Goal: Transaction & Acquisition: Purchase product/service

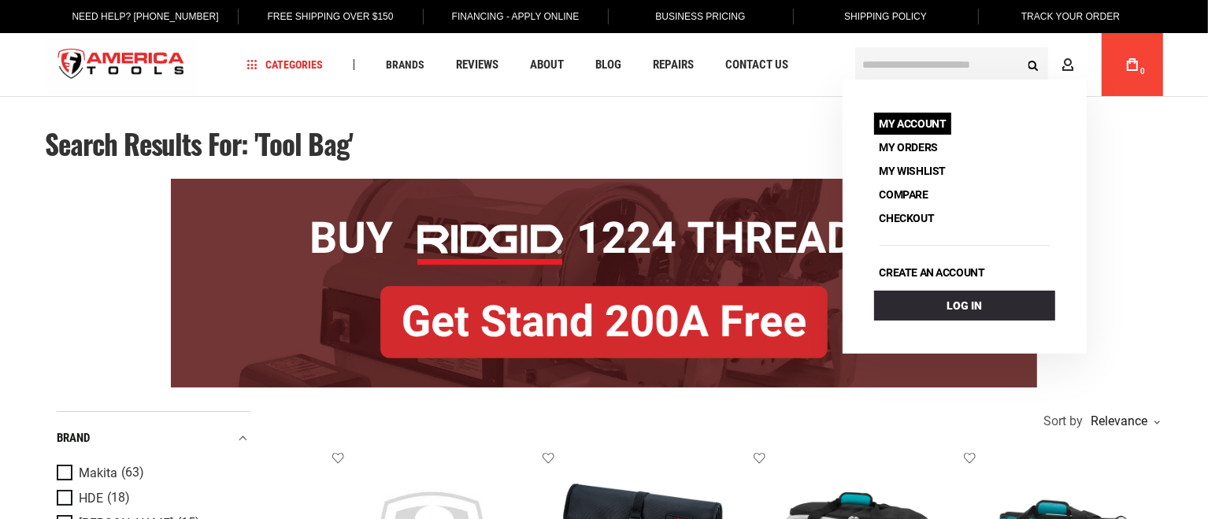
click at [945, 121] on link "My Account" at bounding box center [913, 124] width 78 height 22
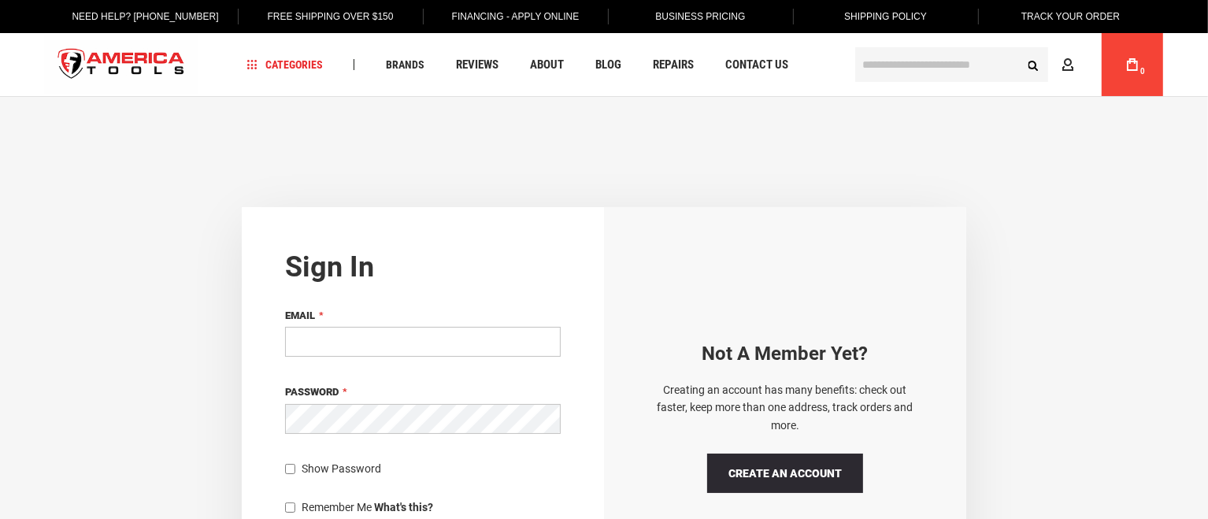
click at [478, 325] on div "Email" at bounding box center [423, 334] width 276 height 54
click at [478, 336] on input "Email" at bounding box center [423, 342] width 276 height 30
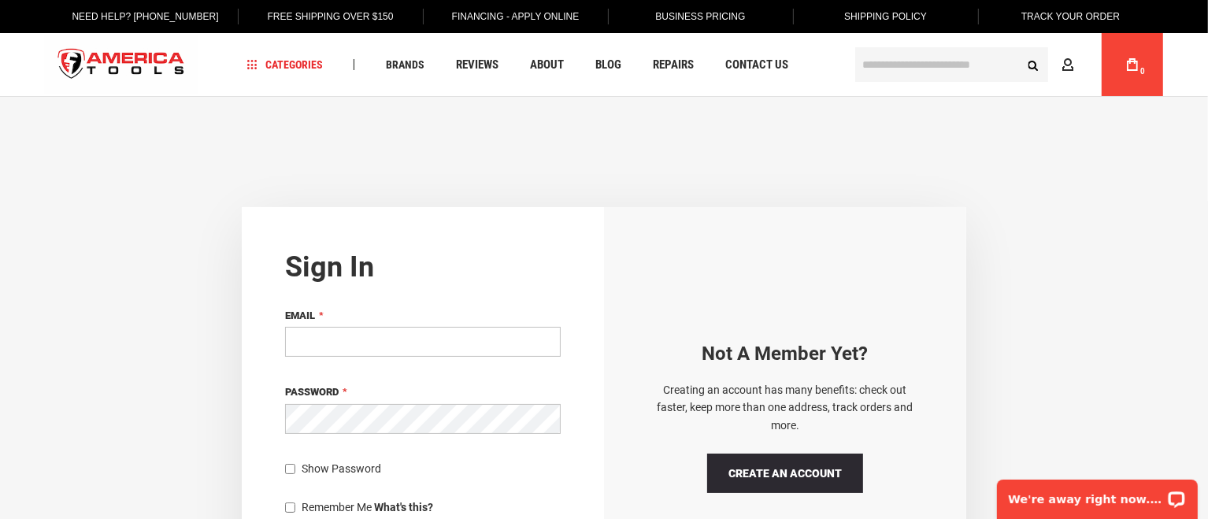
type input "**********"
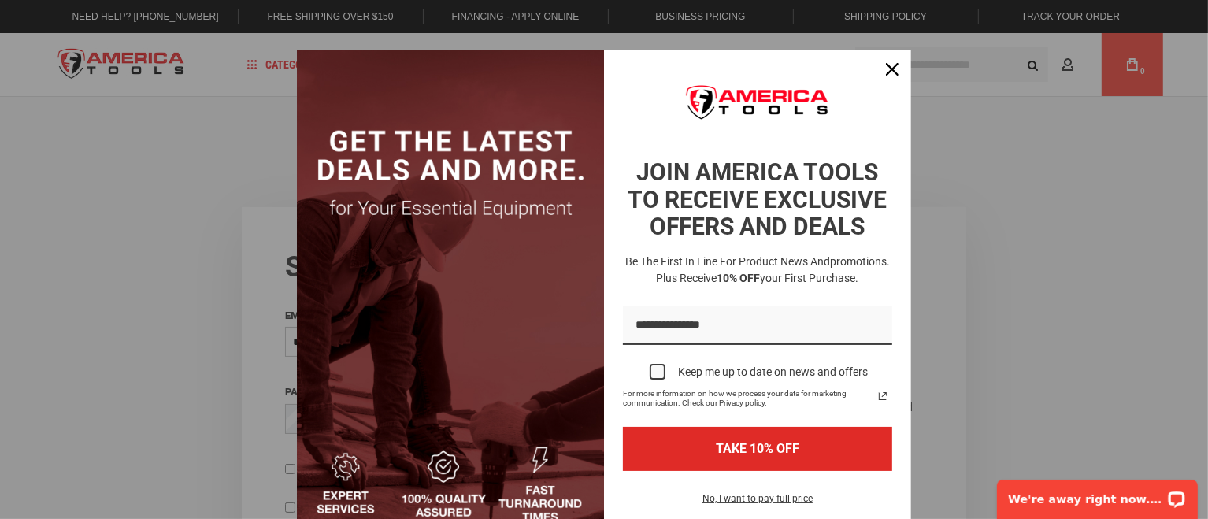
click at [1140, 184] on div "Marketing offer form" at bounding box center [604, 259] width 1208 height 519
click at [886, 72] on icon "close icon" at bounding box center [892, 69] width 13 height 13
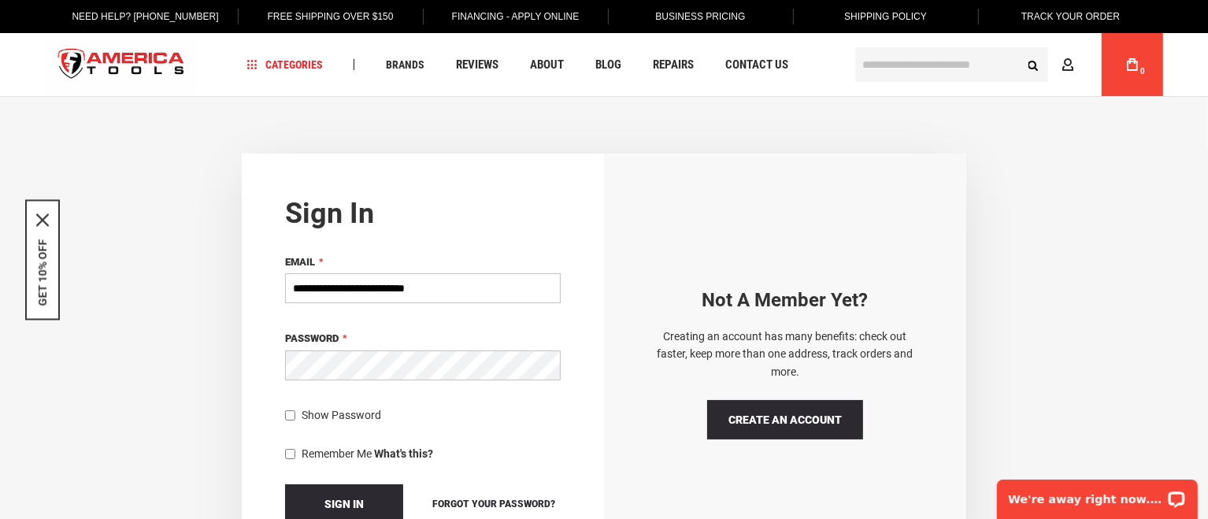
scroll to position [131, 0]
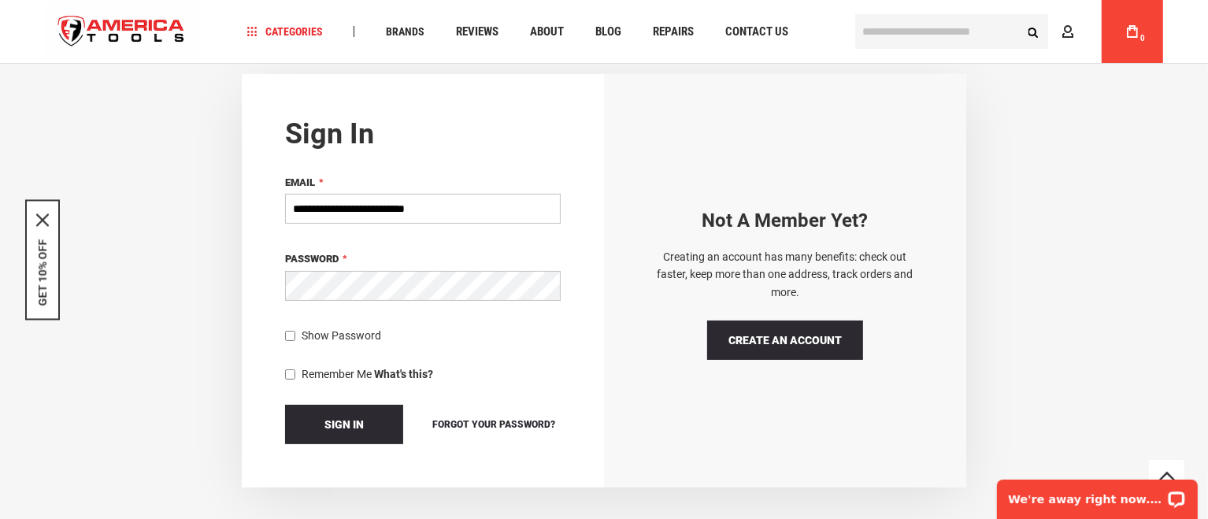
click at [285, 405] on button "Sign In" at bounding box center [344, 424] width 118 height 39
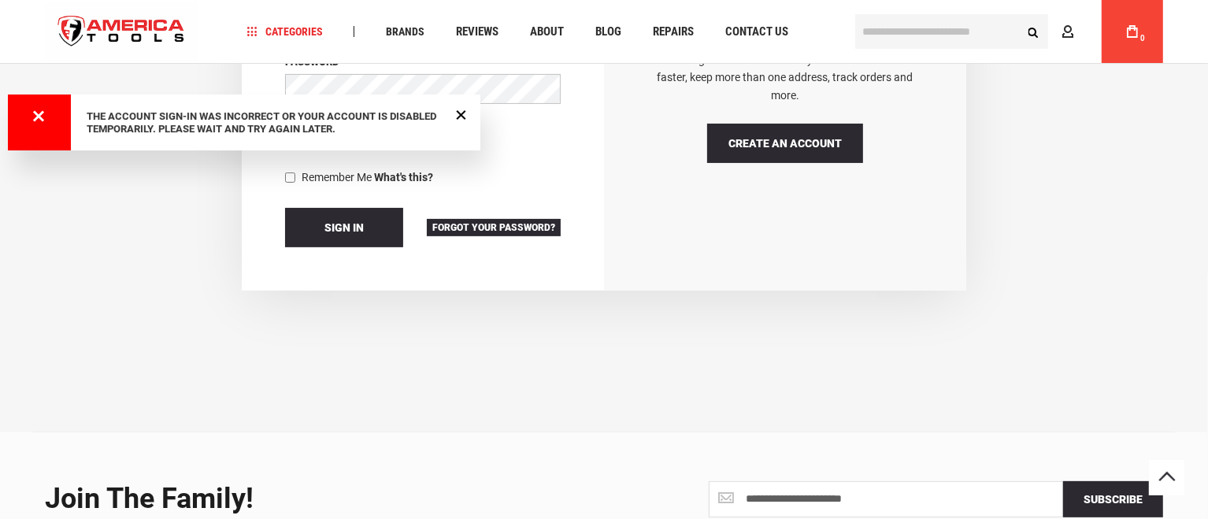
click at [499, 226] on span "Forgot Your Password?" at bounding box center [493, 227] width 123 height 11
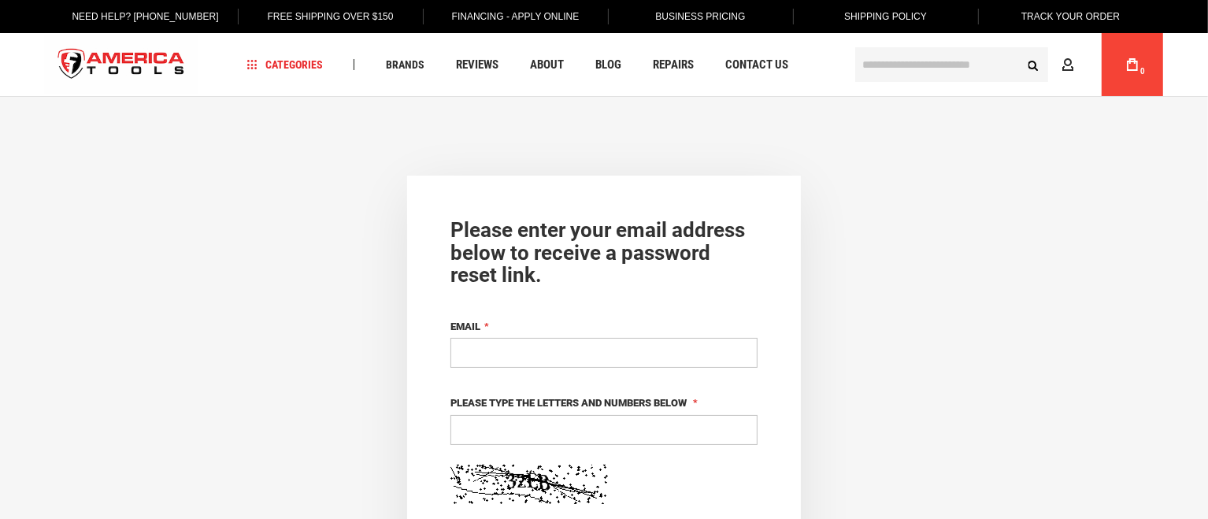
click at [533, 343] on input "Email" at bounding box center [604, 353] width 307 height 30
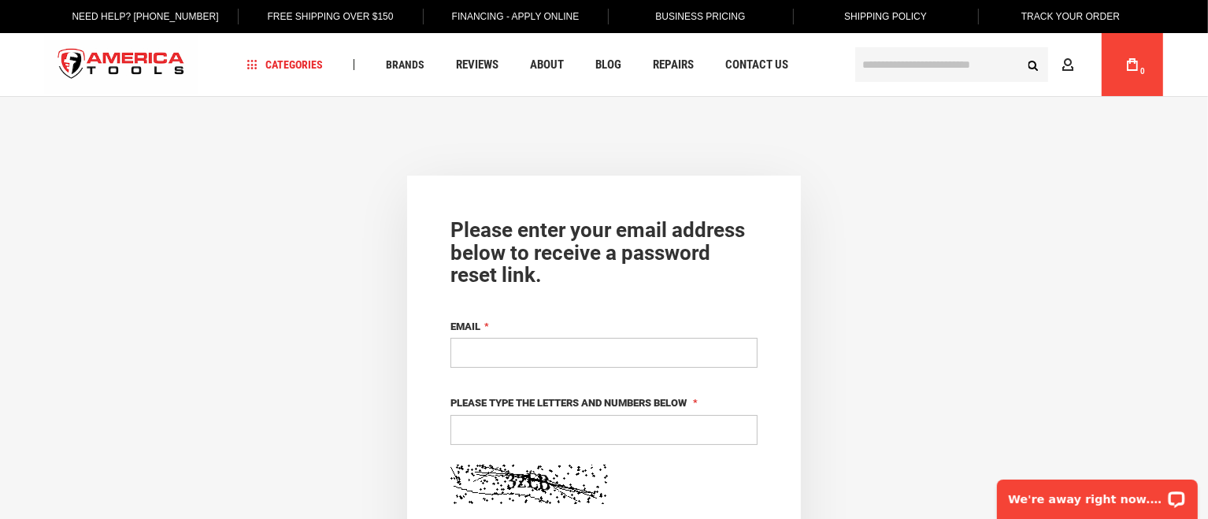
click at [536, 345] on input "Email" at bounding box center [604, 353] width 307 height 30
type input "**********"
click at [569, 434] on input "Please type the letters and numbers below" at bounding box center [604, 430] width 307 height 30
type input "****"
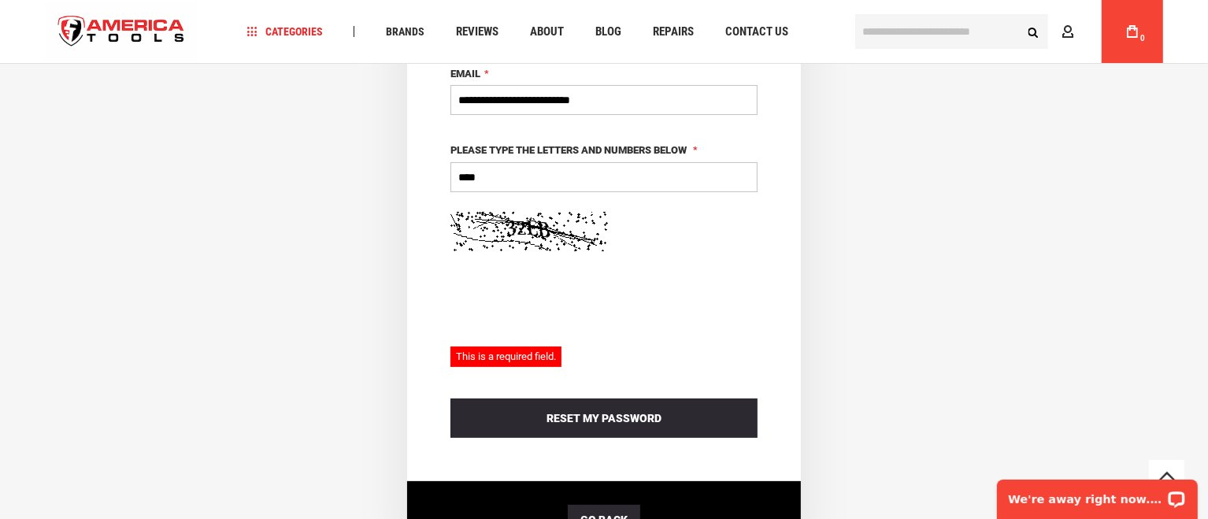
scroll to position [335, 0]
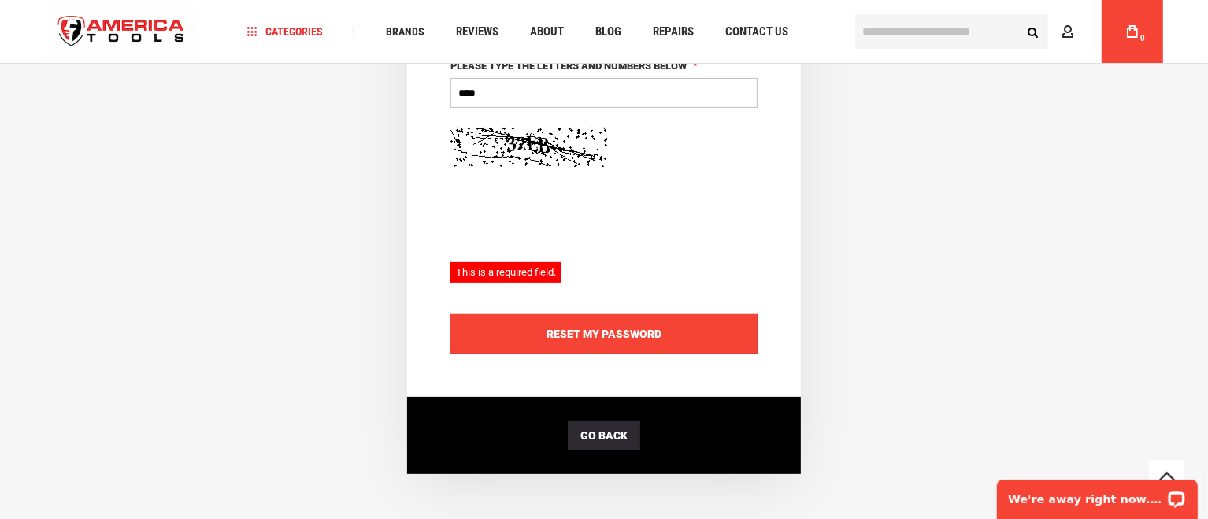
click at [615, 328] on span "Reset My Password" at bounding box center [604, 334] width 115 height 13
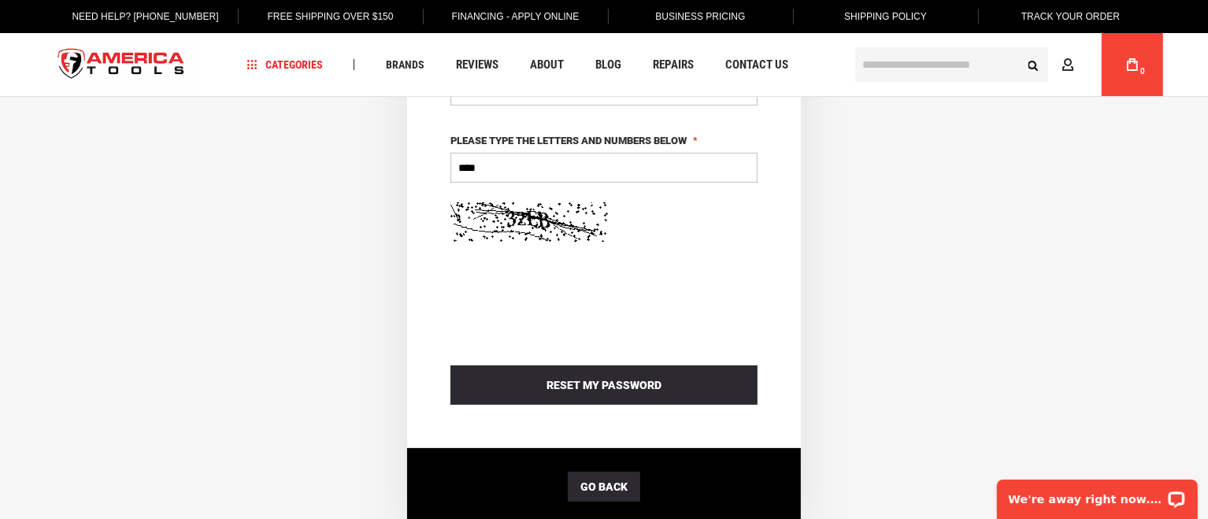
scroll to position [7, 0]
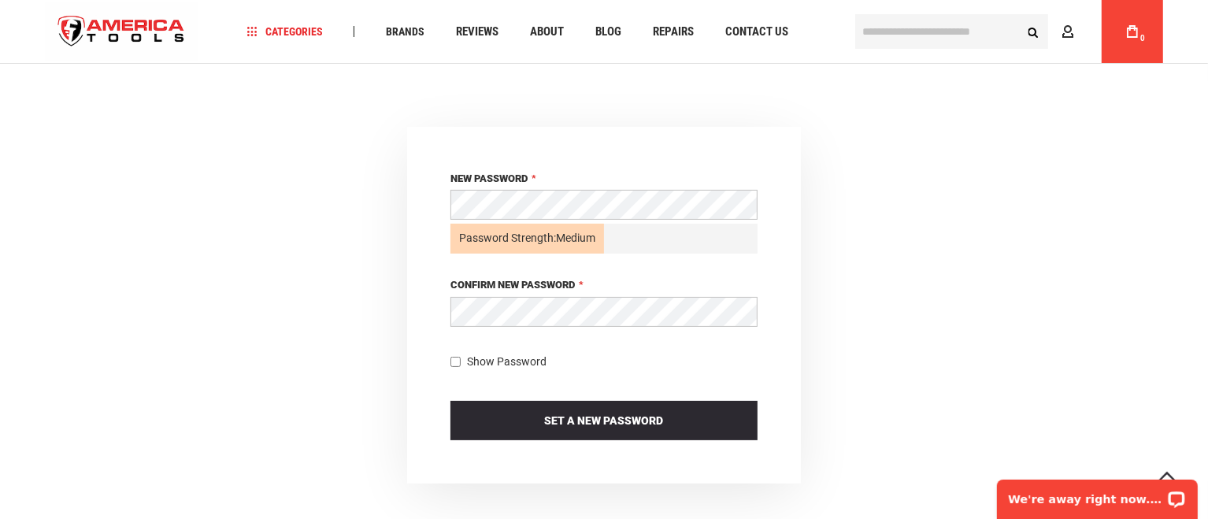
scroll to position [196, 0]
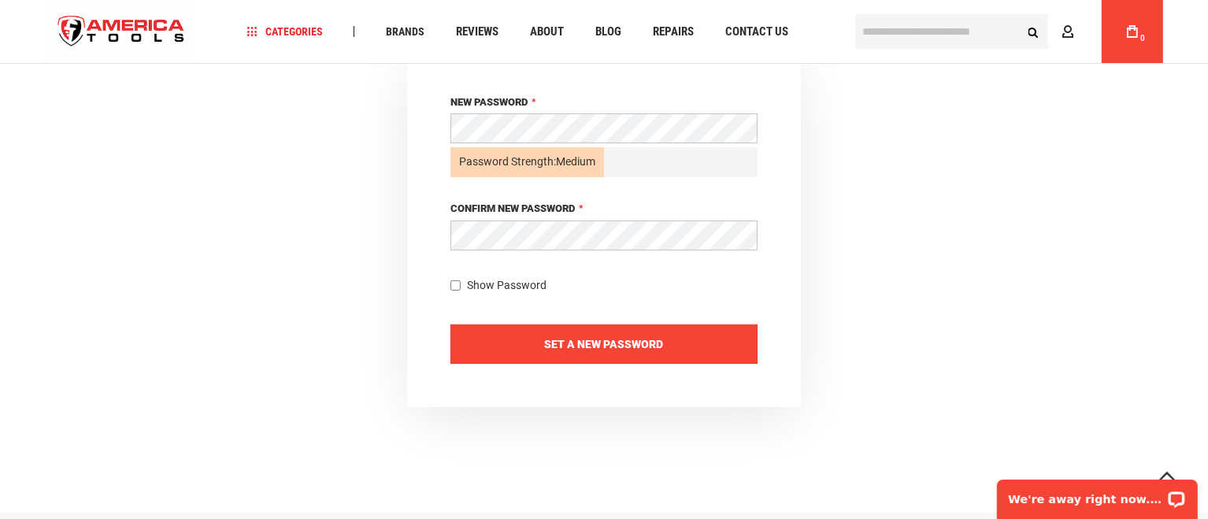
click at [591, 350] on button "Set a New Password" at bounding box center [604, 344] width 307 height 39
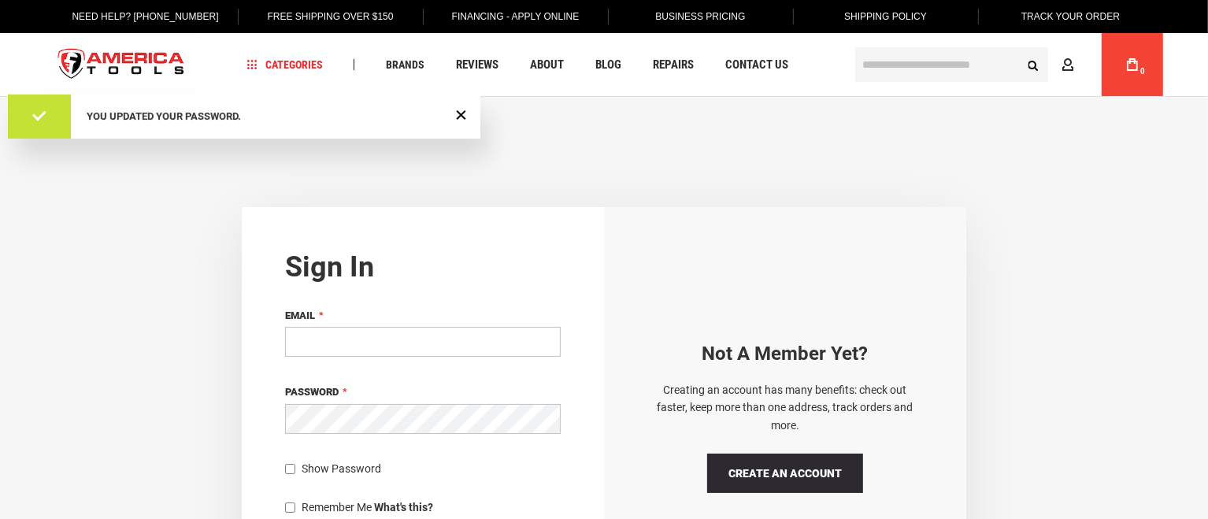
click at [521, 327] on input "Email" at bounding box center [423, 342] width 276 height 30
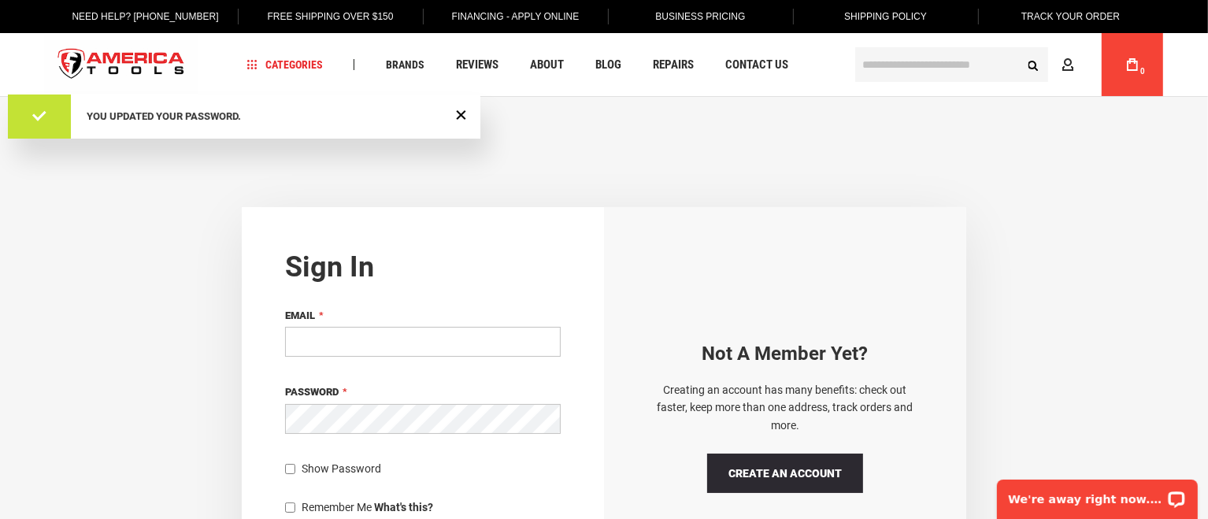
type input "**********"
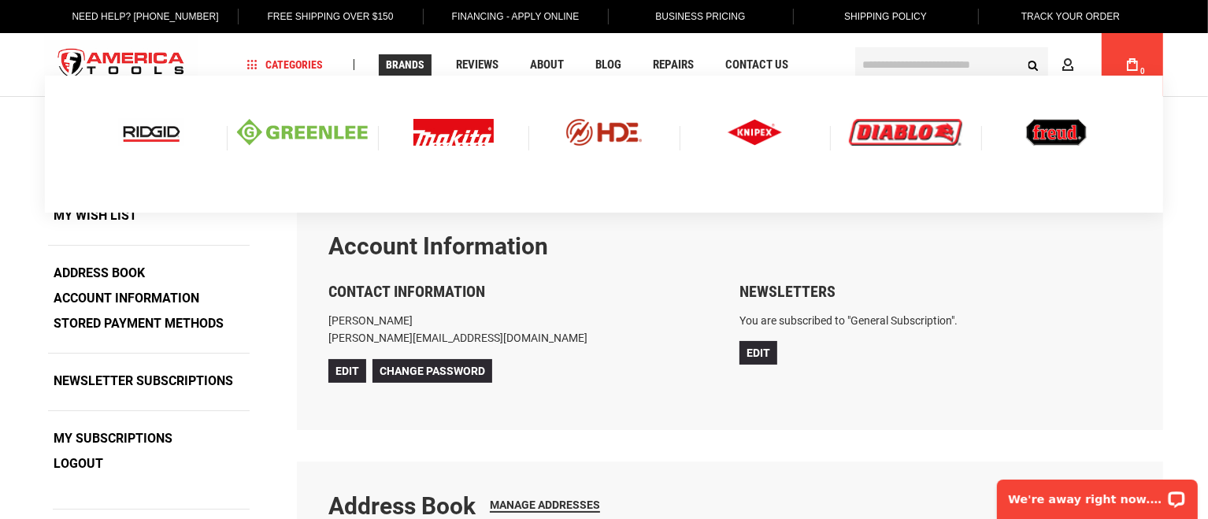
click at [413, 73] on link "Brands" at bounding box center [405, 64] width 53 height 21
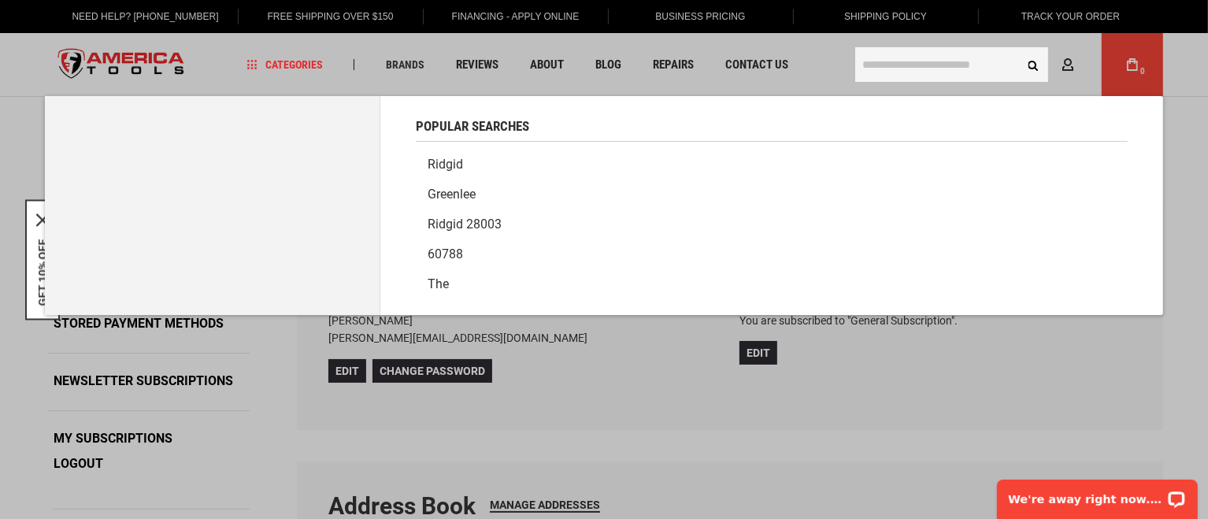
click at [941, 69] on input "text" at bounding box center [951, 64] width 193 height 35
type input "********"
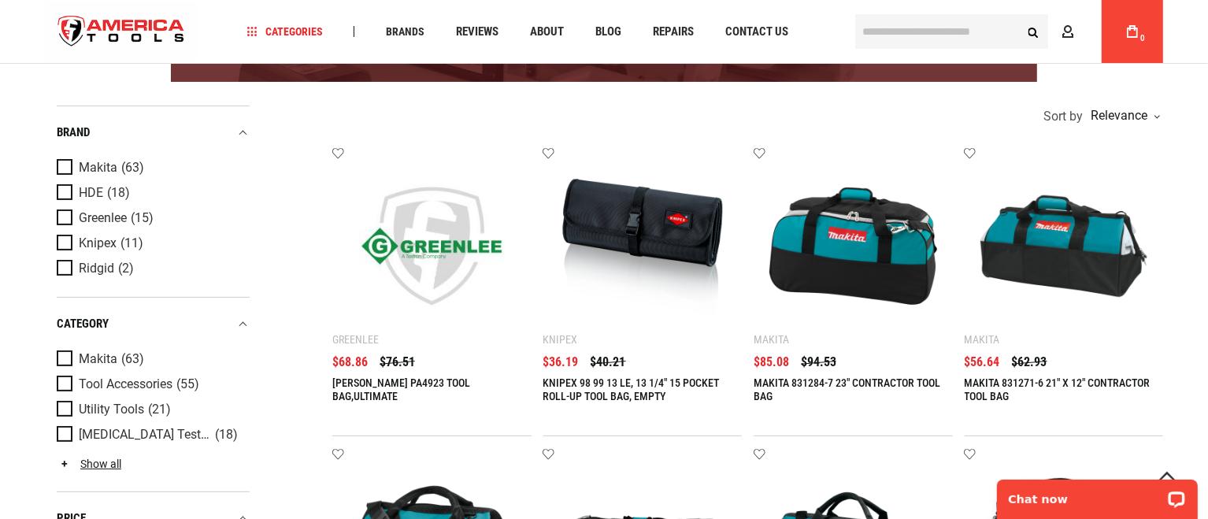
scroll to position [262, 0]
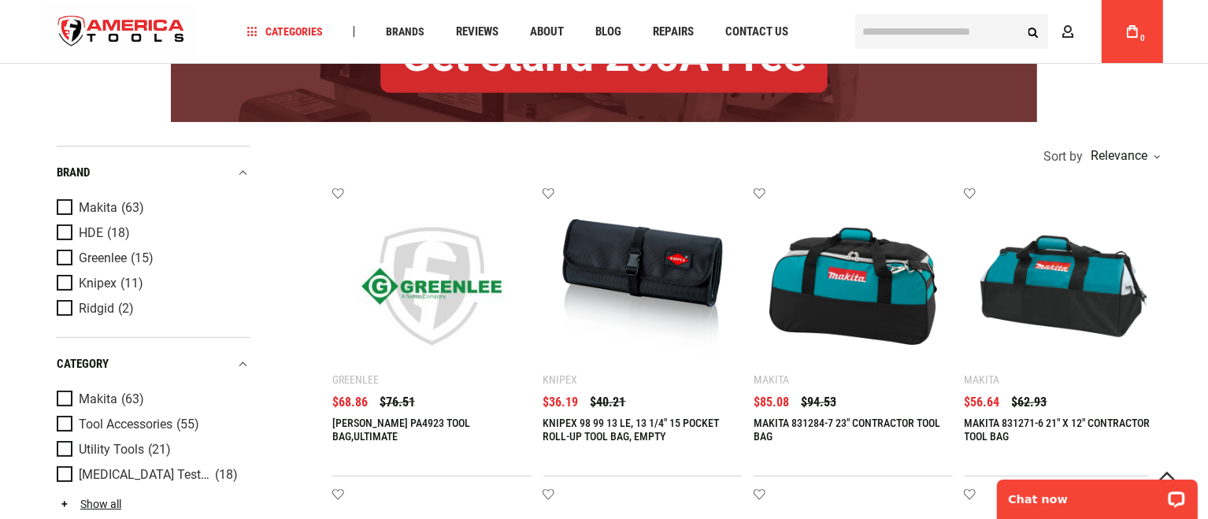
click at [987, 421] on link "MAKITA 831271-6 21" X 12" CONTRACTOR TOOL BAG" at bounding box center [1058, 430] width 186 height 26
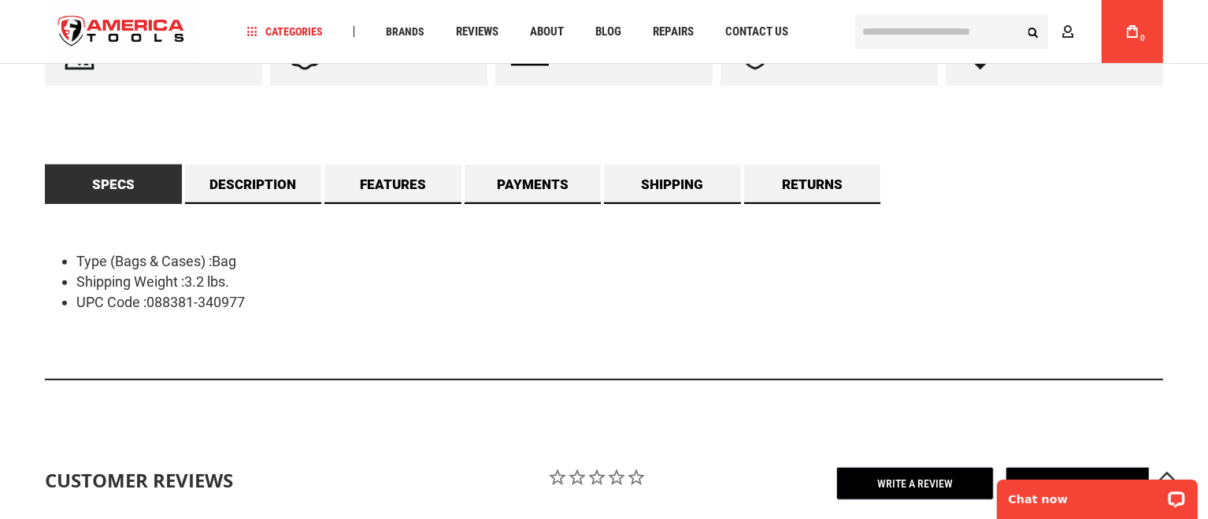
scroll to position [918, 0]
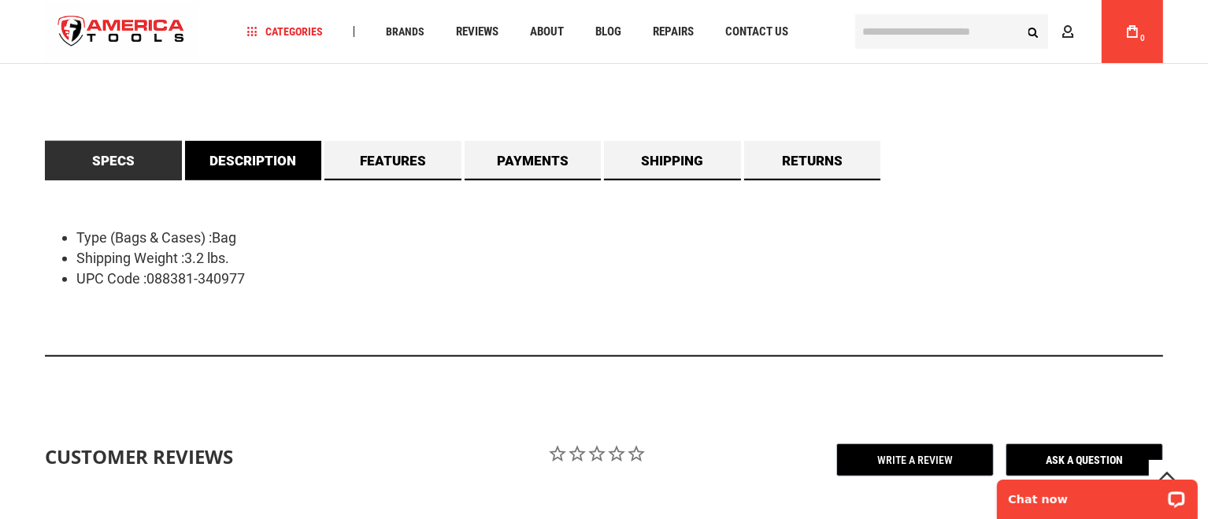
click at [250, 155] on link "Description" at bounding box center [253, 160] width 137 height 39
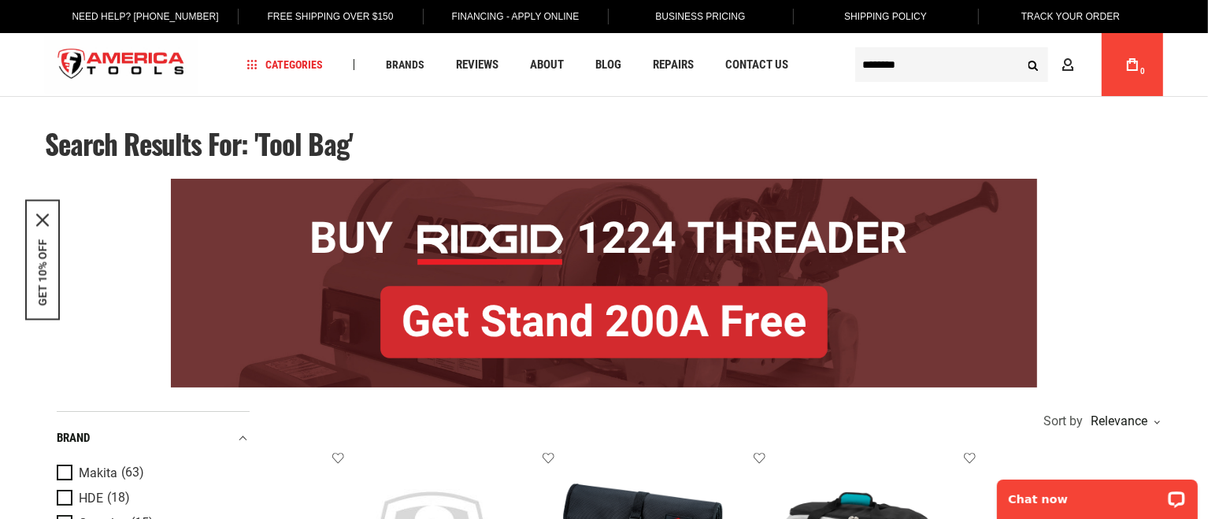
type input "********"
click at [906, 63] on input "********" at bounding box center [951, 64] width 193 height 35
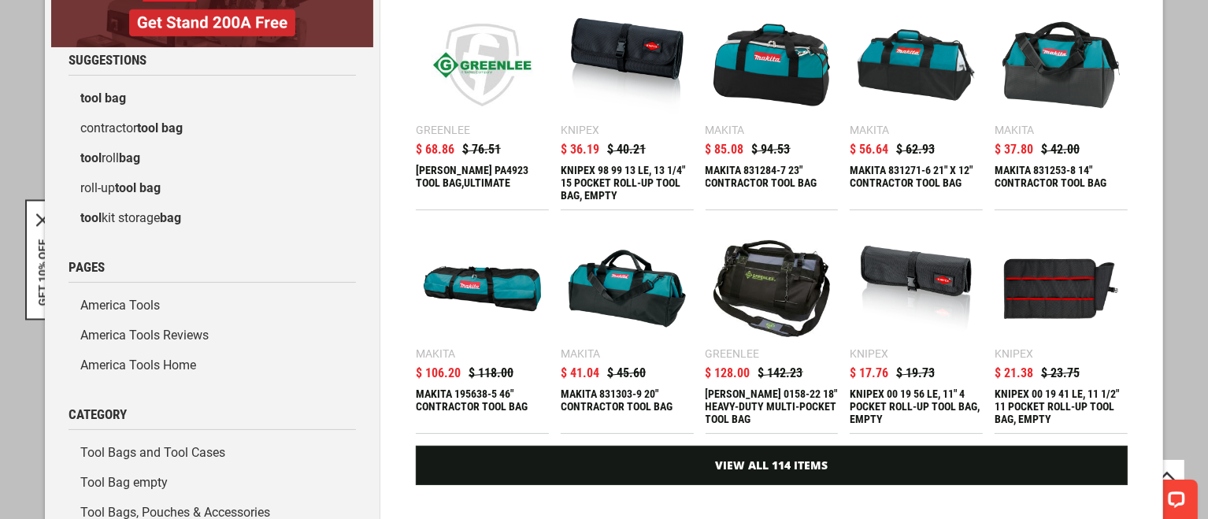
scroll to position [131, 0]
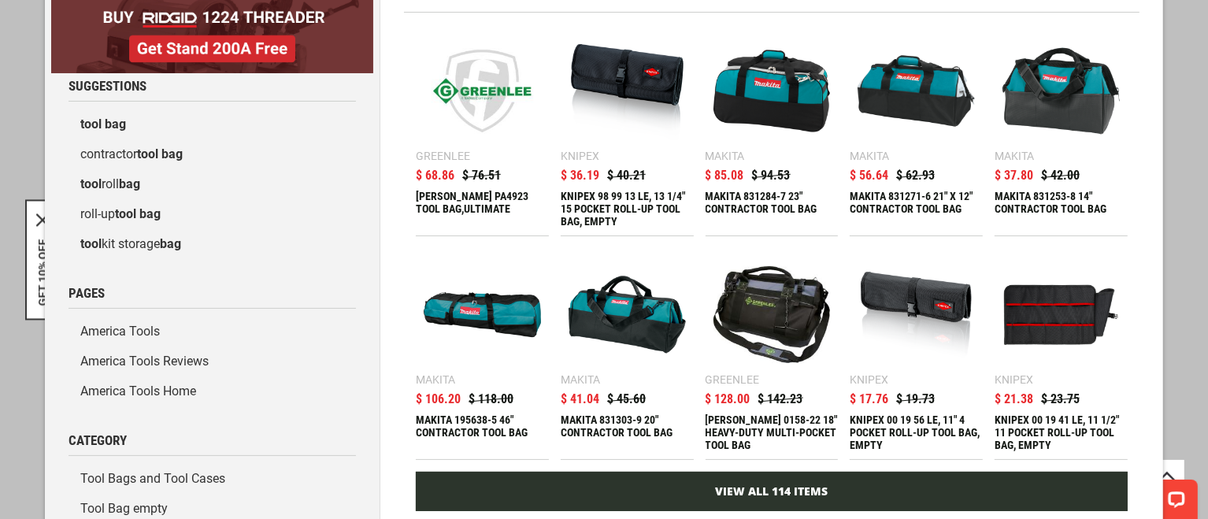
click at [823, 480] on link "View All 114 Items" at bounding box center [772, 491] width 712 height 39
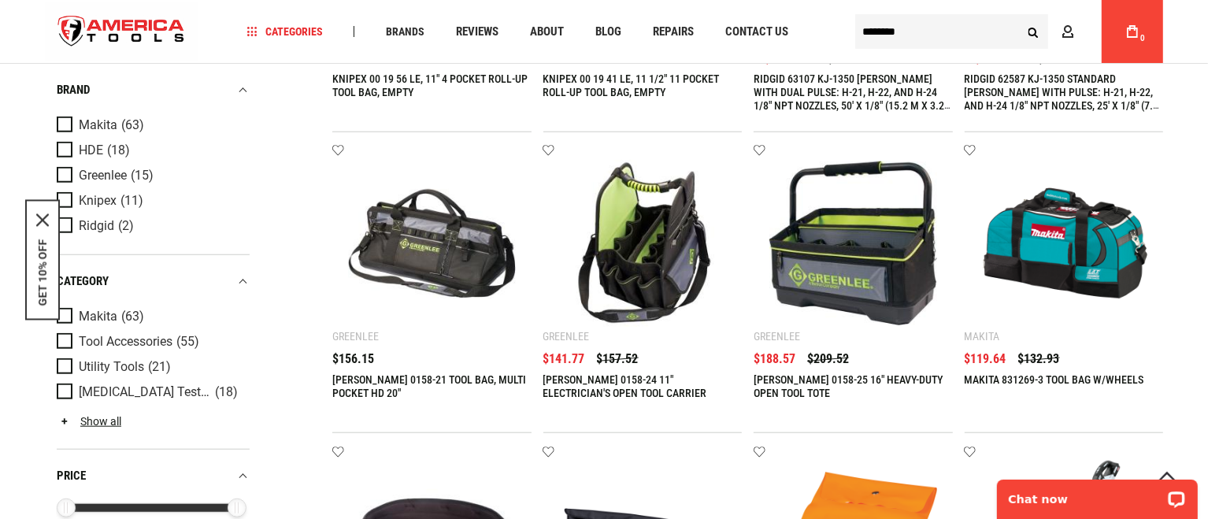
scroll to position [1246, 0]
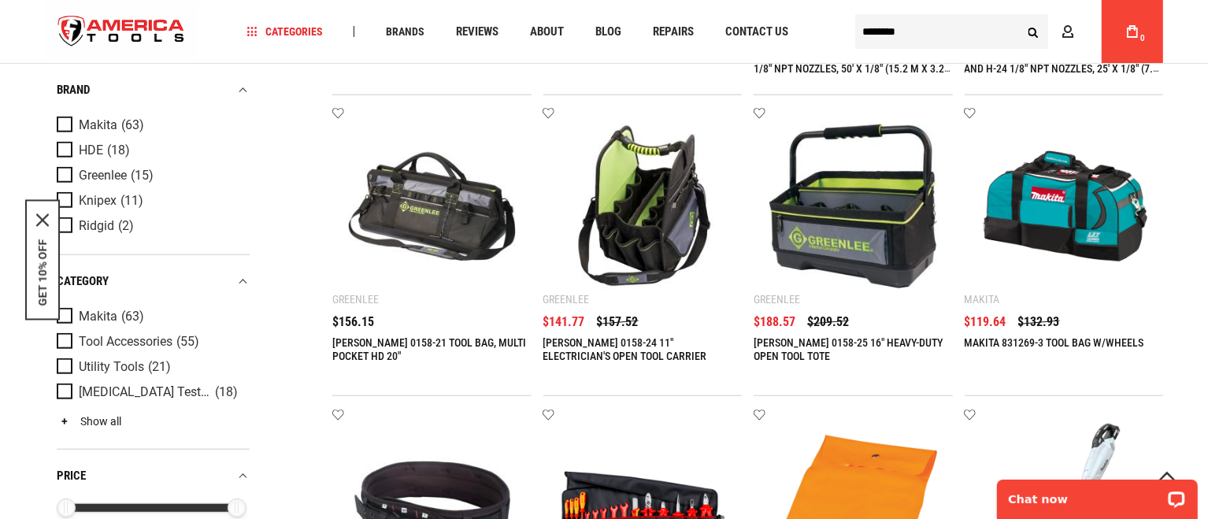
click at [58, 425] on link "Show all" at bounding box center [89, 421] width 65 height 13
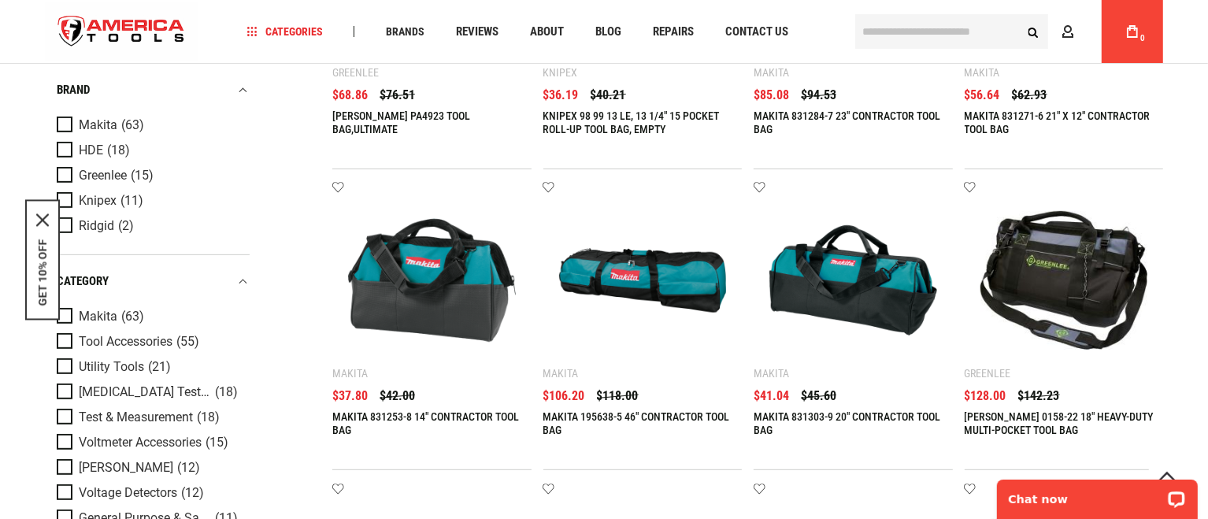
scroll to position [525, 0]
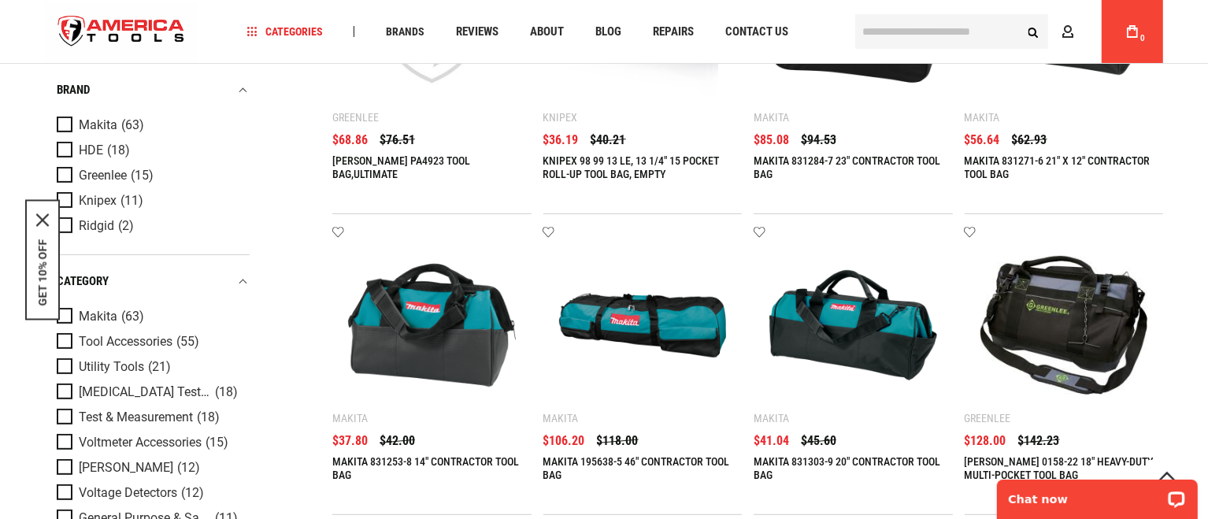
click at [851, 456] on link "MAKITA 831303-9 20" CONTRACTOR TOOL BAG" at bounding box center [847, 468] width 187 height 26
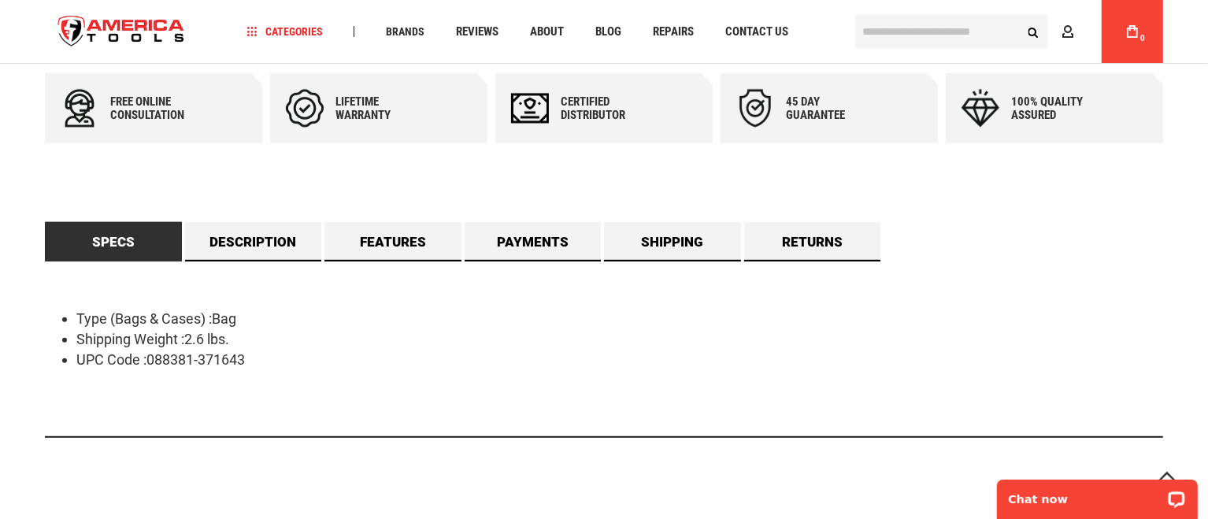
scroll to position [852, 0]
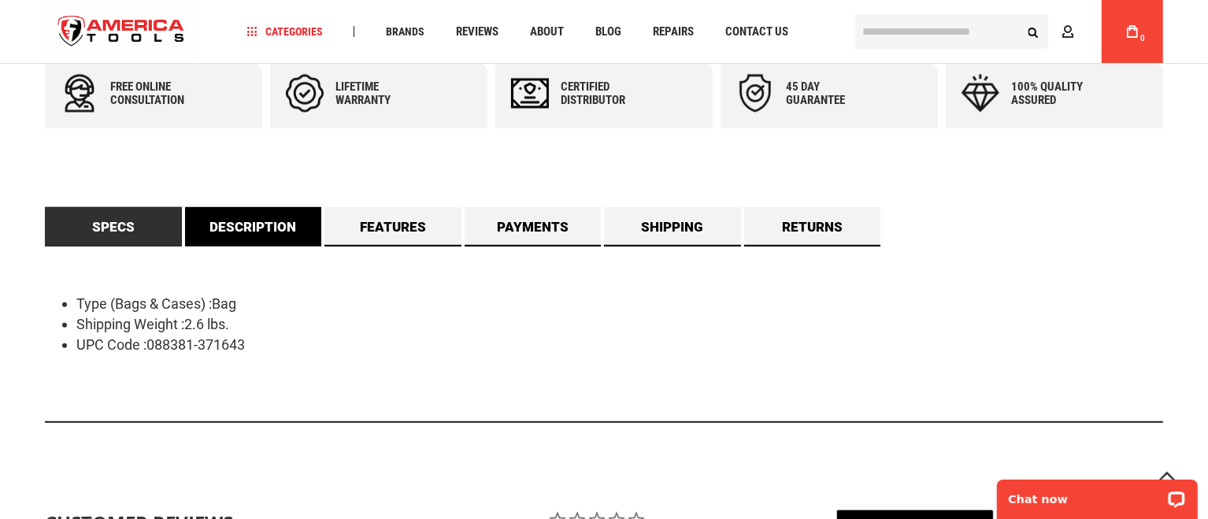
click at [289, 238] on link "Description" at bounding box center [253, 226] width 137 height 39
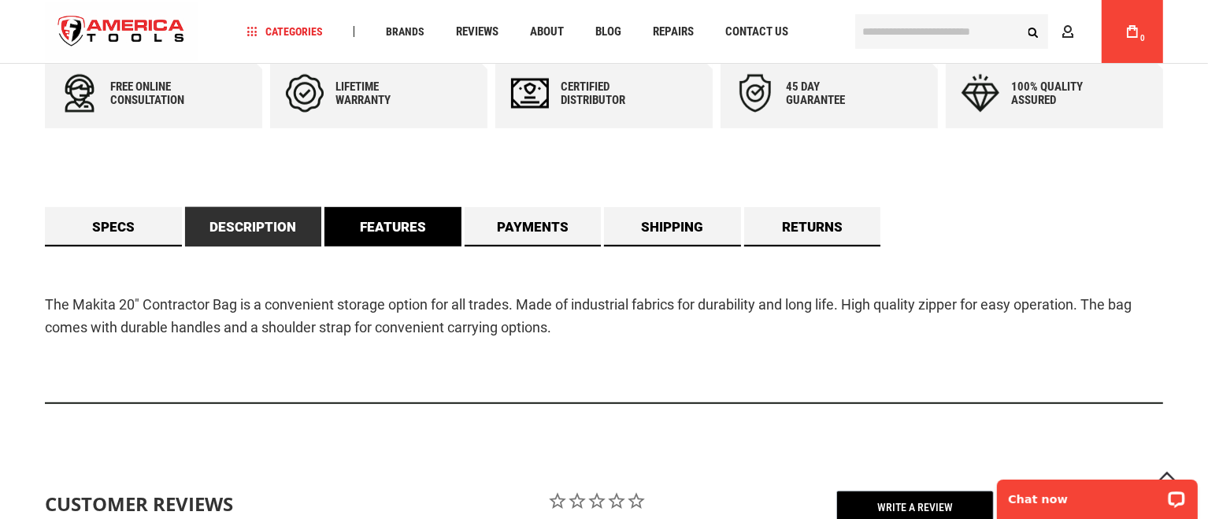
click at [410, 238] on link "Features" at bounding box center [393, 226] width 137 height 39
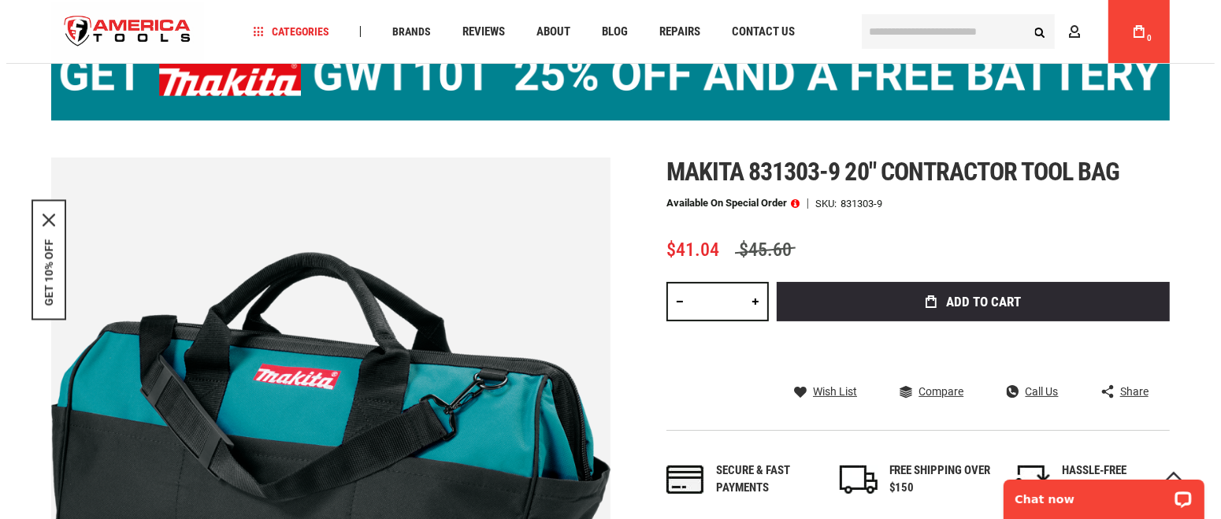
scroll to position [0, 0]
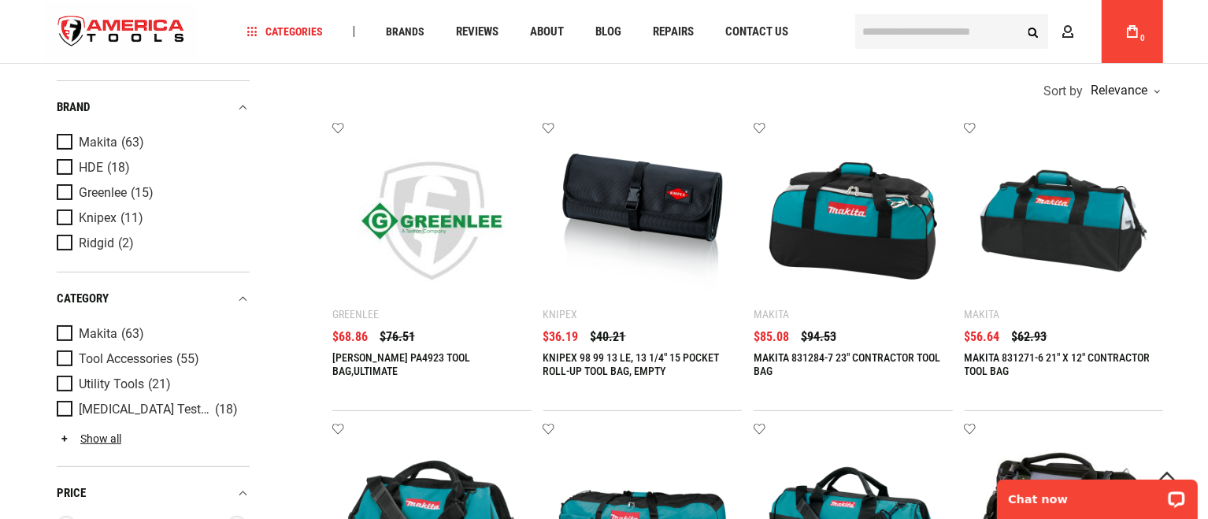
click at [1048, 359] on link "MAKITA 831271-6 21" X 12" CONTRACTOR TOOL BAG" at bounding box center [1058, 364] width 186 height 26
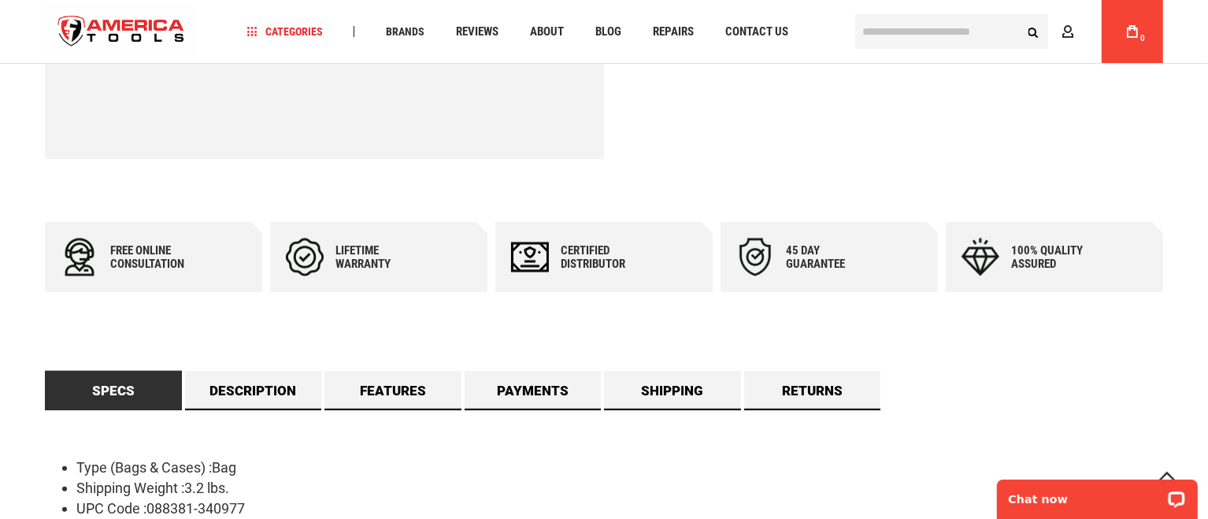
scroll to position [721, 0]
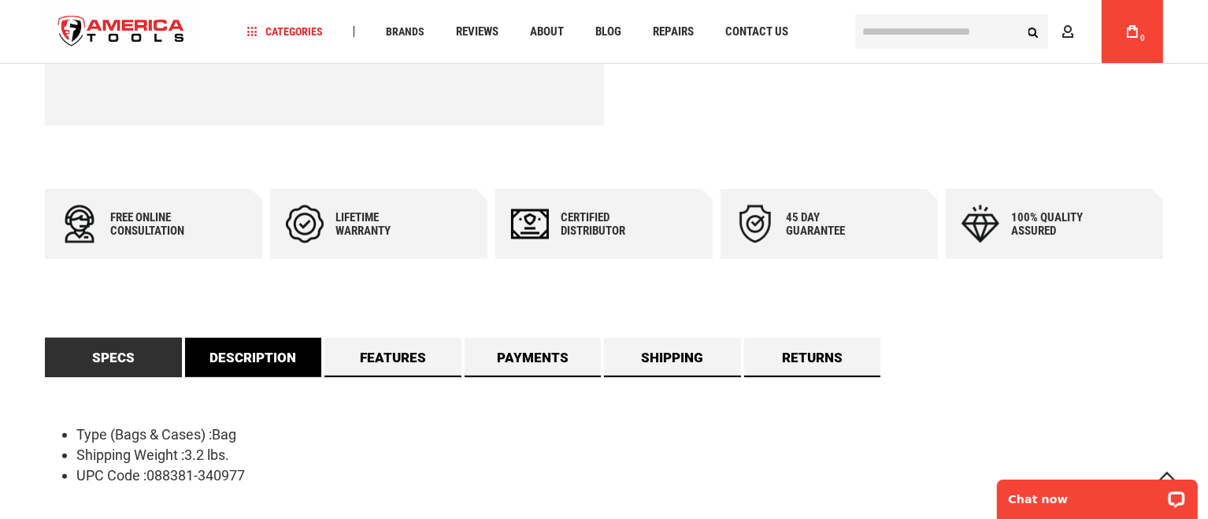
click at [265, 357] on link "Description" at bounding box center [253, 357] width 137 height 39
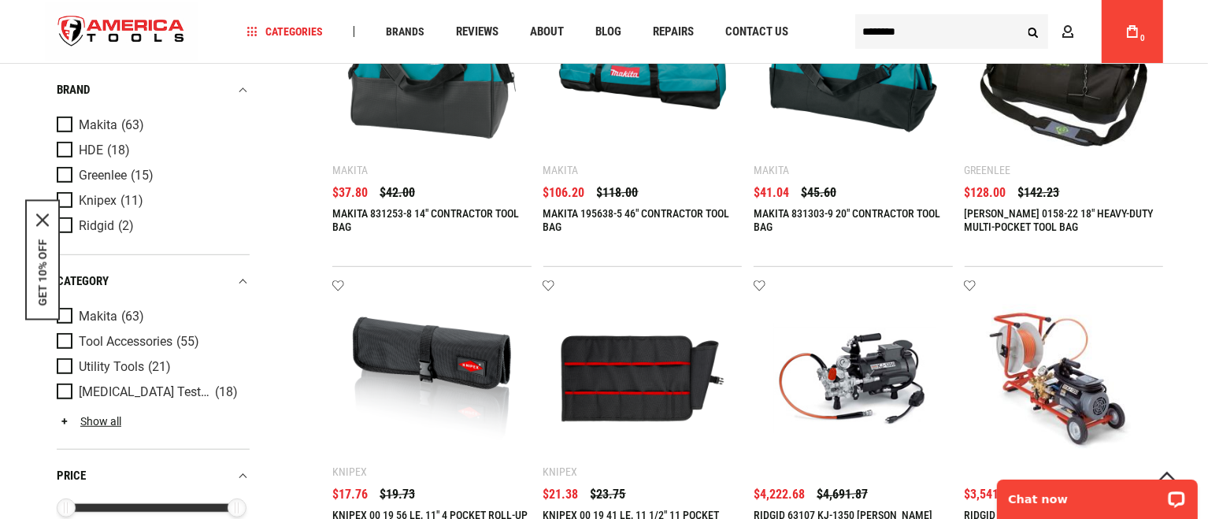
scroll to position [788, 0]
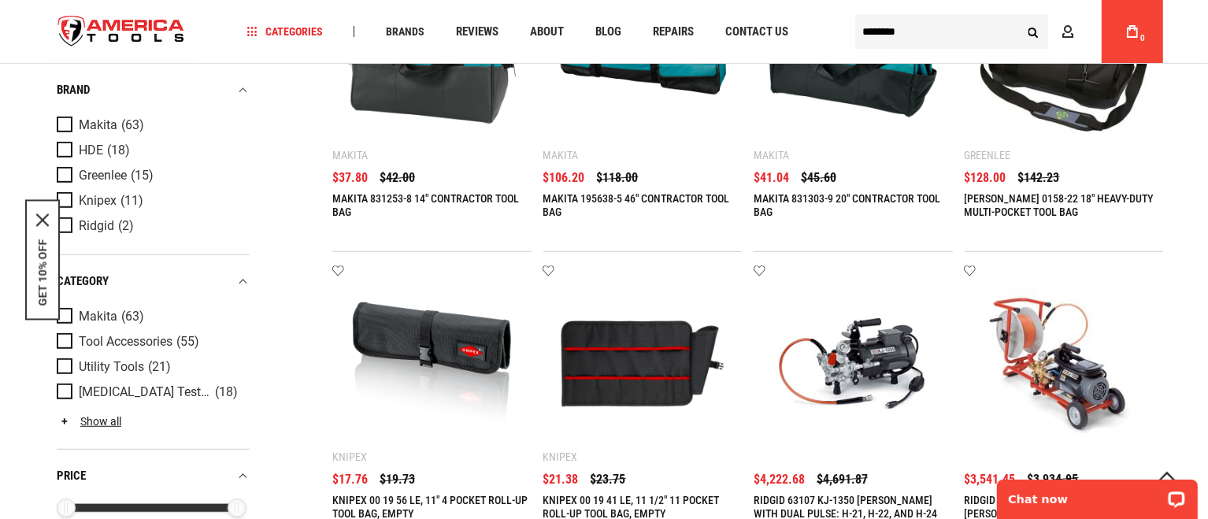
click at [1086, 191] on div "GREENLEE 0158-22 18" HEAVY-DUTY MULTI-POCKET TOOL BAG $142.23 $128.00" at bounding box center [1064, 204] width 199 height 64
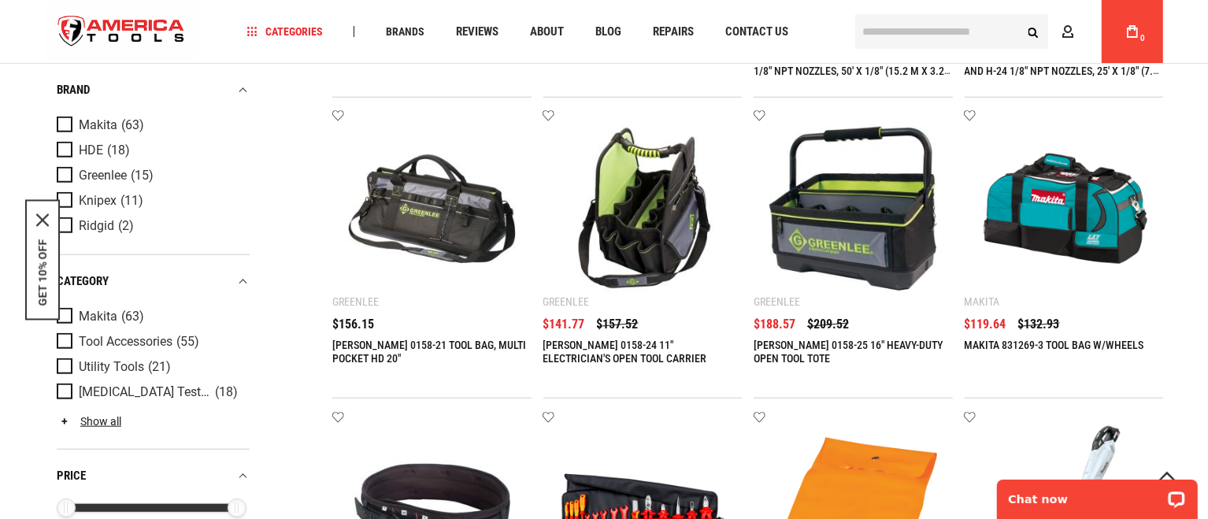
scroll to position [1246, 0]
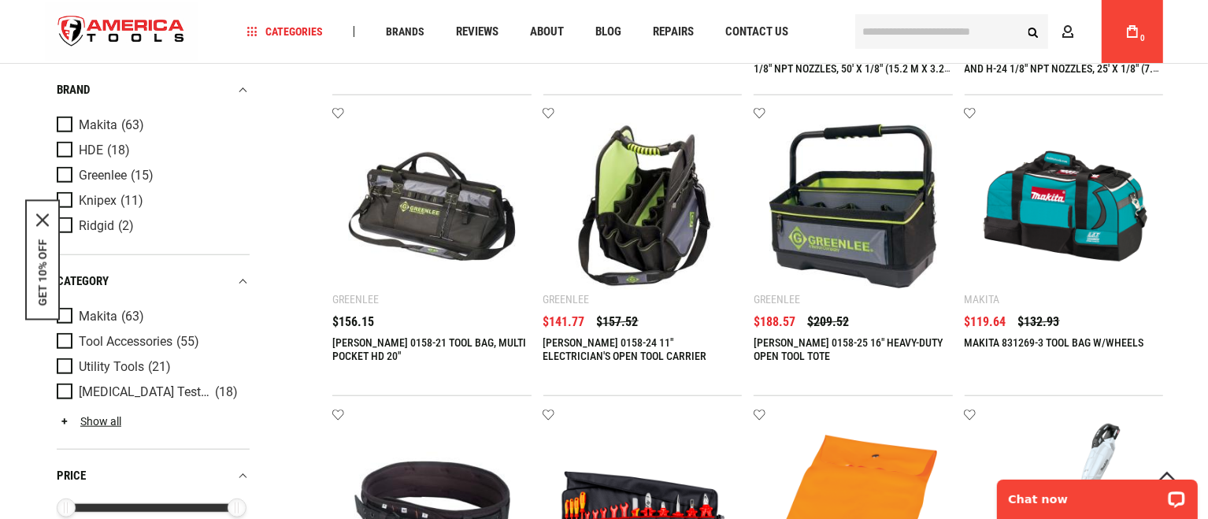
click at [1086, 191] on img at bounding box center [1065, 207] width 168 height 168
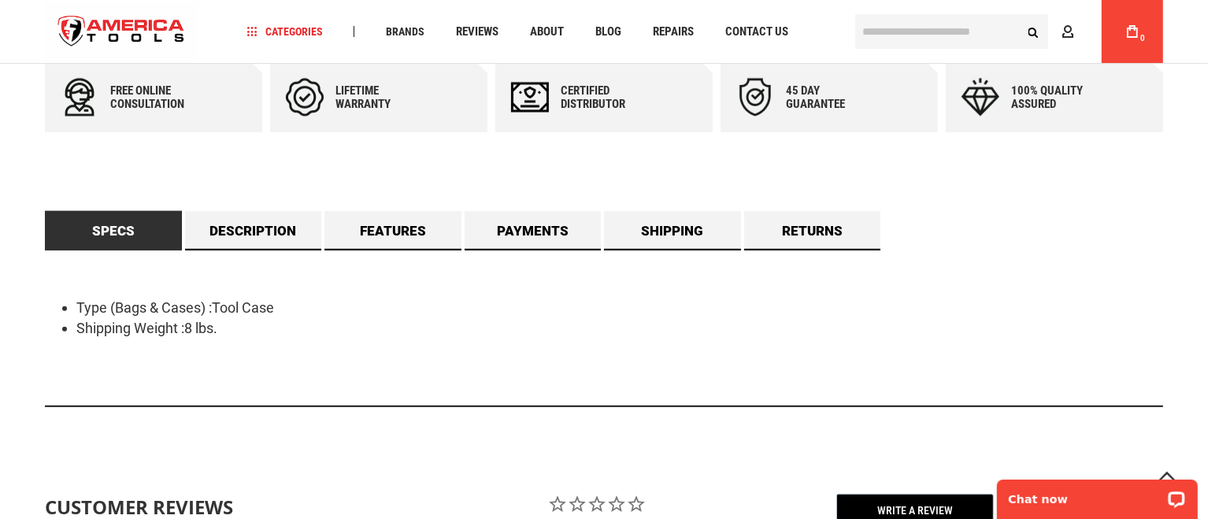
scroll to position [852, 0]
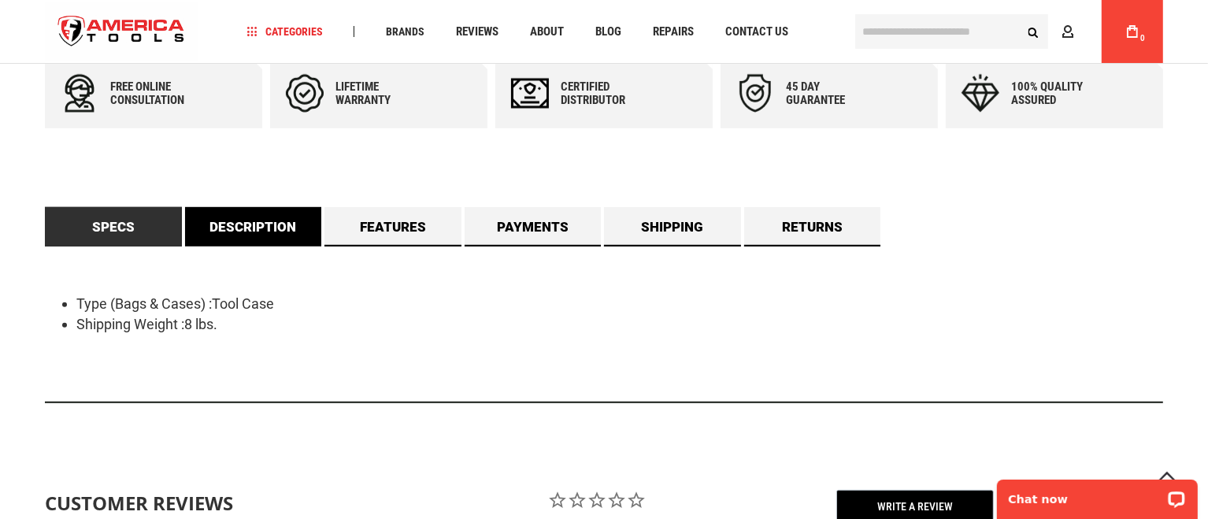
click at [279, 227] on link "Description" at bounding box center [253, 226] width 137 height 39
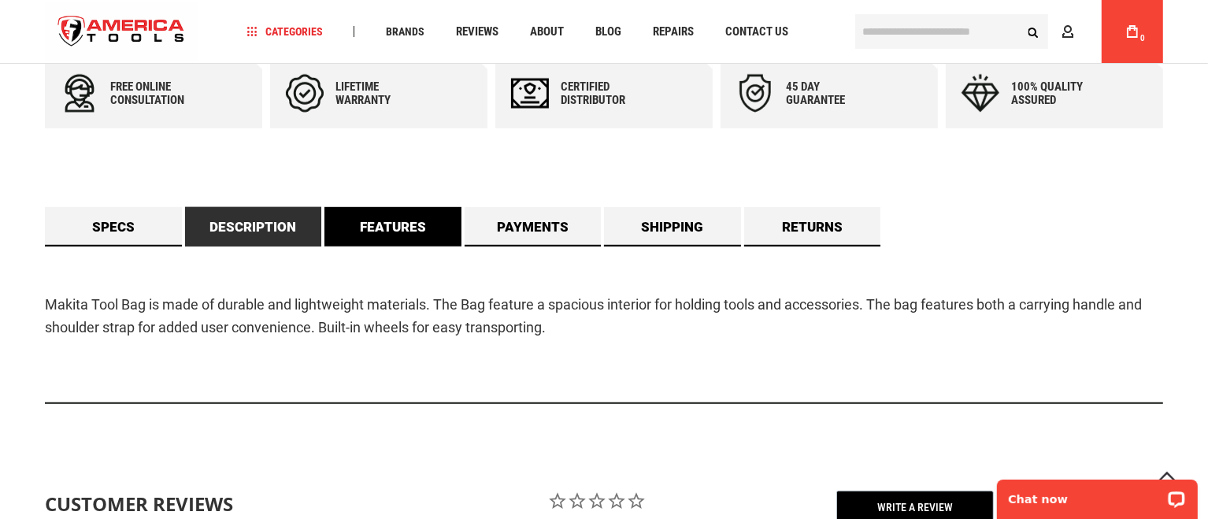
click at [417, 222] on link "Features" at bounding box center [393, 226] width 137 height 39
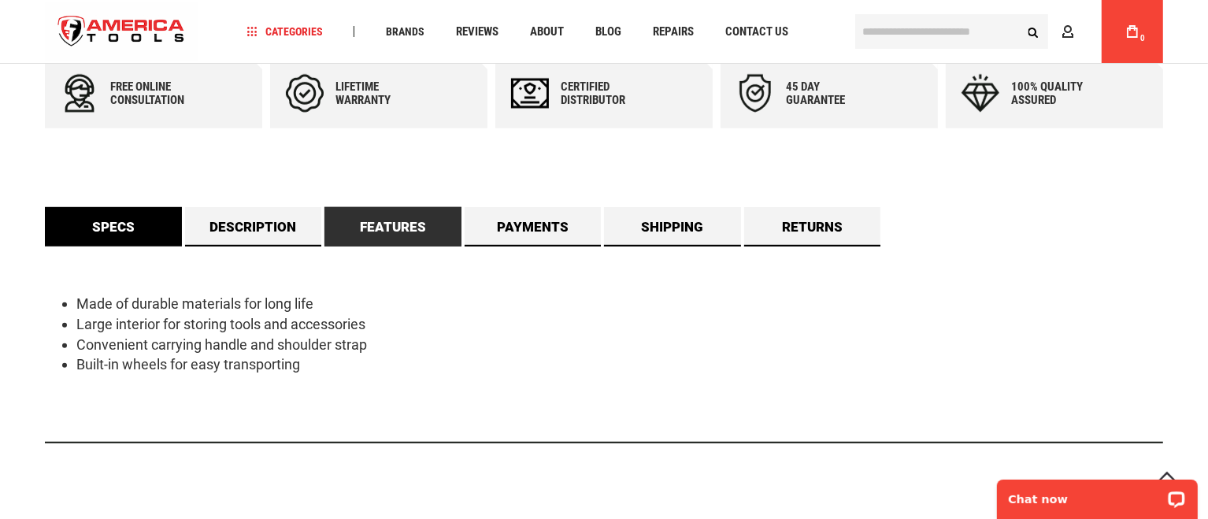
click at [100, 234] on link "Specs" at bounding box center [113, 226] width 137 height 39
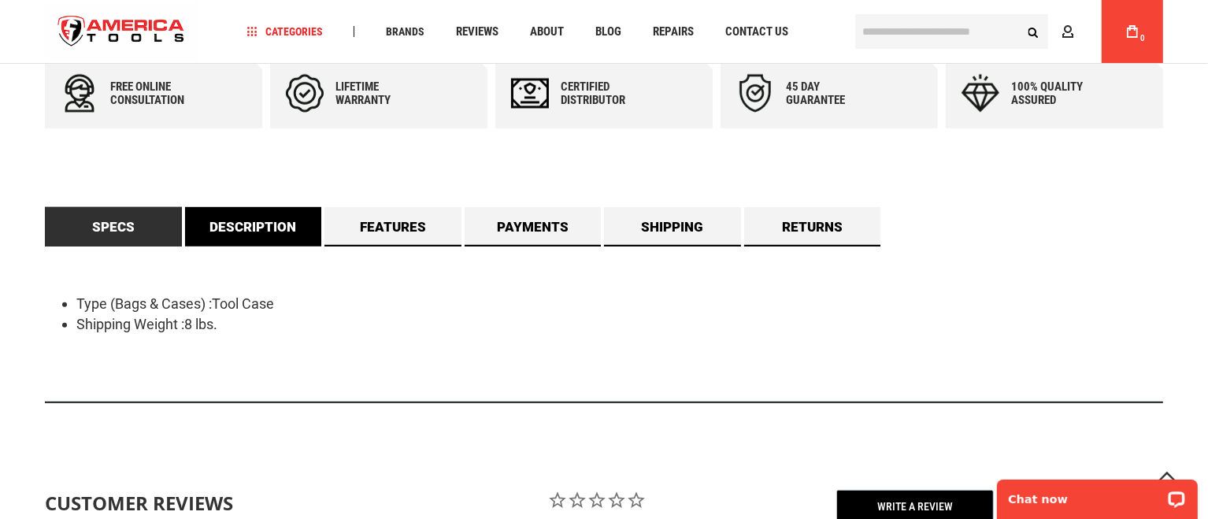
click at [243, 226] on link "Description" at bounding box center [253, 226] width 137 height 39
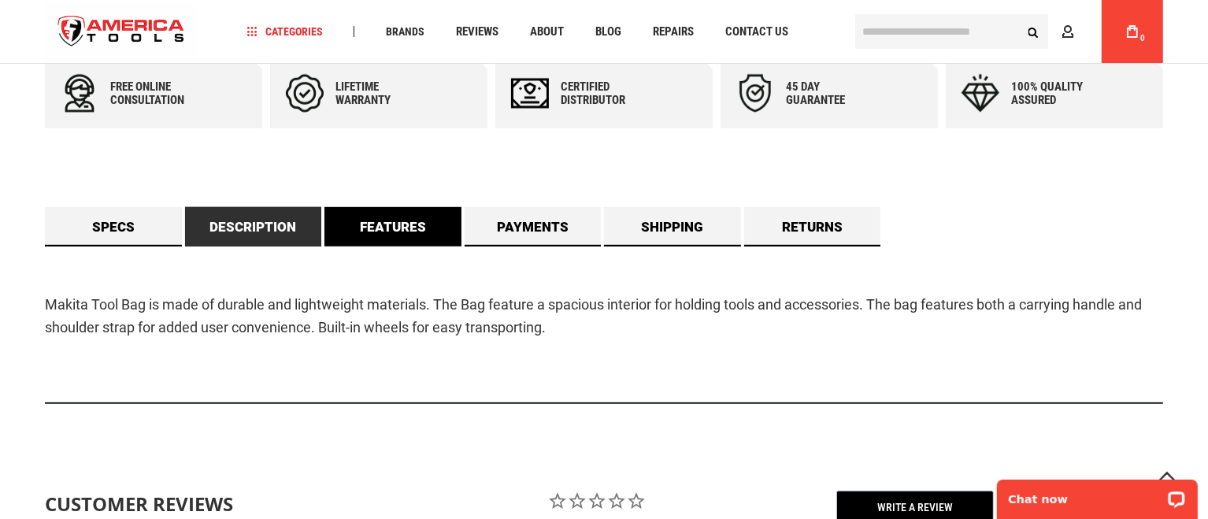
click at [388, 226] on link "Features" at bounding box center [393, 226] width 137 height 39
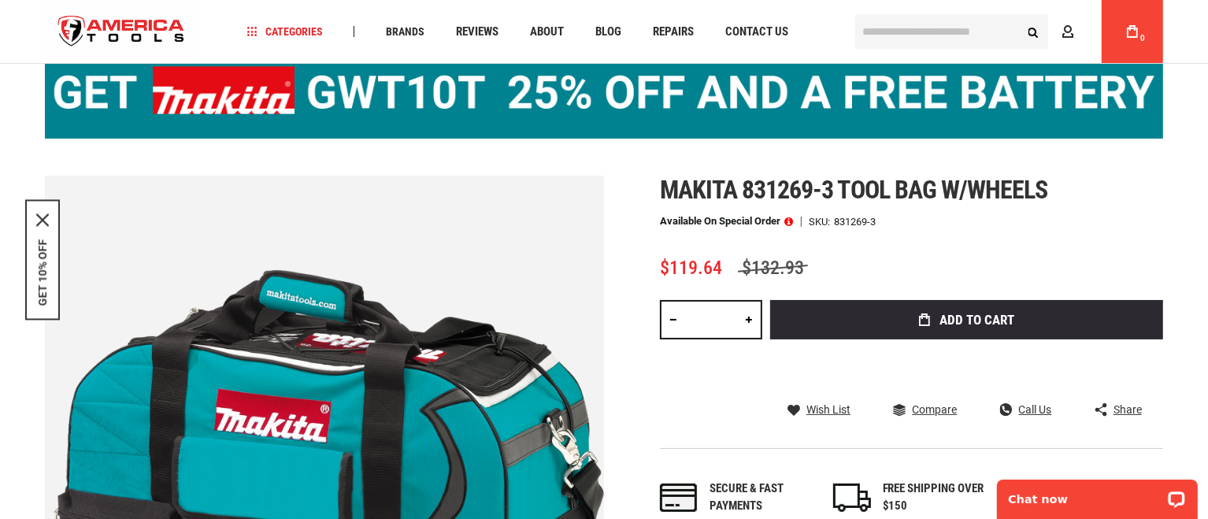
scroll to position [0, 0]
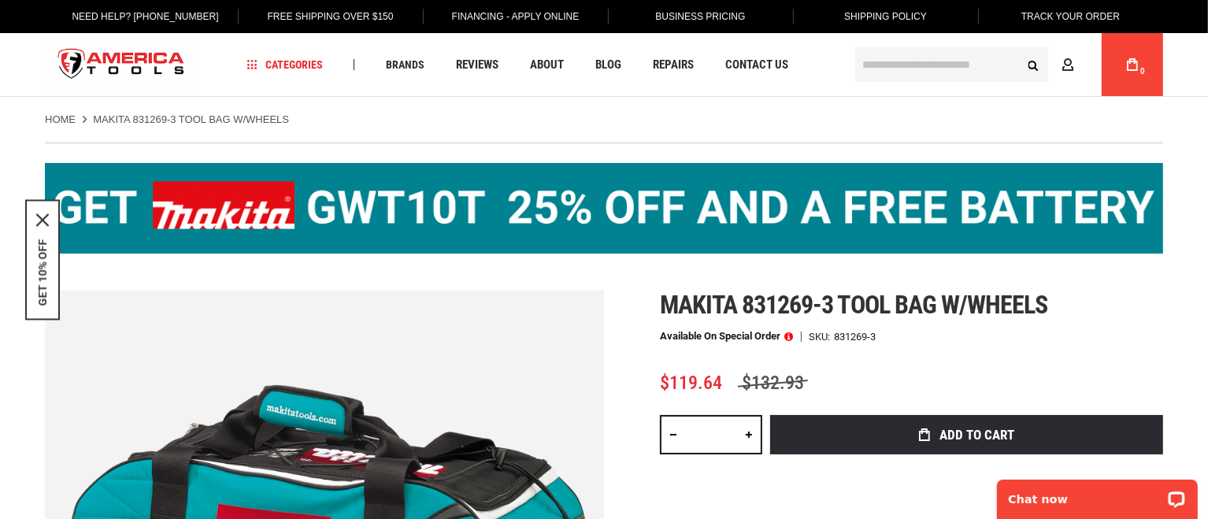
click at [1133, 359] on div "Makita 831269-3 tool bag w/wheels Available on Special Order SKU 831269-3 $119.…" at bounding box center [911, 476] width 503 height 370
click at [723, 437] on input "*" at bounding box center [711, 434] width 102 height 39
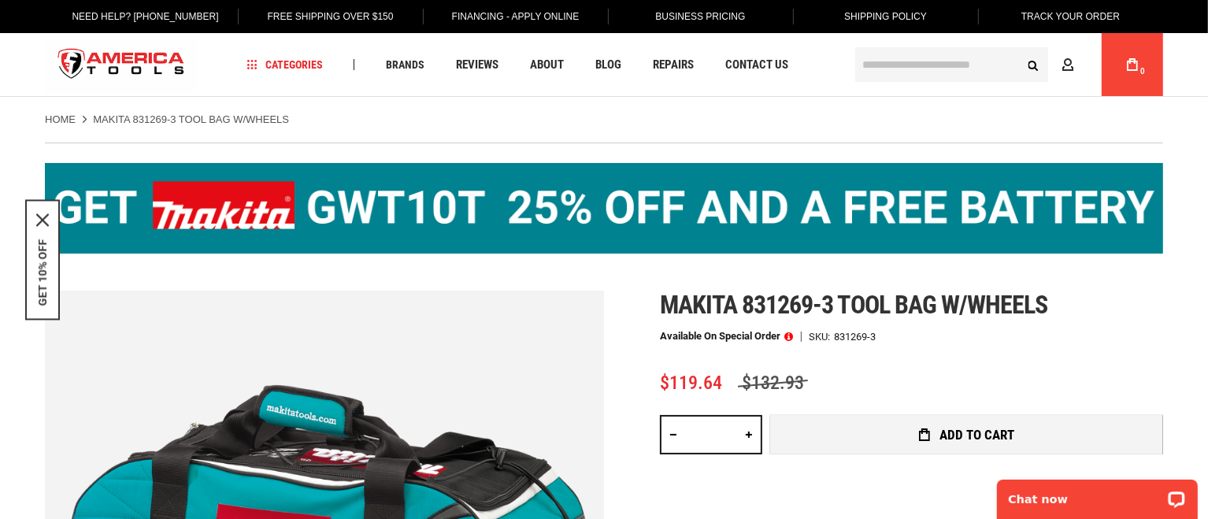
type input "**"
click at [889, 434] on button "Add to Cart" at bounding box center [966, 434] width 393 height 39
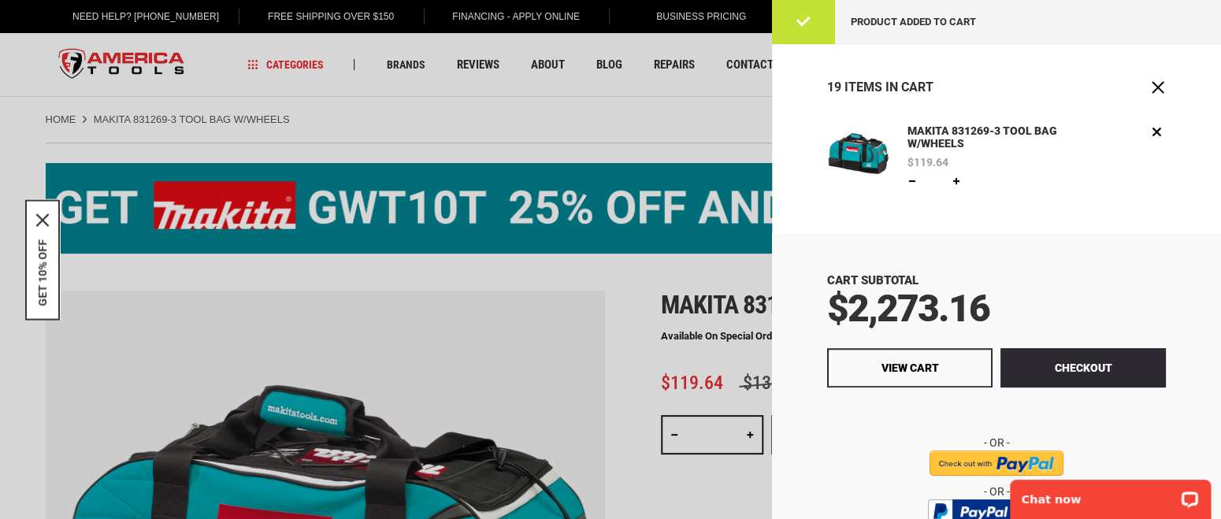
click at [1144, 276] on div "Cart Subtotal $2,273.16" at bounding box center [996, 300] width 339 height 54
click at [643, 276] on div at bounding box center [610, 259] width 1221 height 519
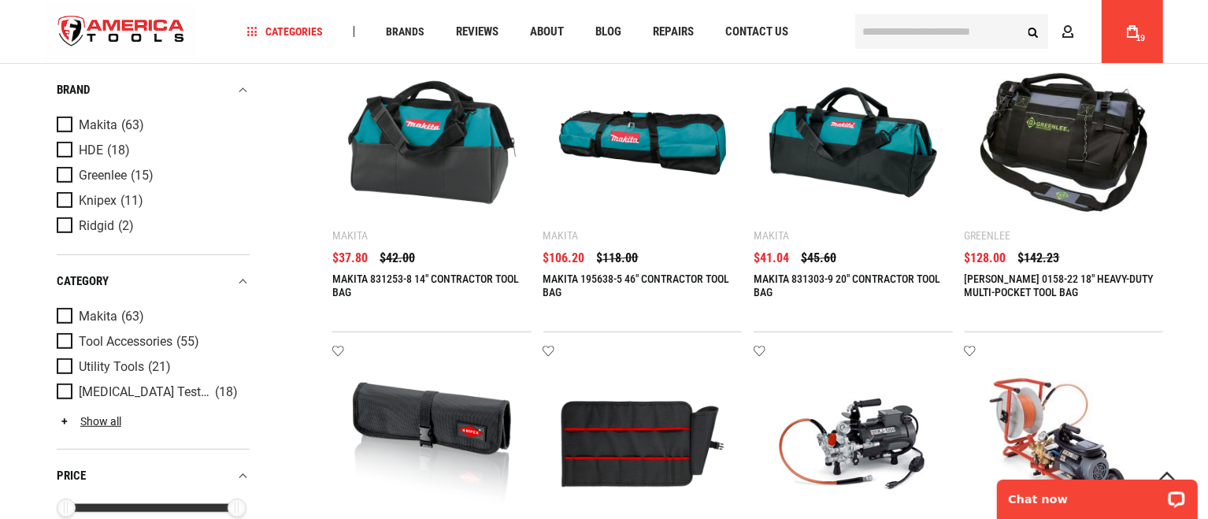
scroll to position [721, 0]
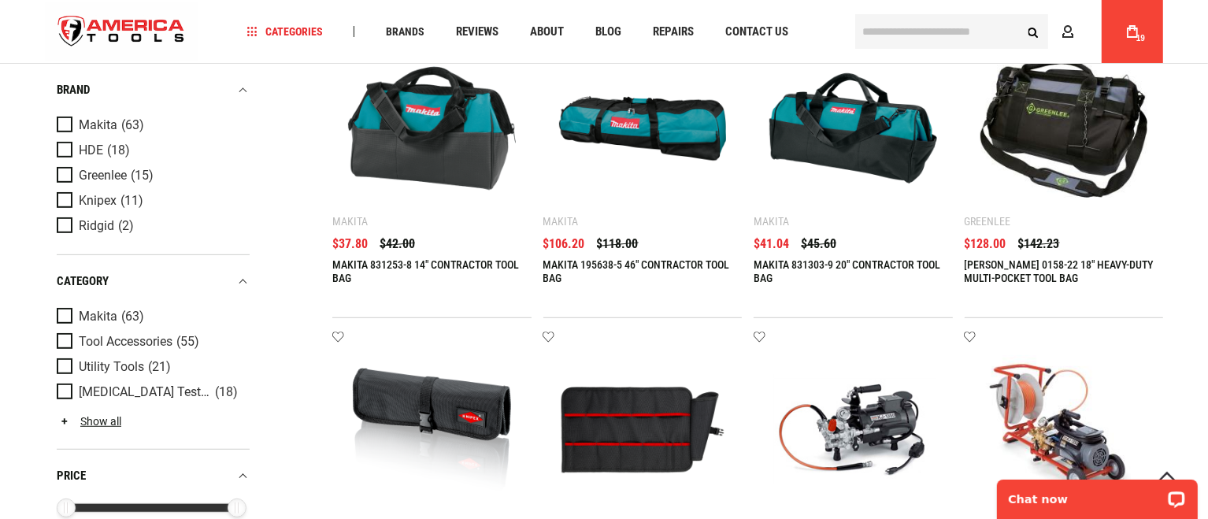
click at [818, 265] on link "MAKITA 831303-9 20" CONTRACTOR TOOL BAG" at bounding box center [847, 271] width 187 height 26
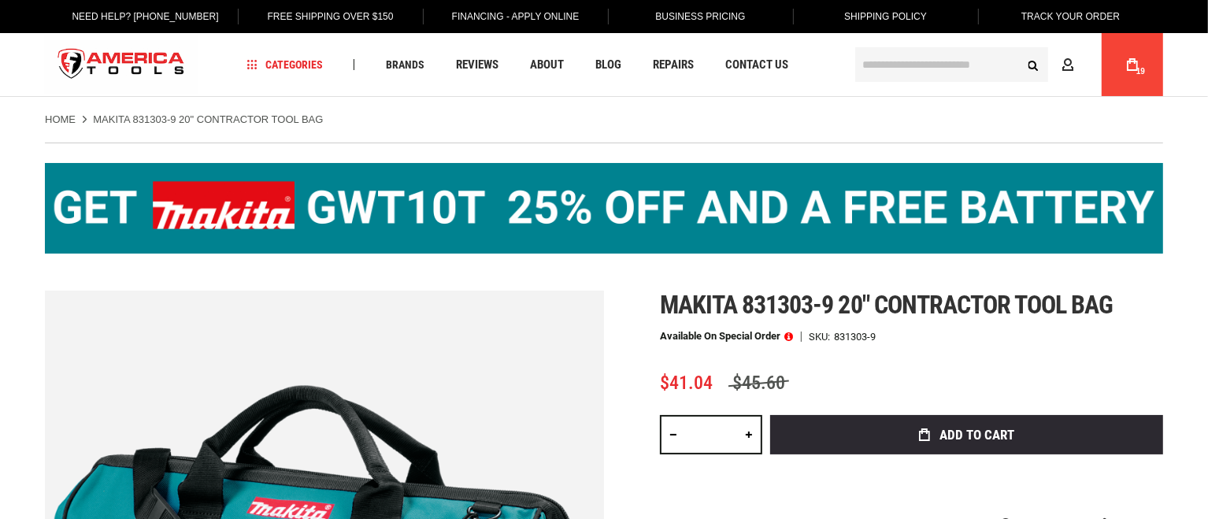
click at [736, 413] on div "Makita 831303-9 20" contractor tool bag Available on Special Order SKU 831303-9…" at bounding box center [911, 476] width 503 height 370
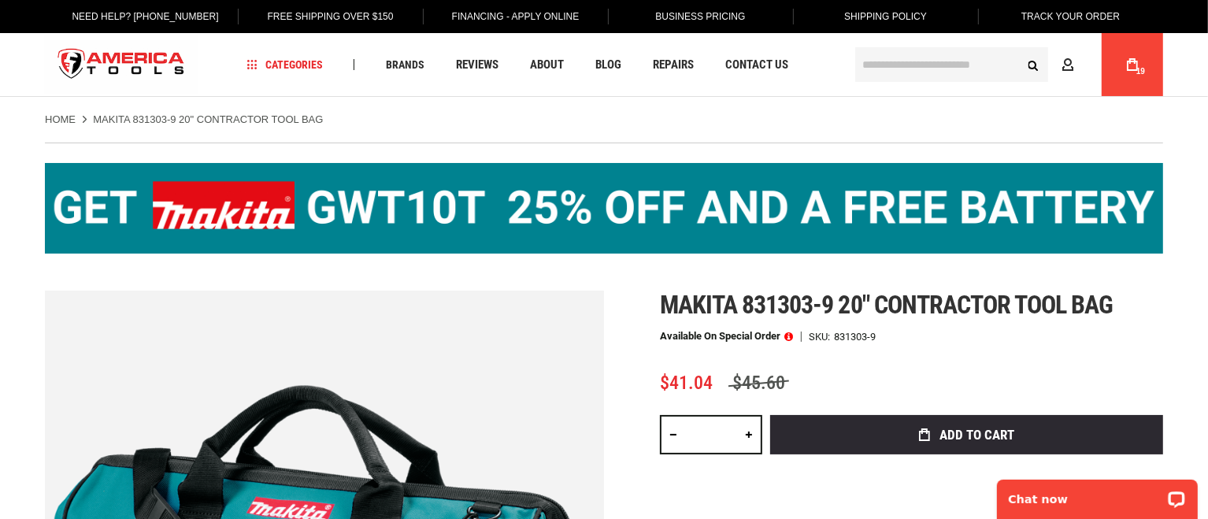
click at [730, 425] on input "*" at bounding box center [711, 434] width 102 height 39
drag, startPoint x: 730, startPoint y: 425, endPoint x: 688, endPoint y: 432, distance: 42.3
click at [688, 432] on input "*" at bounding box center [711, 434] width 102 height 39
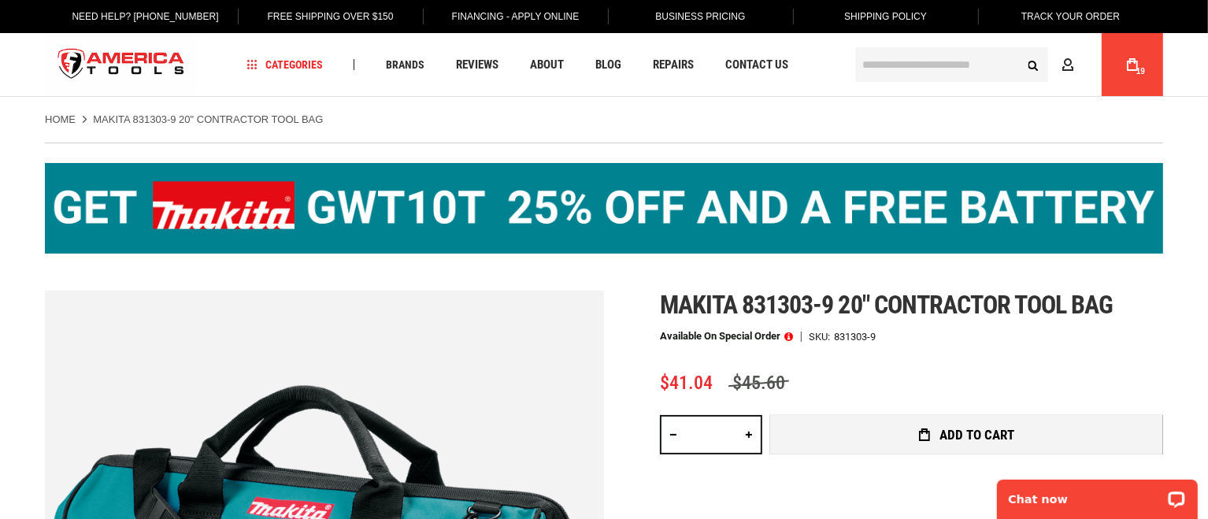
type input "*"
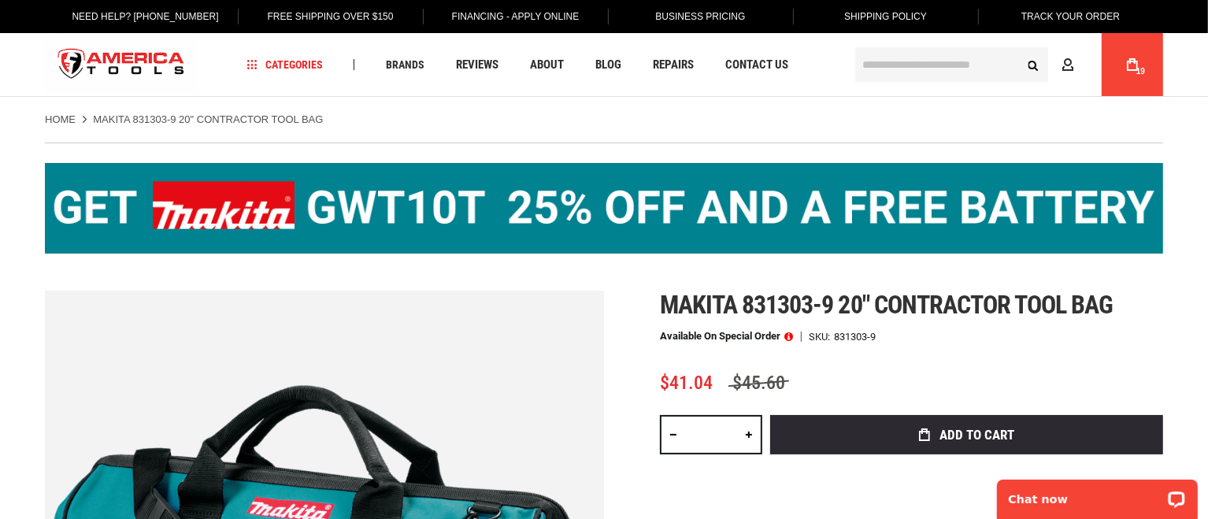
click at [916, 445] on button "Add to Cart" at bounding box center [966, 434] width 393 height 39
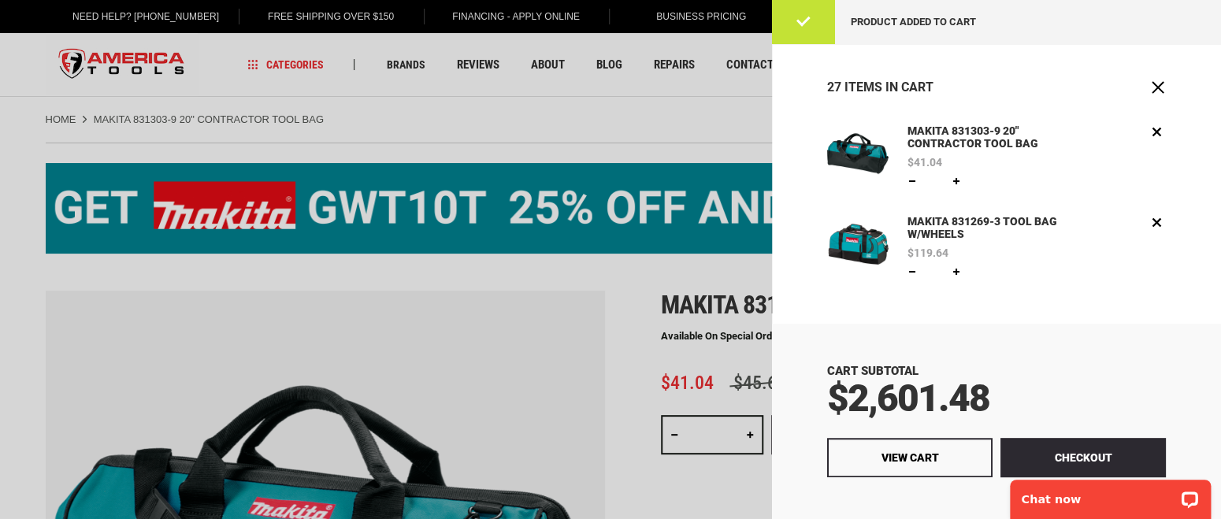
click at [688, 121] on div at bounding box center [610, 259] width 1221 height 519
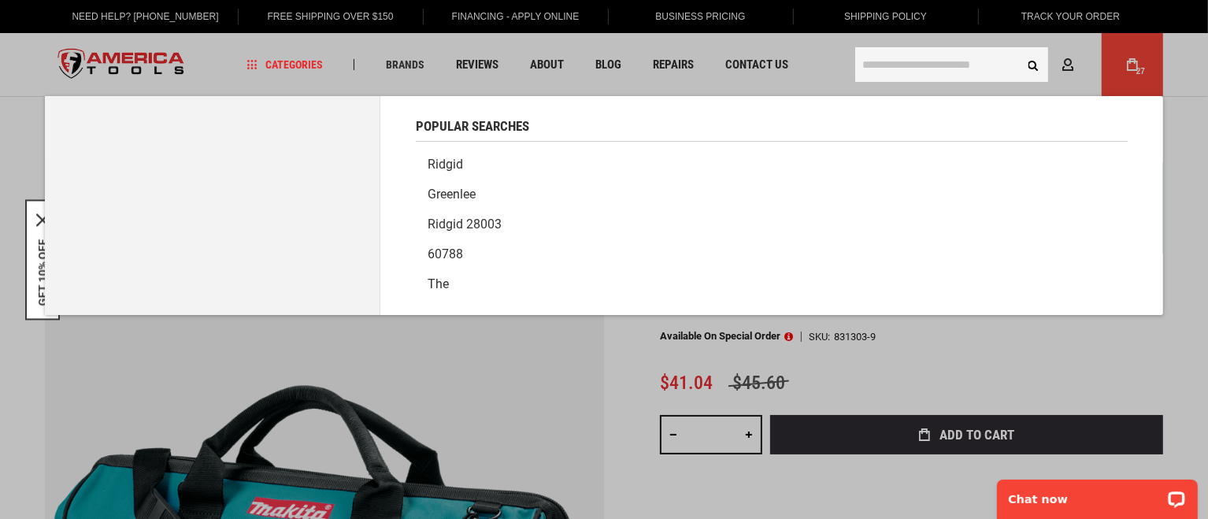
click at [920, 72] on input "text" at bounding box center [951, 64] width 193 height 35
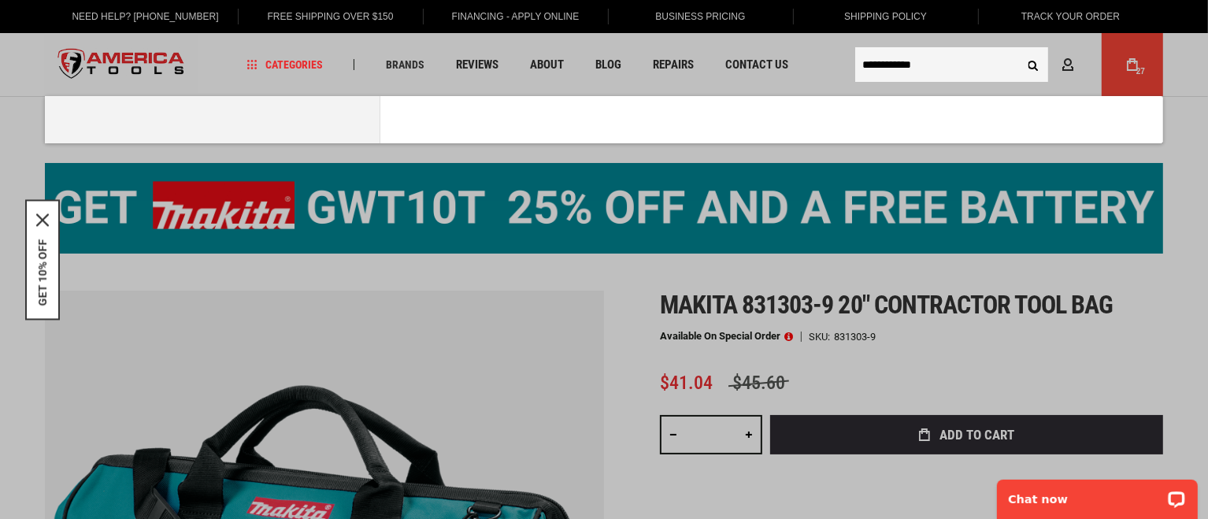
type input "**********"
click at [1018, 50] on button "Search" at bounding box center [1033, 65] width 30 height 30
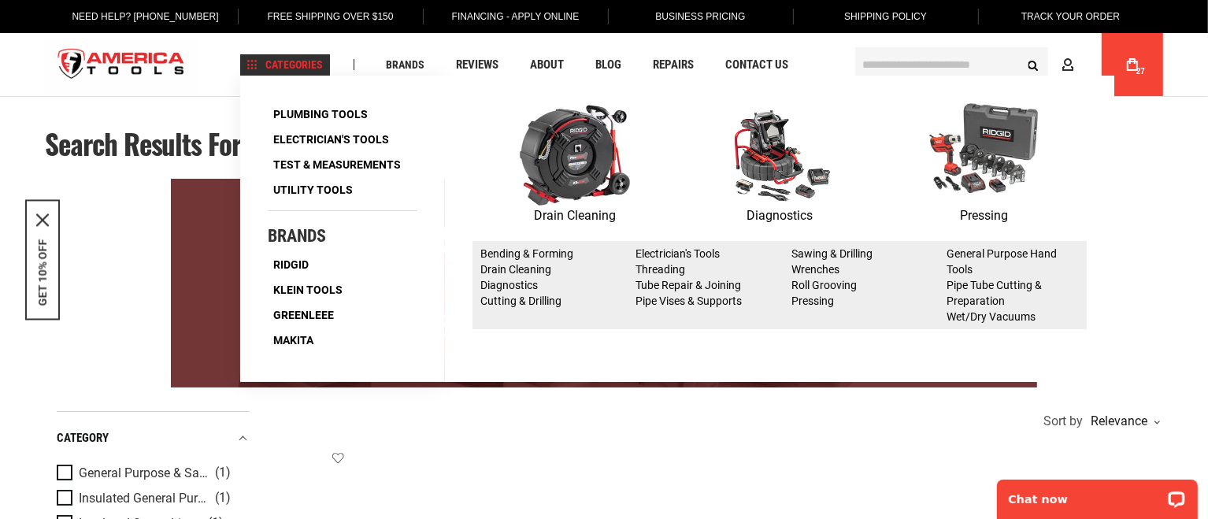
click at [302, 71] on link "Categories" at bounding box center [285, 64] width 90 height 21
click at [302, 68] on span "Categories" at bounding box center [285, 64] width 76 height 11
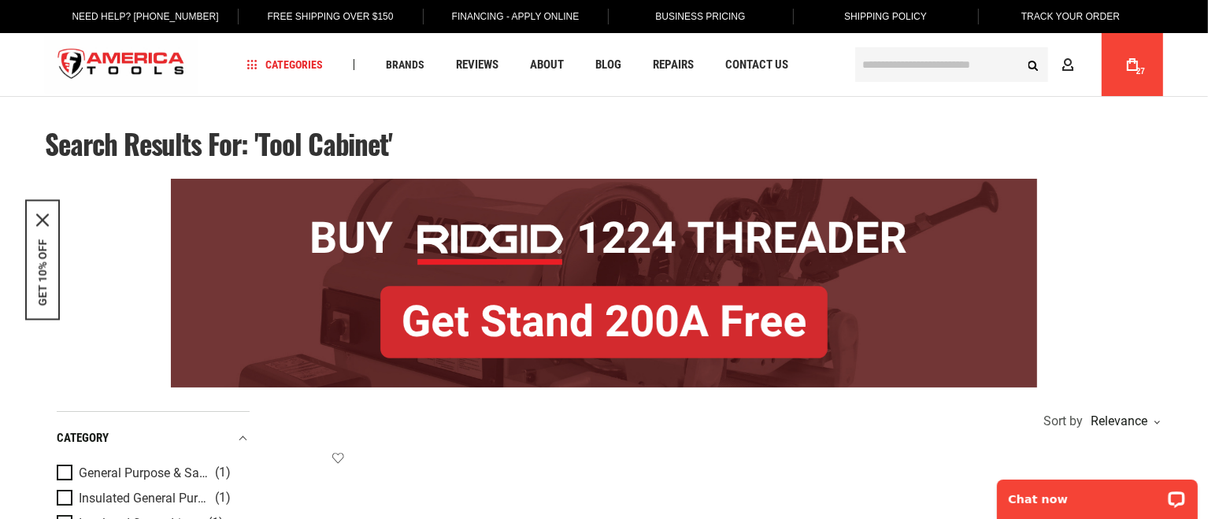
click at [1011, 68] on input "text" at bounding box center [951, 64] width 193 height 35
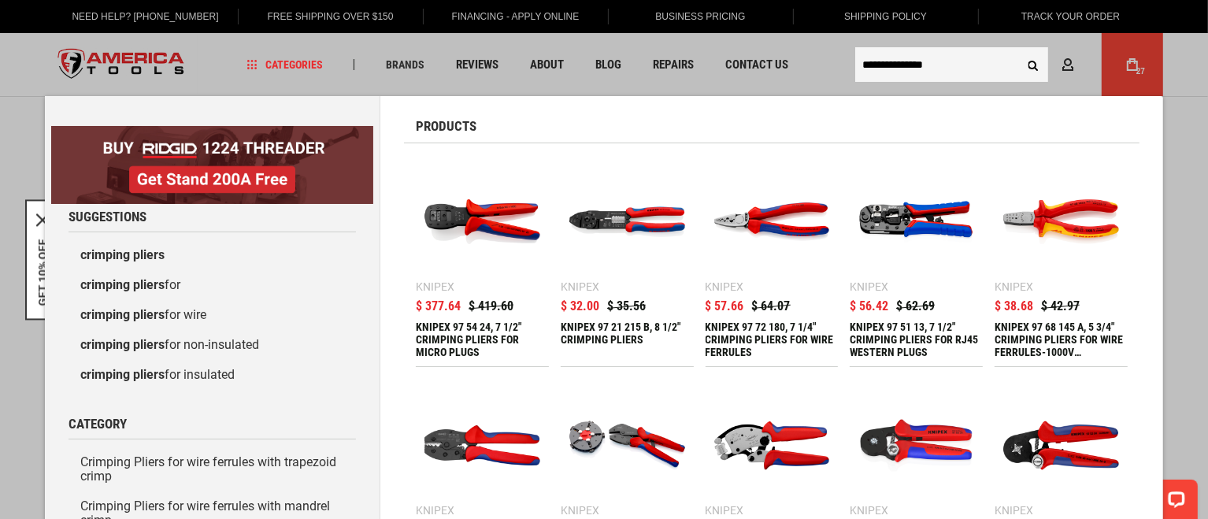
type input "**********"
click at [580, 328] on div "KNIPEX 97 21 215 B, 8 1/2" CRIMPING PLIERS" at bounding box center [627, 340] width 133 height 38
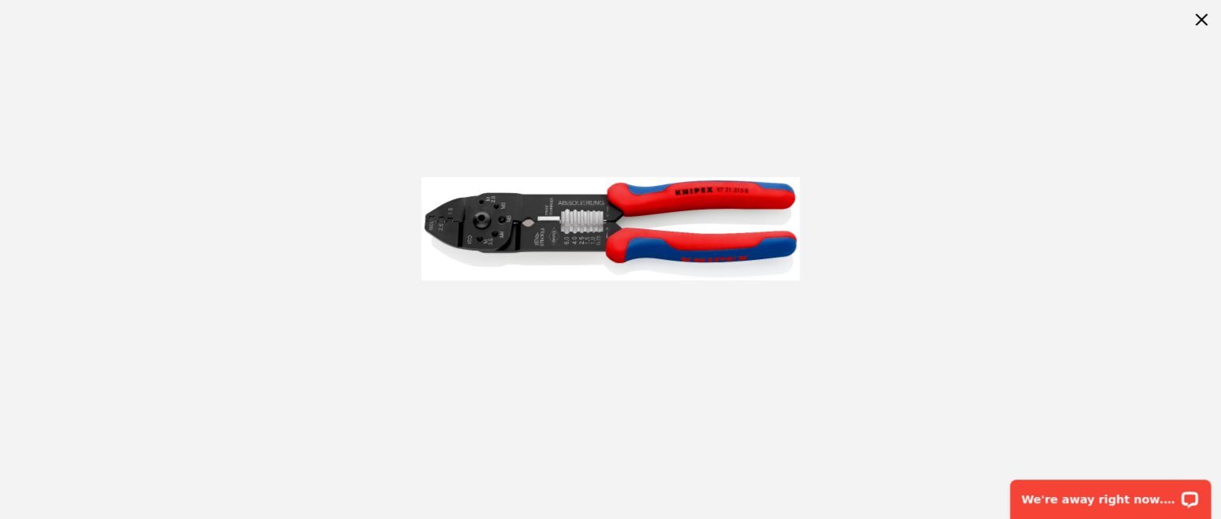
click at [591, 230] on img at bounding box center [610, 228] width 378 height 378
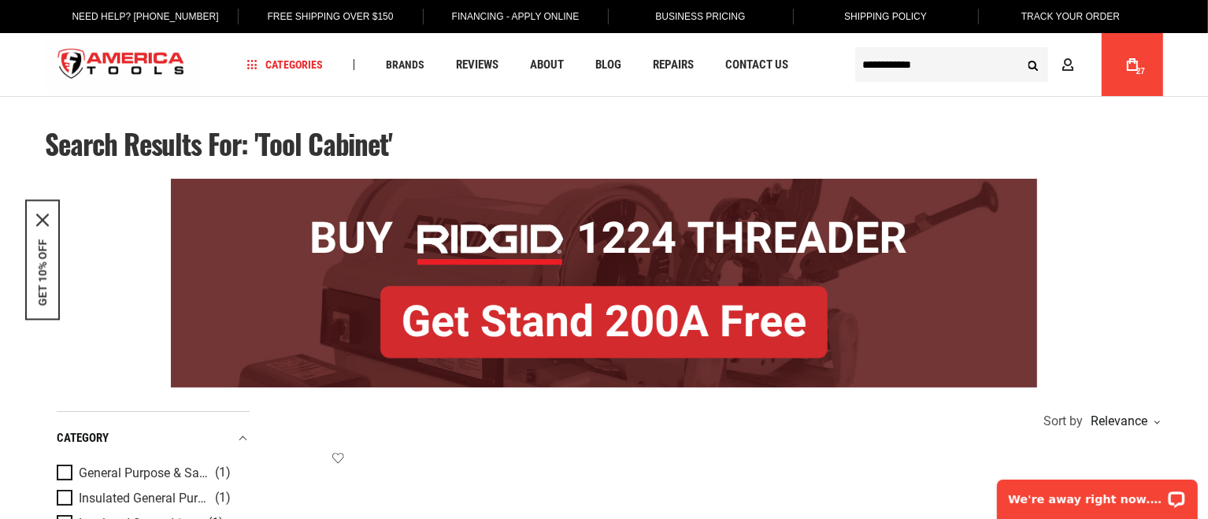
type input "**********"
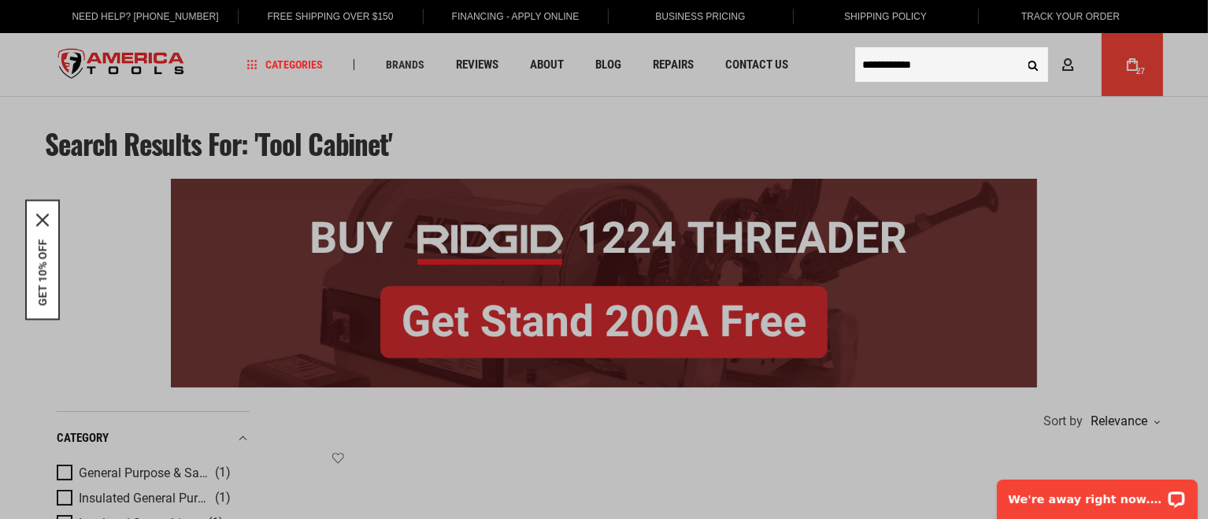
drag, startPoint x: 888, startPoint y: 61, endPoint x: 799, endPoint y: 61, distance: 89.0
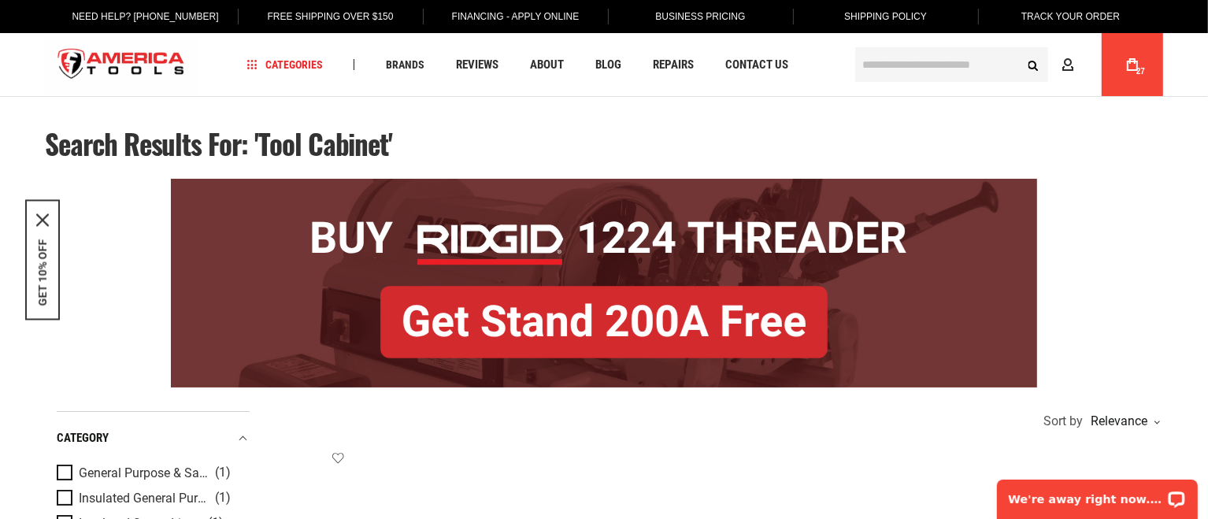
click at [918, 63] on input "text" at bounding box center [951, 64] width 193 height 35
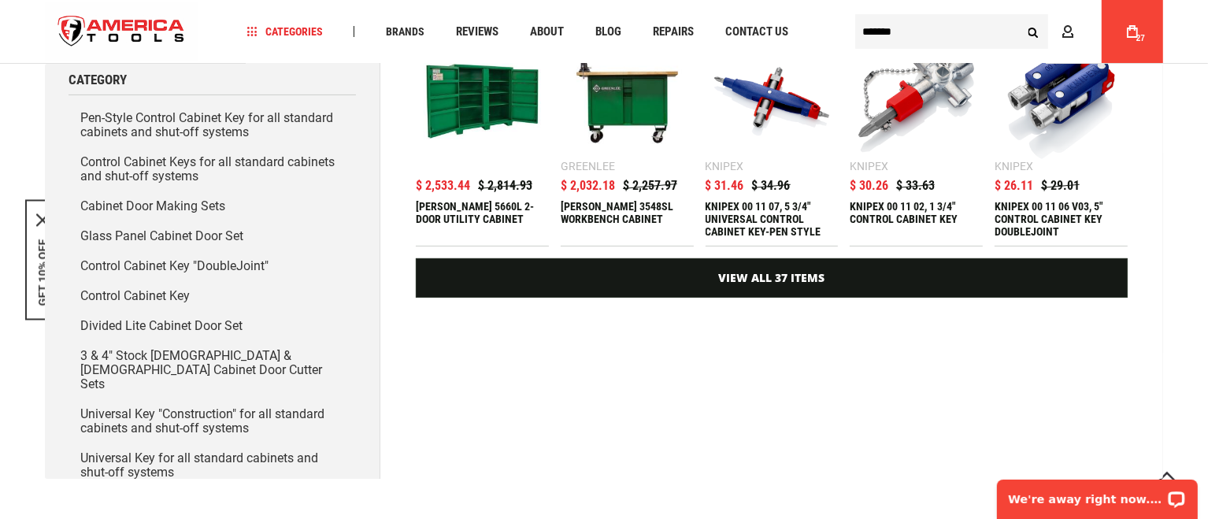
scroll to position [328, 0]
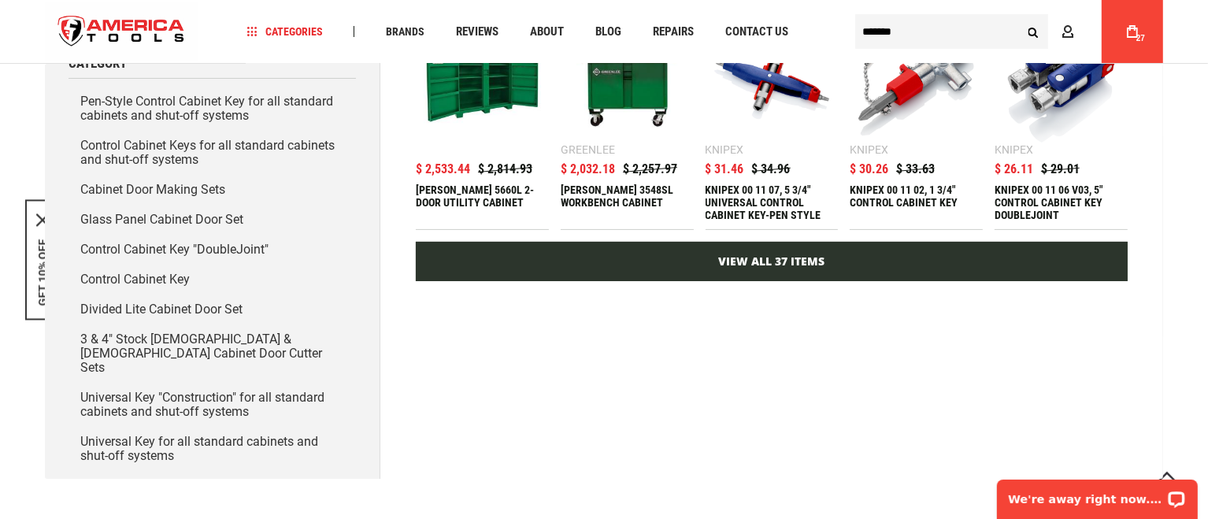
type input "*******"
click at [779, 262] on link "View All 37 Items" at bounding box center [772, 261] width 712 height 39
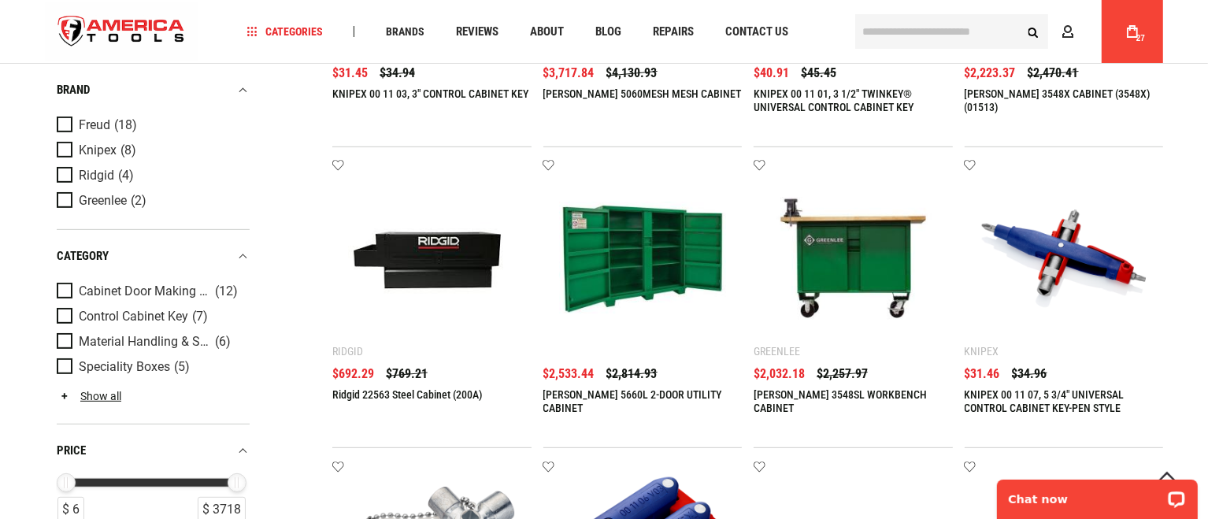
scroll to position [590, 0]
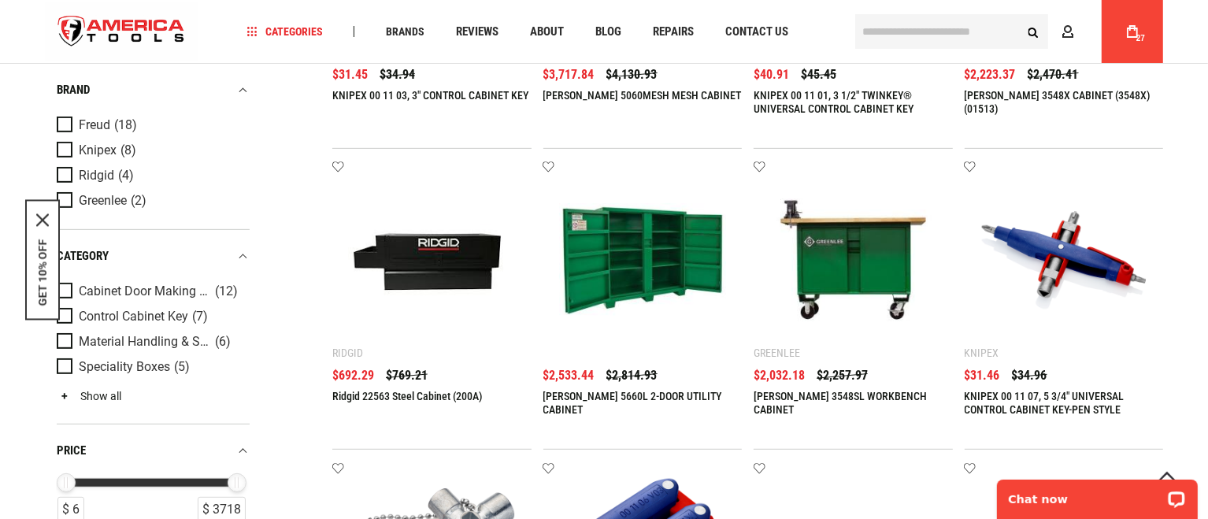
click at [95, 397] on link "Show all" at bounding box center [89, 396] width 65 height 13
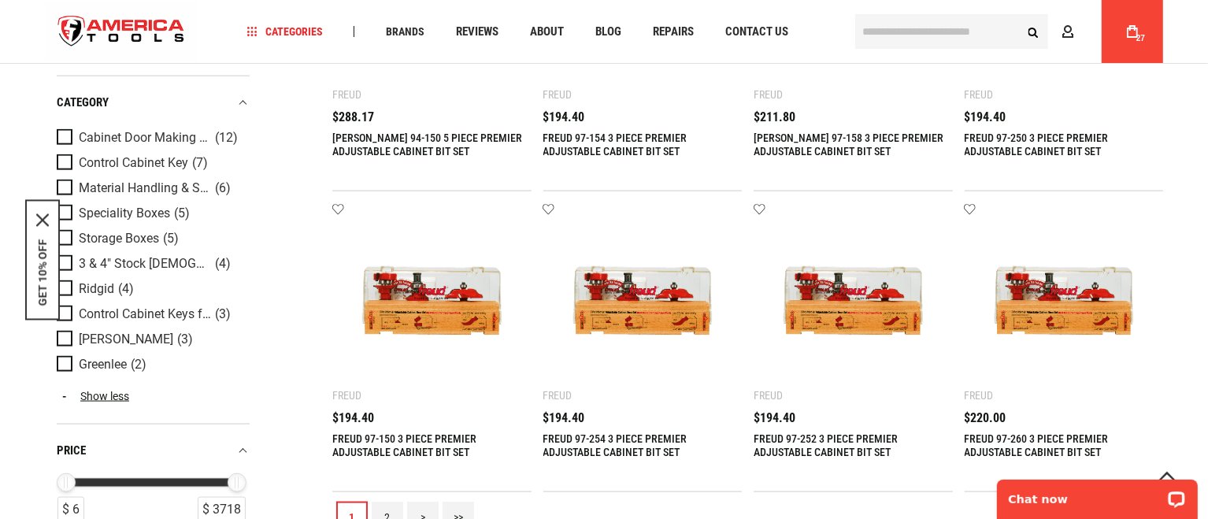
scroll to position [1838, 0]
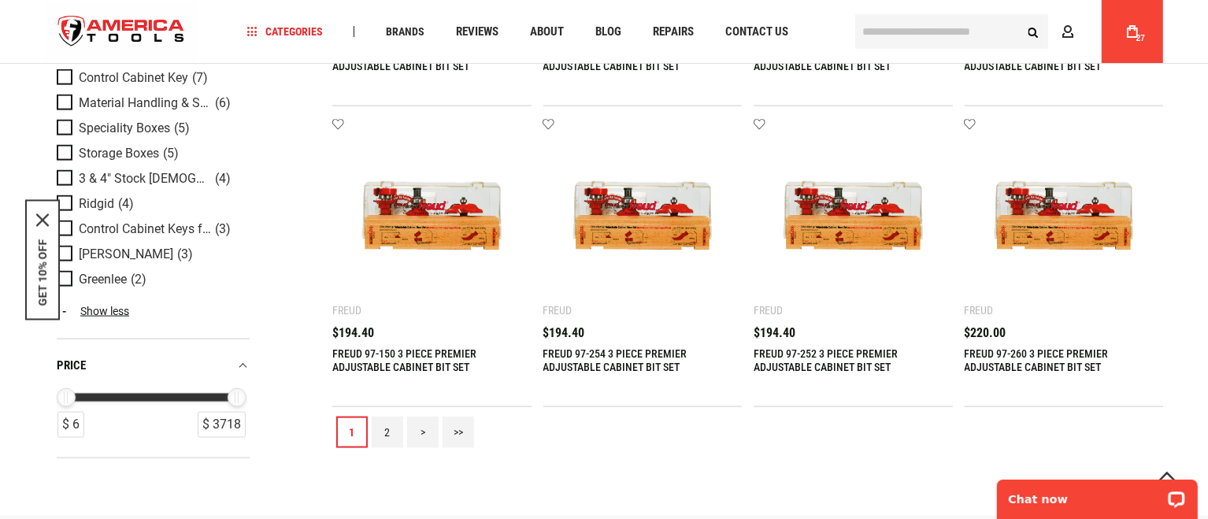
click at [380, 432] on link "2" at bounding box center [388, 433] width 32 height 32
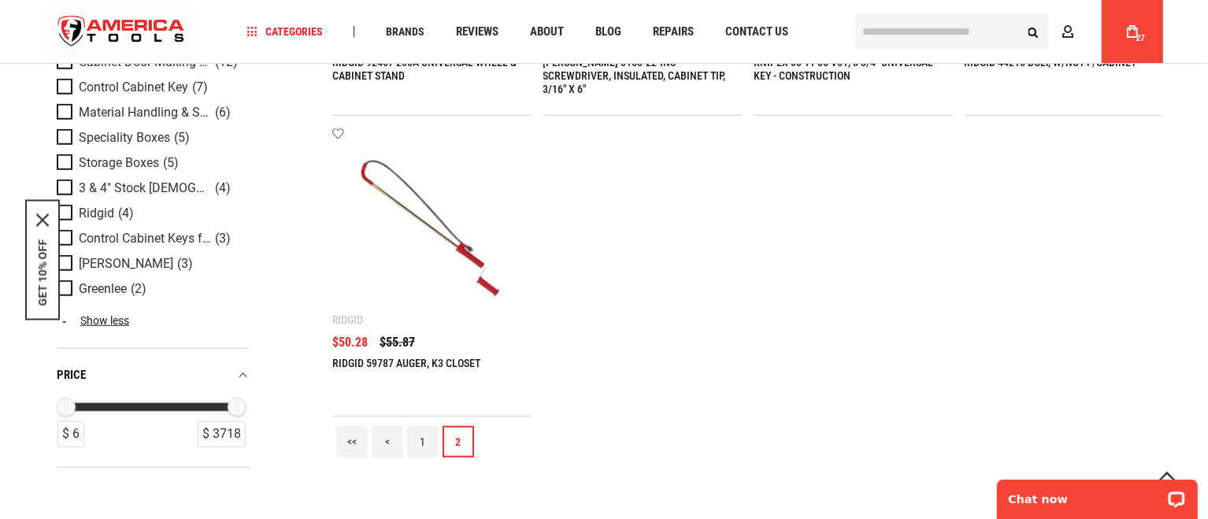
scroll to position [1312, 0]
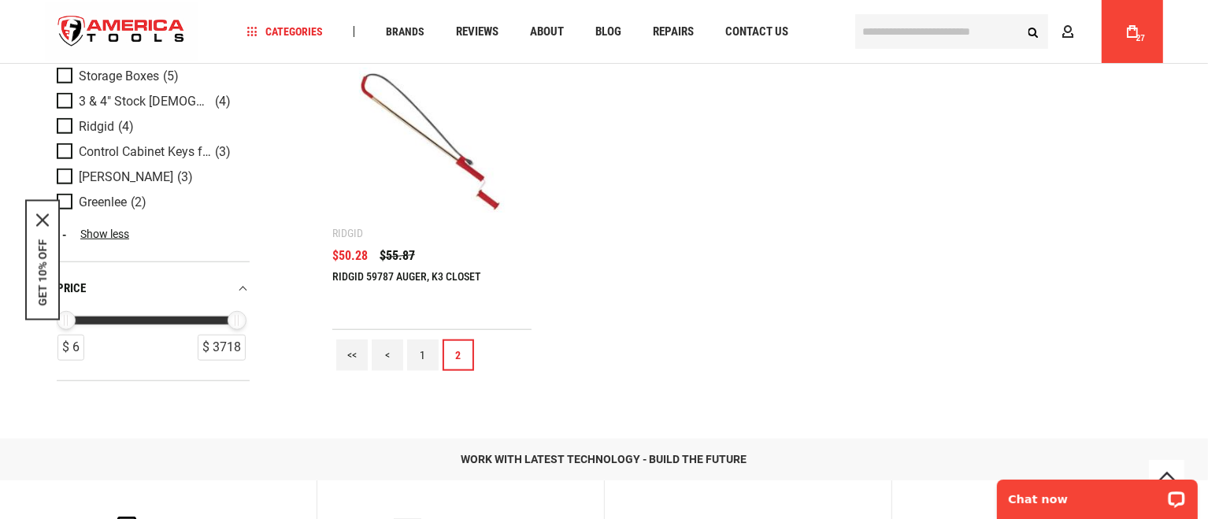
click at [420, 360] on link "1" at bounding box center [423, 355] width 32 height 32
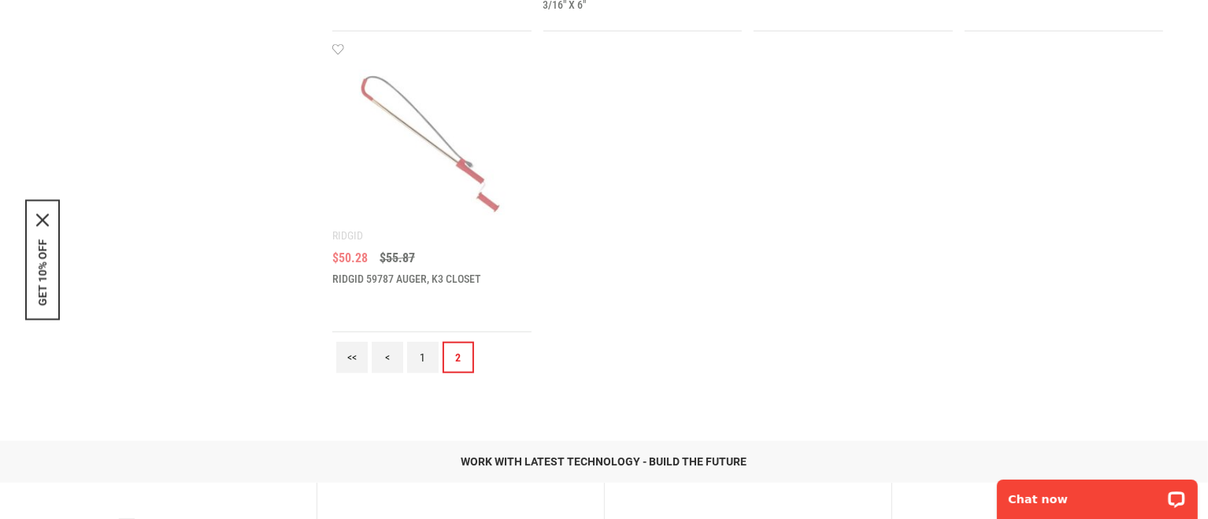
scroll to position [0, 0]
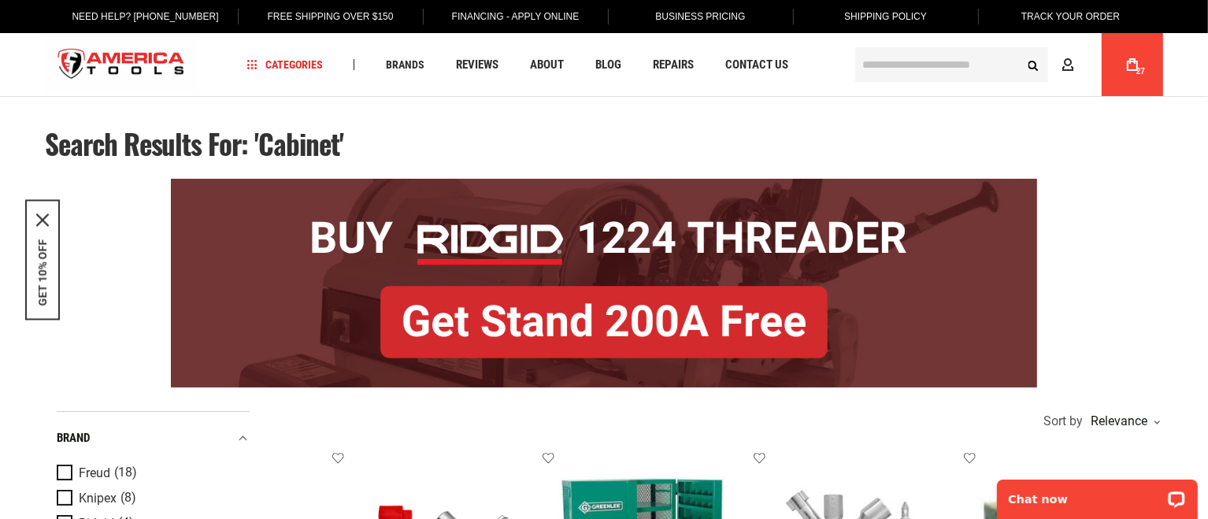
click at [943, 72] on input "text" at bounding box center [951, 64] width 193 height 35
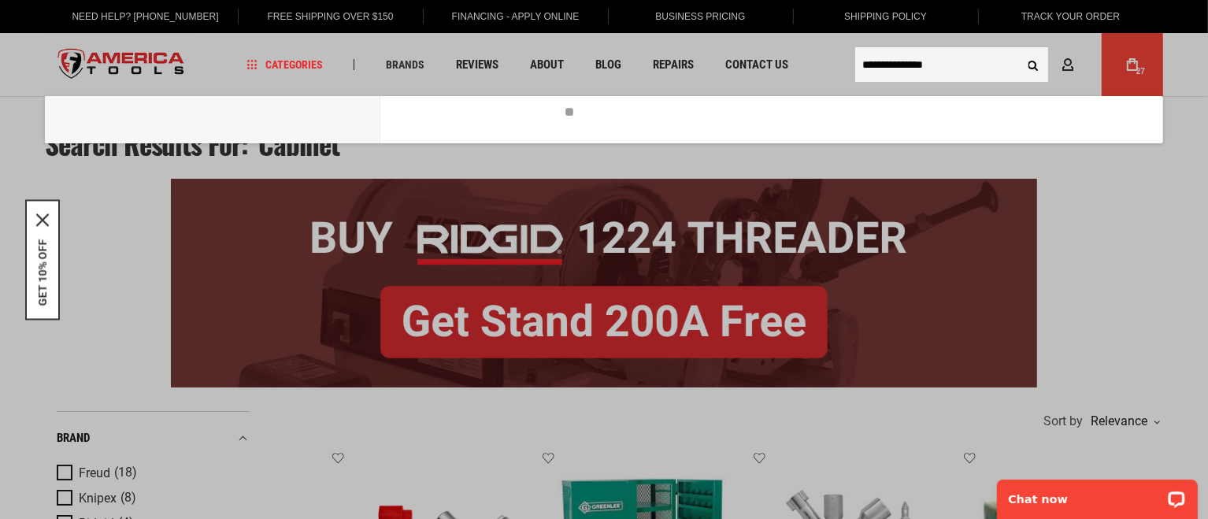
type input "**********"
click at [1018, 50] on button "Search" at bounding box center [1033, 65] width 30 height 30
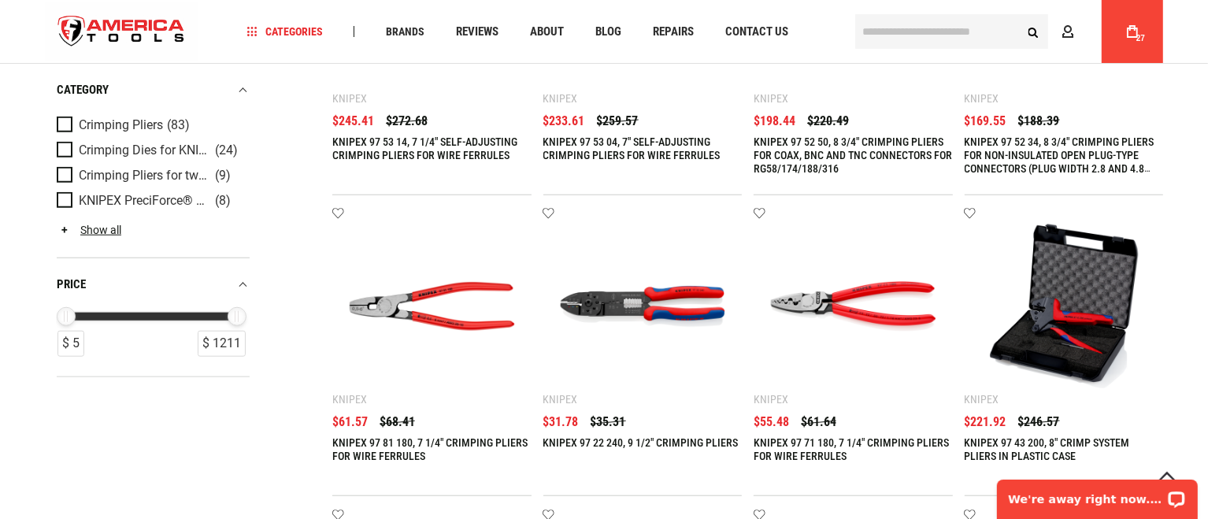
scroll to position [1181, 0]
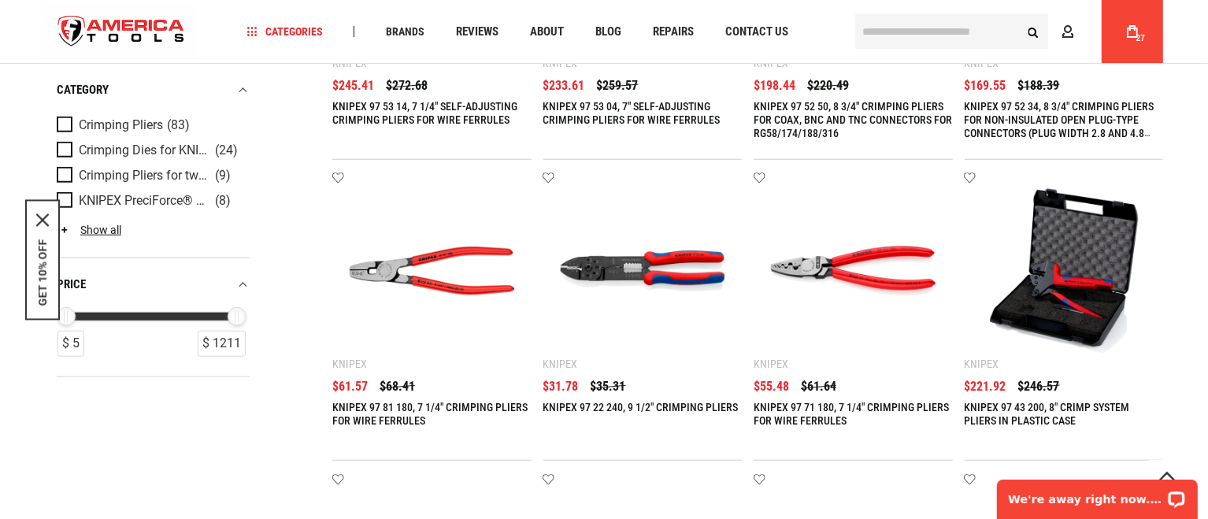
click at [615, 399] on div "KNIPEX 97 22 240, 9 1/2" CRIMPING PLIERS $35.31 $31.78" at bounding box center [642, 412] width 199 height 64
click at [628, 411] on link "KNIPEX 97 22 240, 9 1/2" CRIMPING PLIERS" at bounding box center [640, 407] width 195 height 13
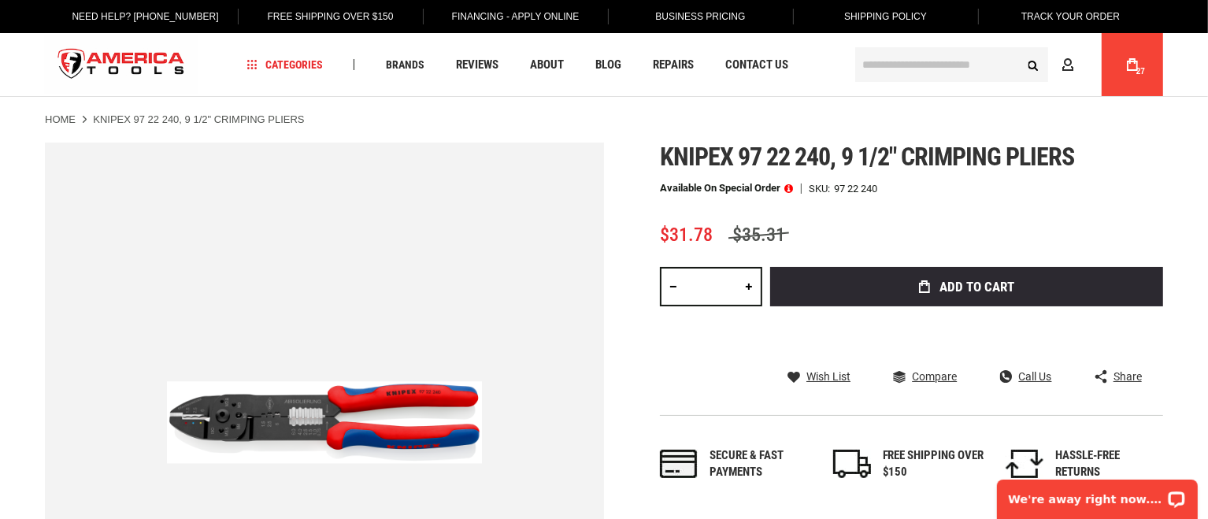
drag, startPoint x: 725, startPoint y: 290, endPoint x: 687, endPoint y: 288, distance: 37.8
click at [687, 288] on div "*" at bounding box center [711, 286] width 102 height 39
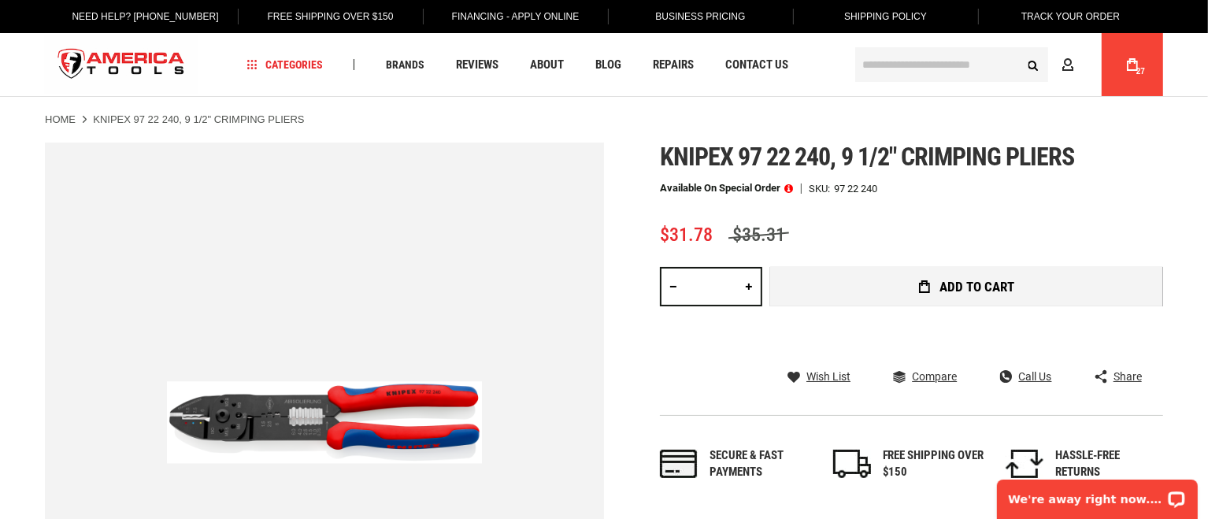
click at [804, 285] on button "Add to Cart" at bounding box center [966, 286] width 393 height 39
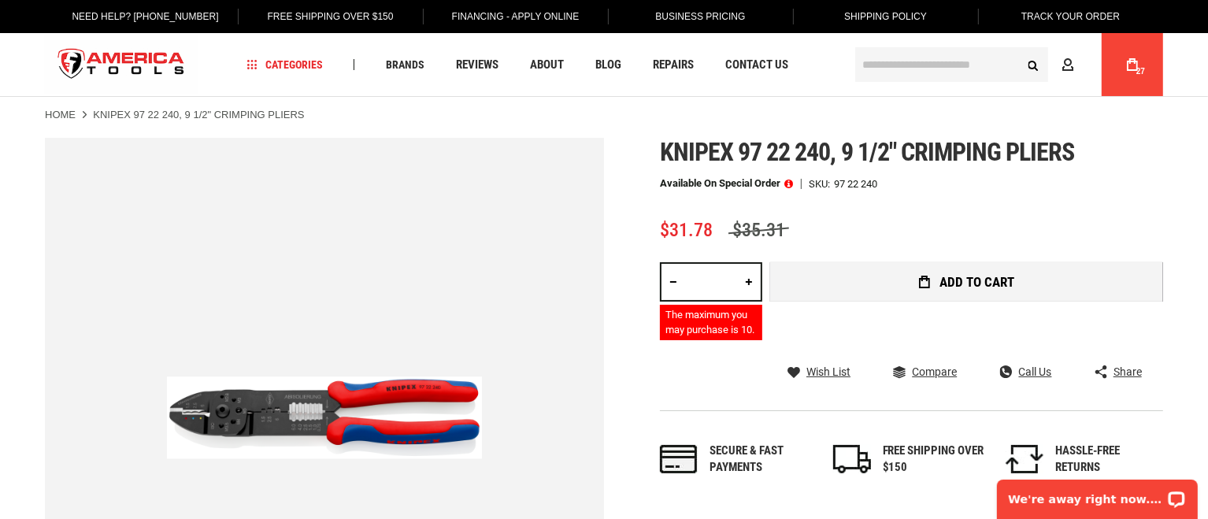
scroll to position [7, 0]
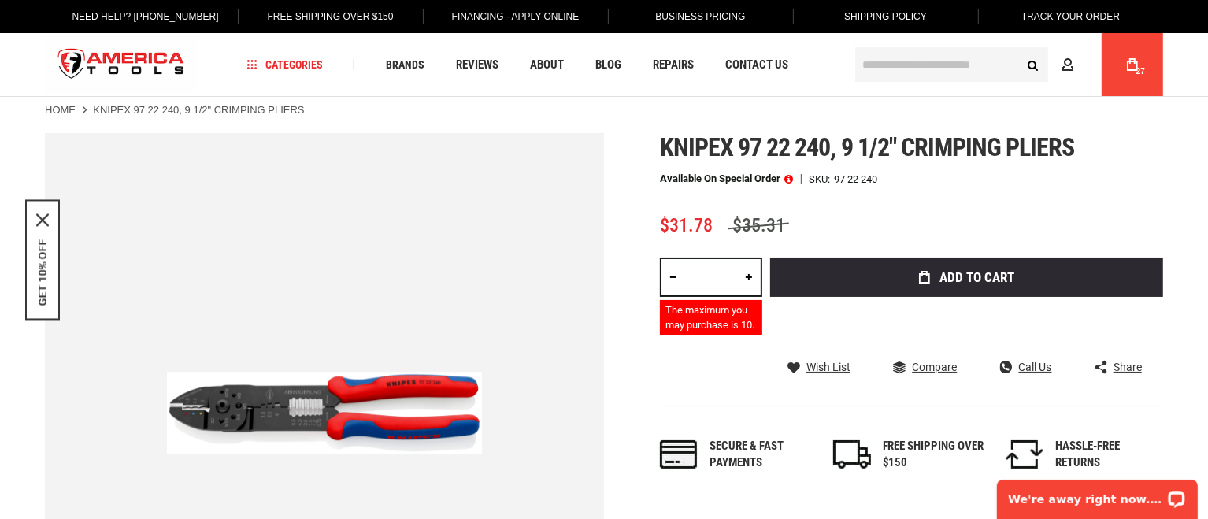
type input "*"
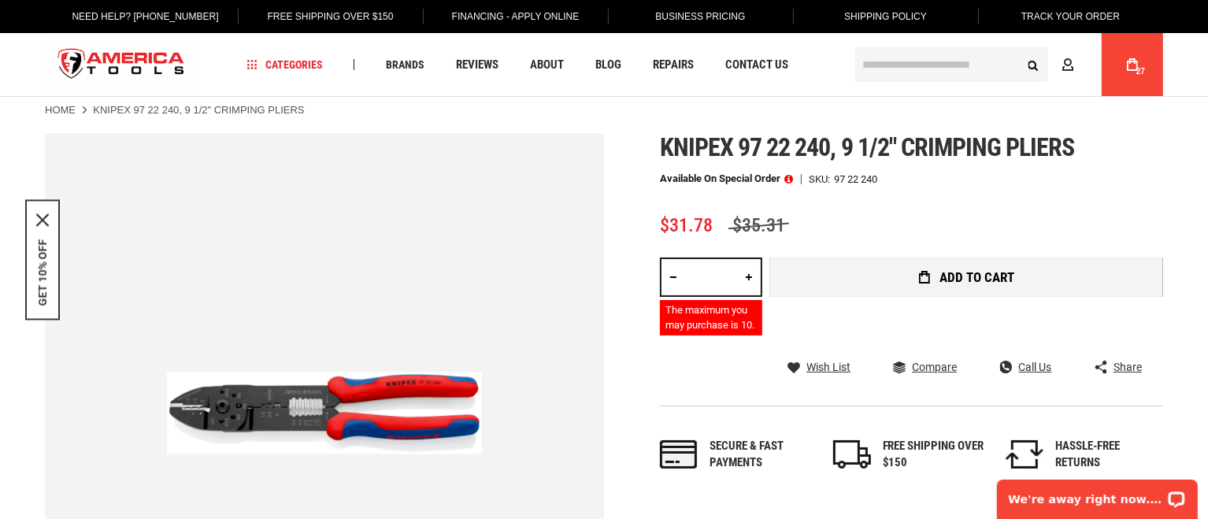
type input "**"
click at [919, 276] on icon "submit" at bounding box center [924, 277] width 11 height 13
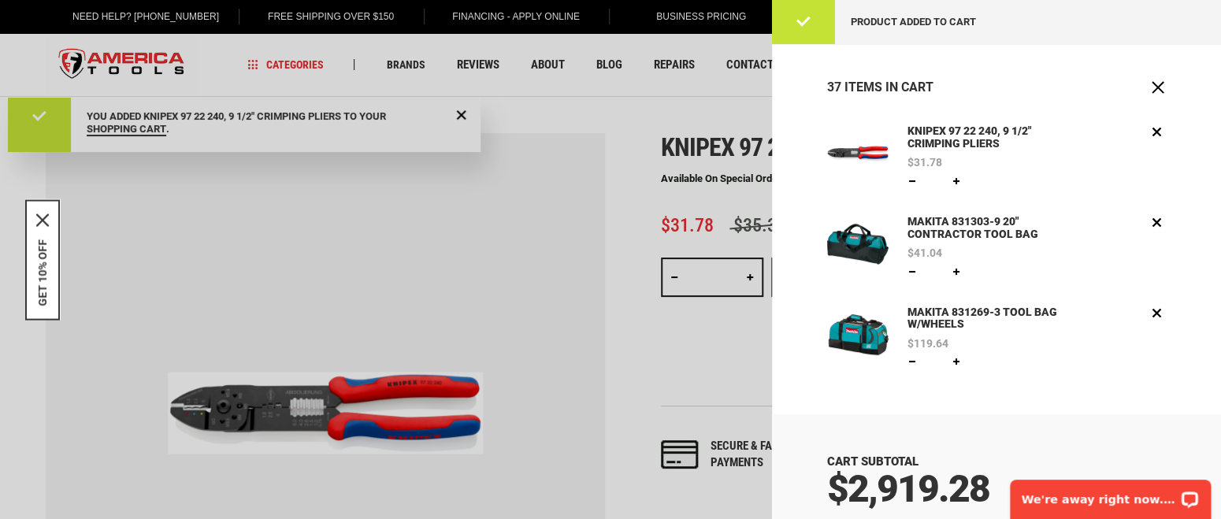
click at [606, 269] on div at bounding box center [610, 259] width 1221 height 519
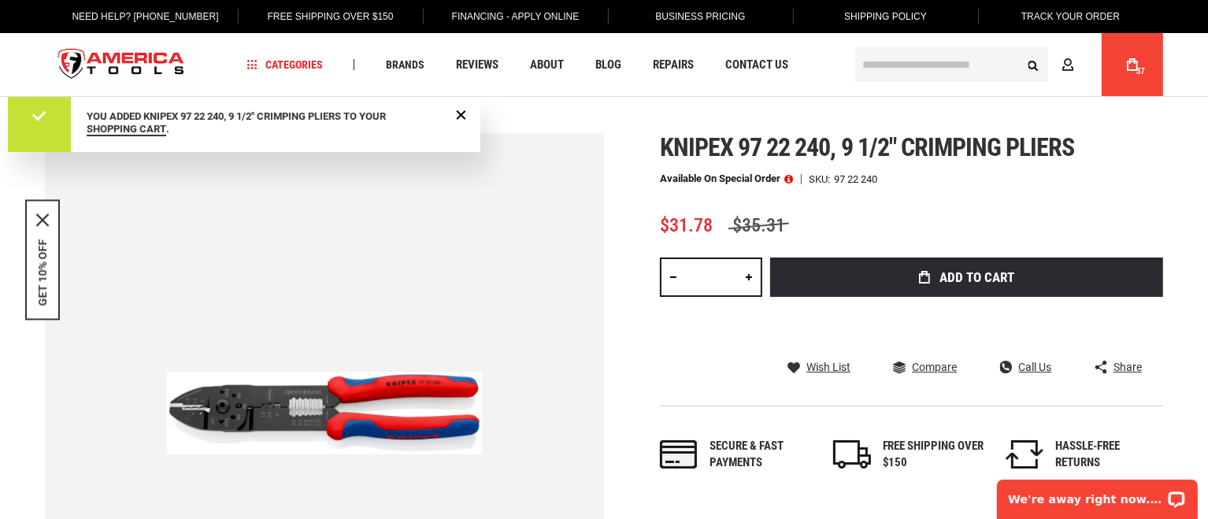
click at [902, 287] on button "Add to Cart" at bounding box center [966, 277] width 393 height 39
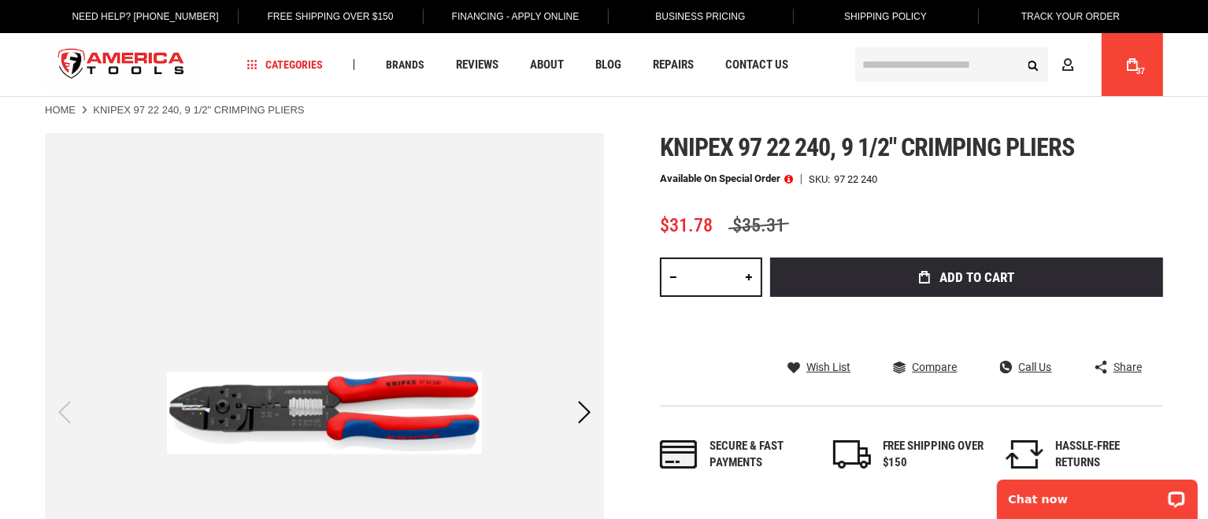
click at [1140, 68] on span "37" at bounding box center [1141, 71] width 9 height 9
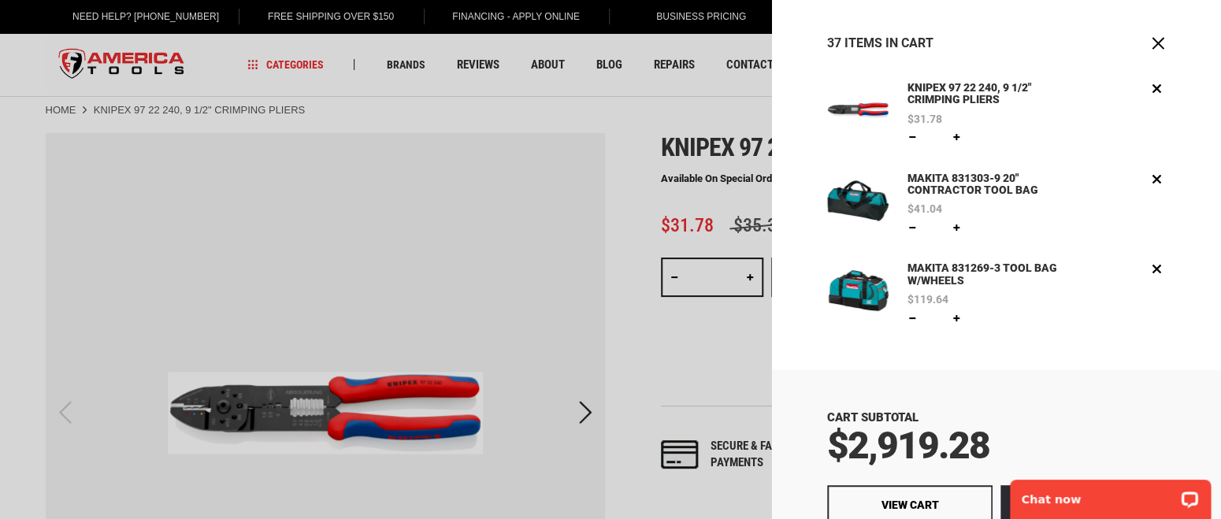
click at [645, 201] on div at bounding box center [610, 259] width 1221 height 519
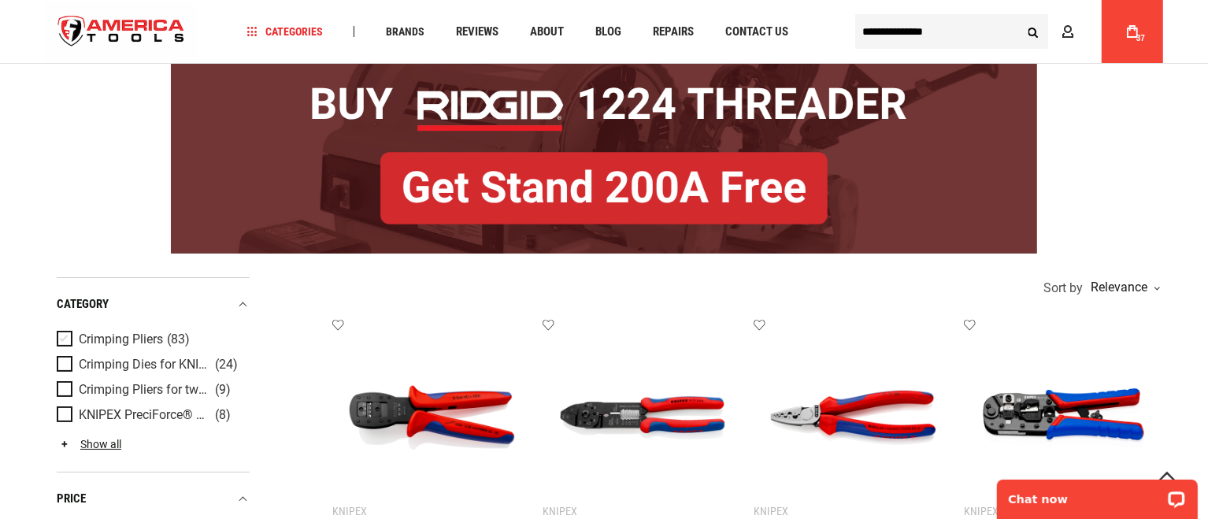
click at [65, 337] on span "Product Filters" at bounding box center [68, 339] width 22 height 17
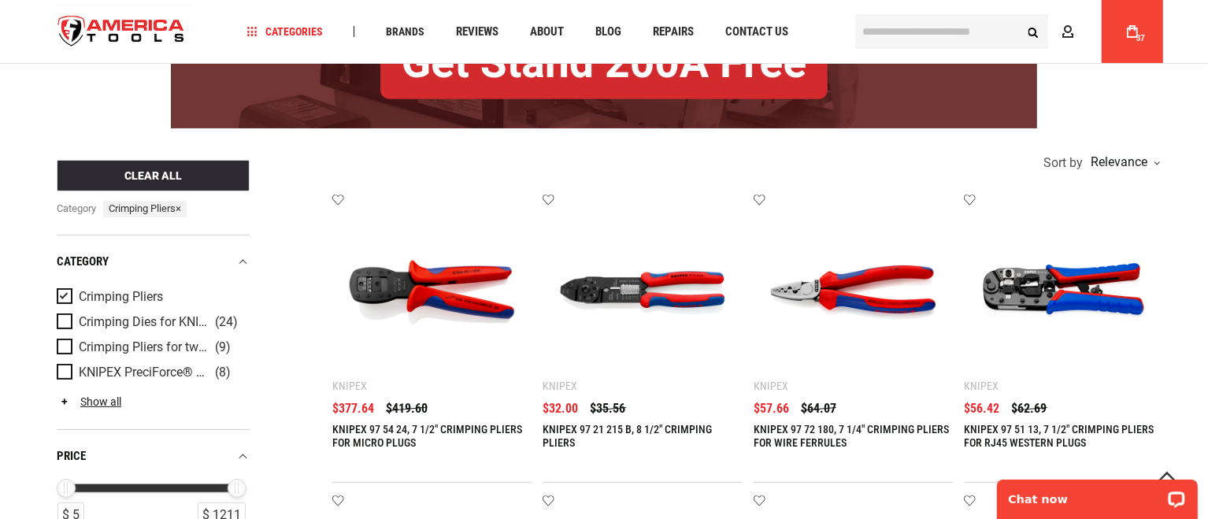
scroll to position [262, 0]
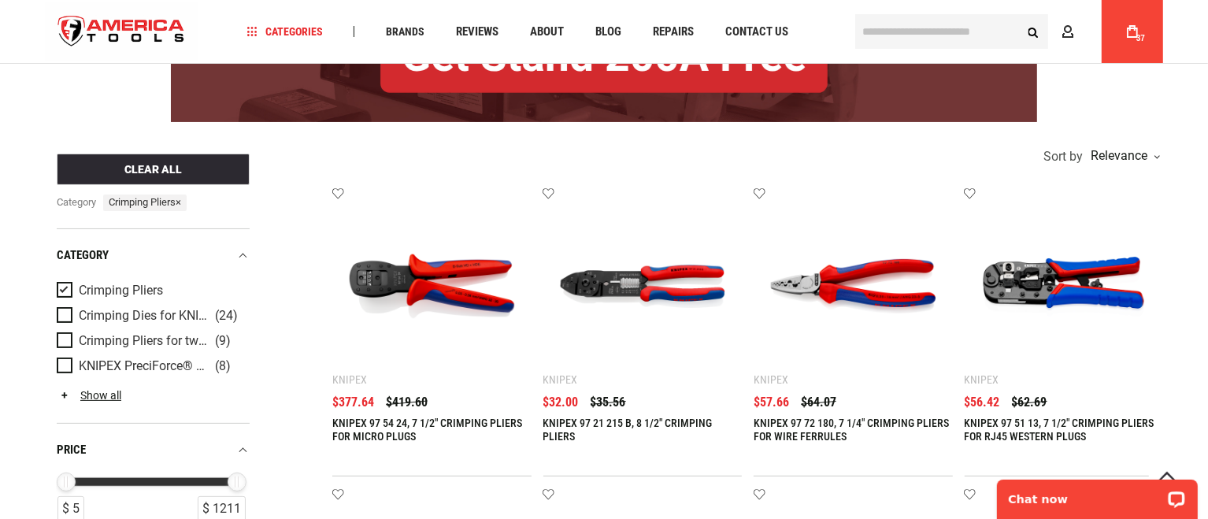
click at [591, 421] on link "KNIPEX 97 21 215 B, 8 1/2" CRIMPING PLIERS" at bounding box center [627, 430] width 169 height 26
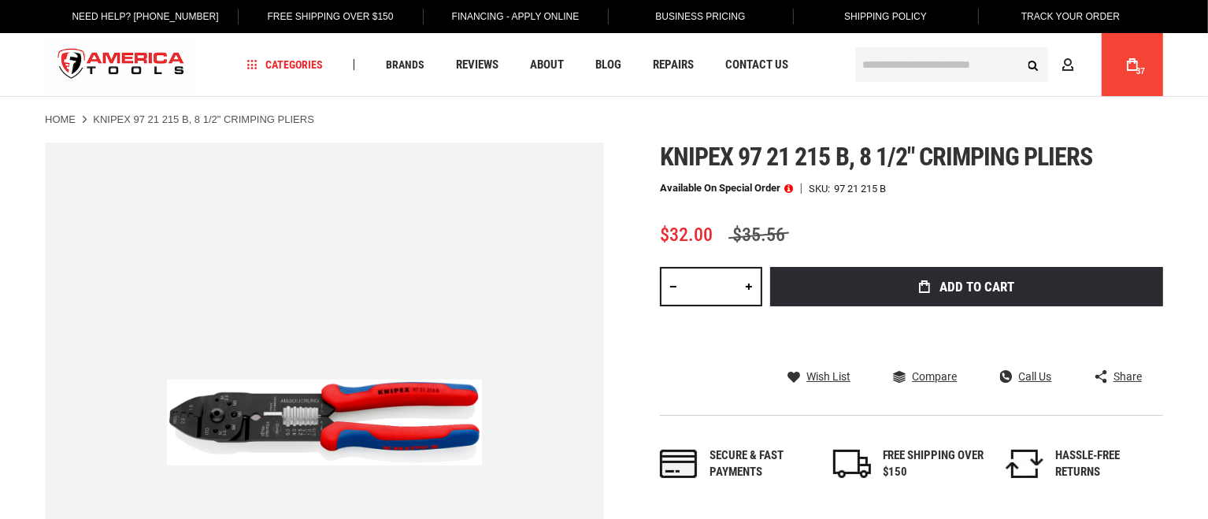
click at [717, 287] on input "*" at bounding box center [711, 286] width 102 height 39
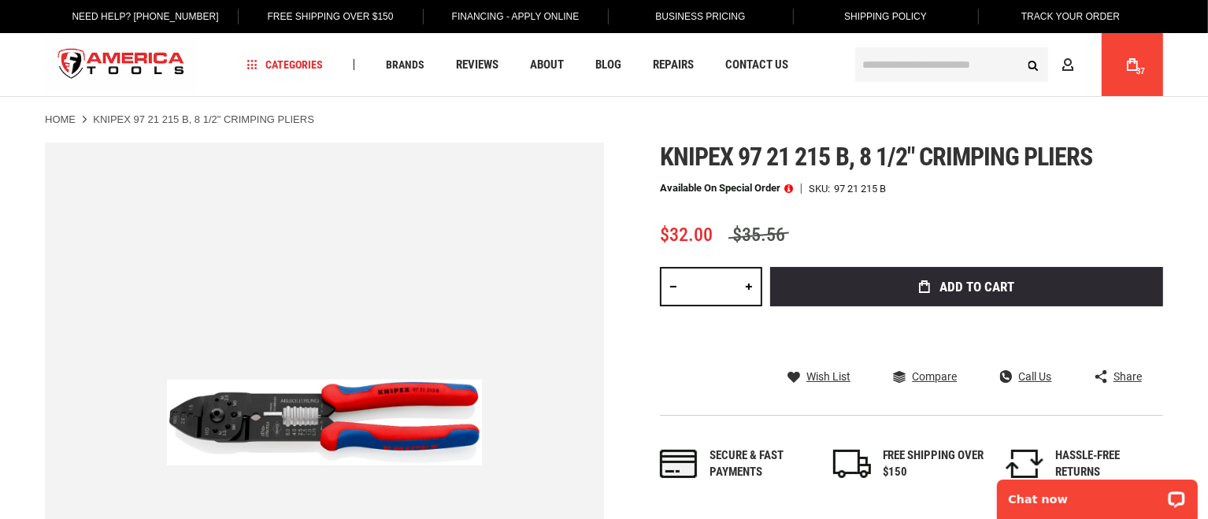
drag, startPoint x: 717, startPoint y: 287, endPoint x: 665, endPoint y: 287, distance: 52.0
click at [665, 287] on div "*" at bounding box center [711, 286] width 102 height 39
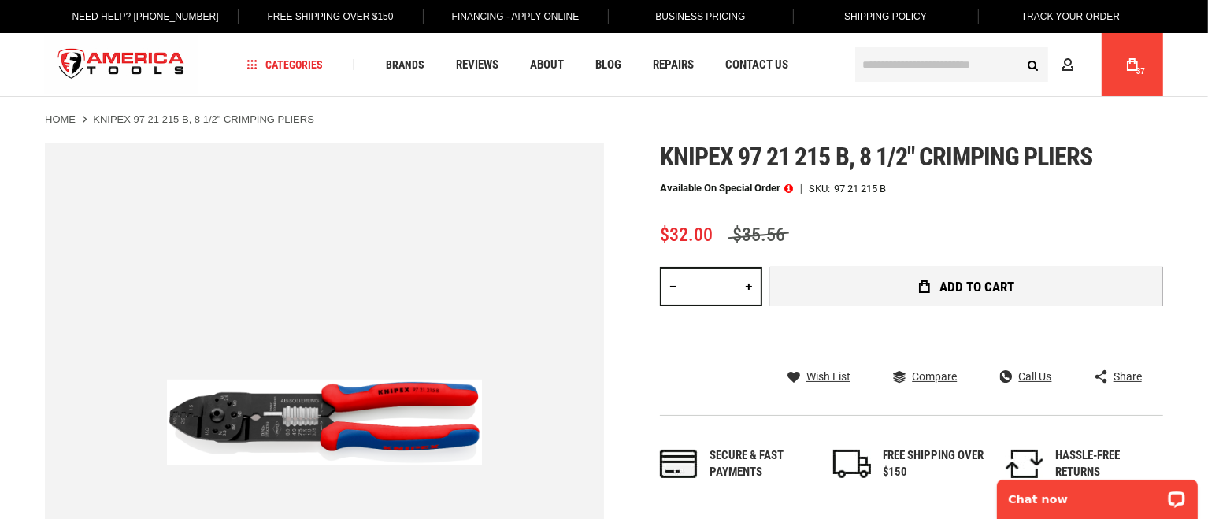
type input "**"
click at [1063, 280] on button "Add to Cart" at bounding box center [966, 286] width 393 height 39
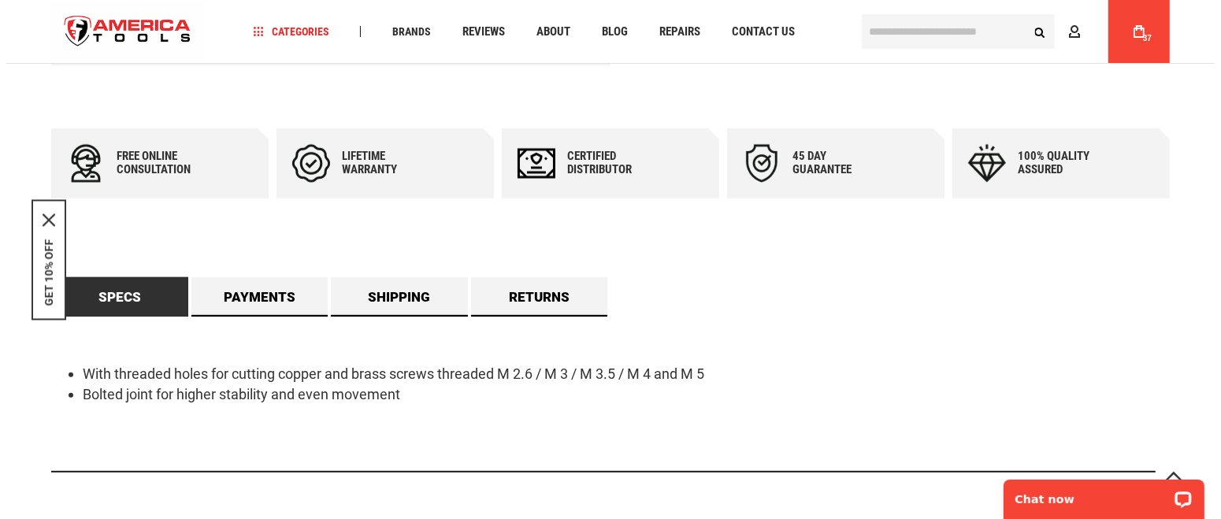
scroll to position [664, 0]
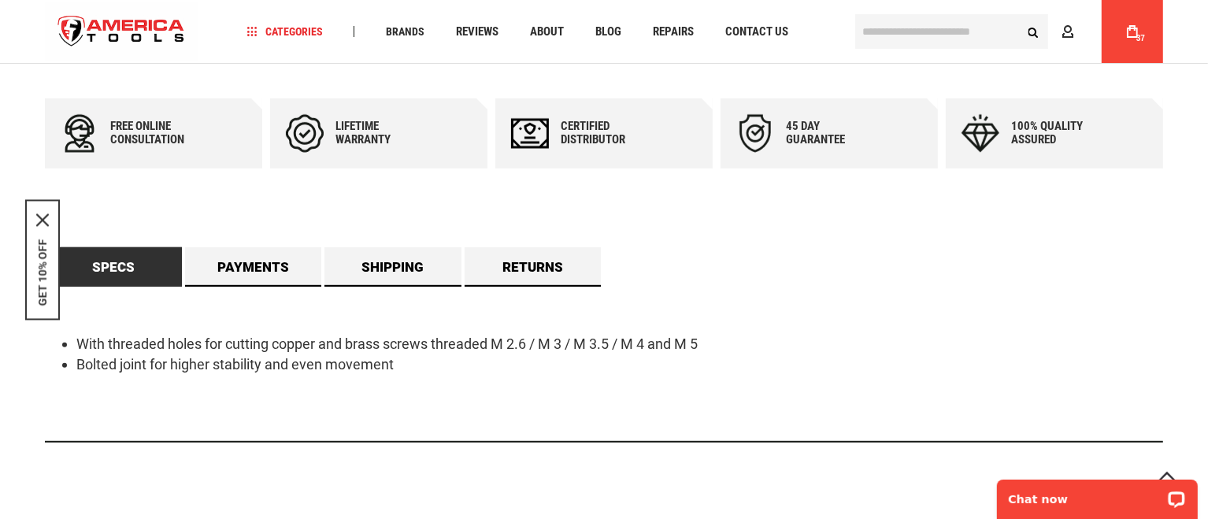
click at [1140, 39] on span "37" at bounding box center [1141, 38] width 9 height 9
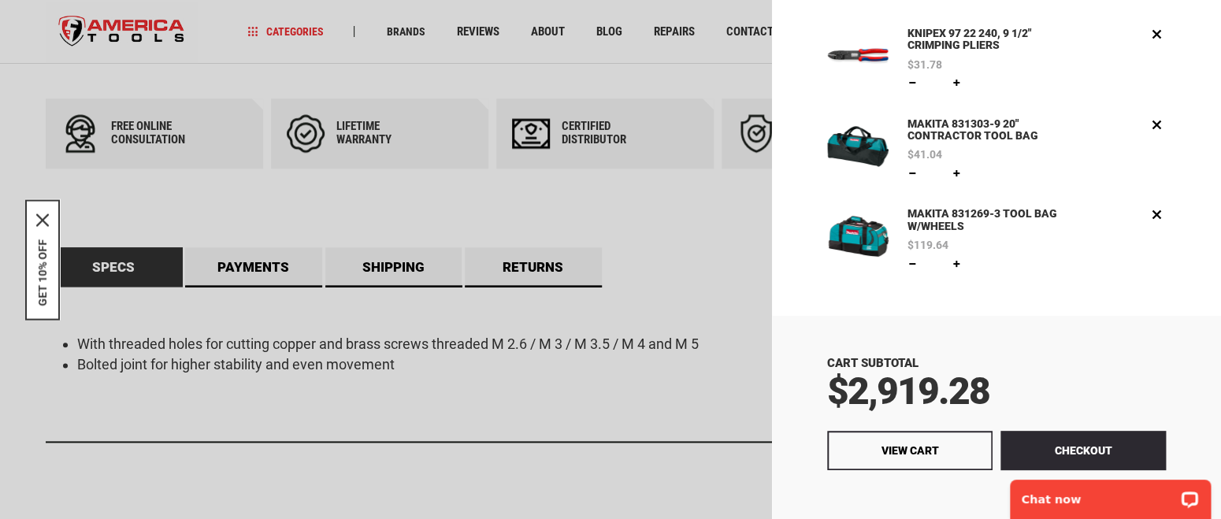
scroll to position [215, 0]
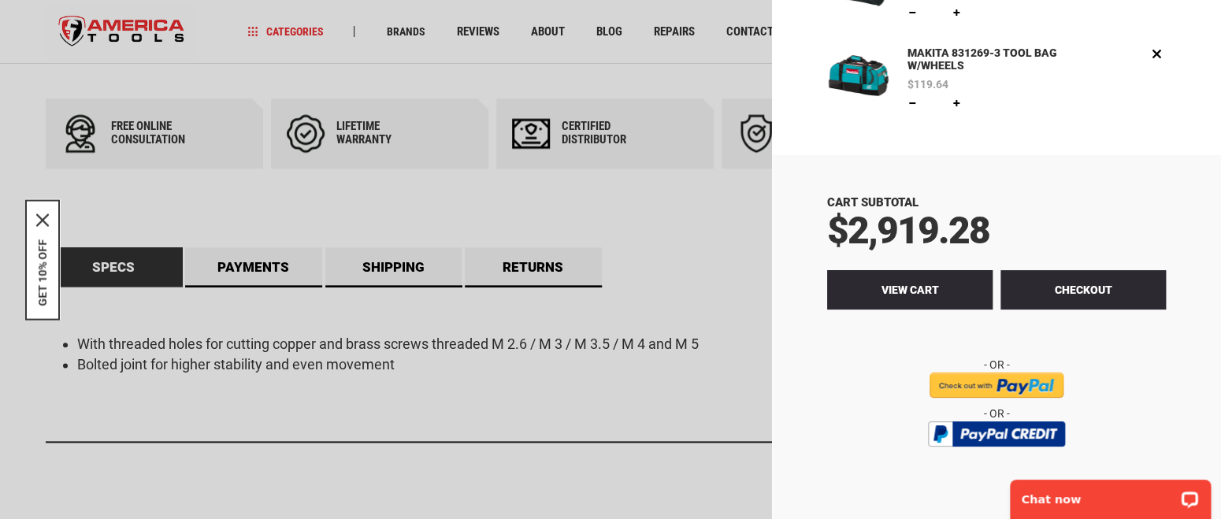
click at [917, 303] on link "View Cart" at bounding box center [909, 289] width 165 height 39
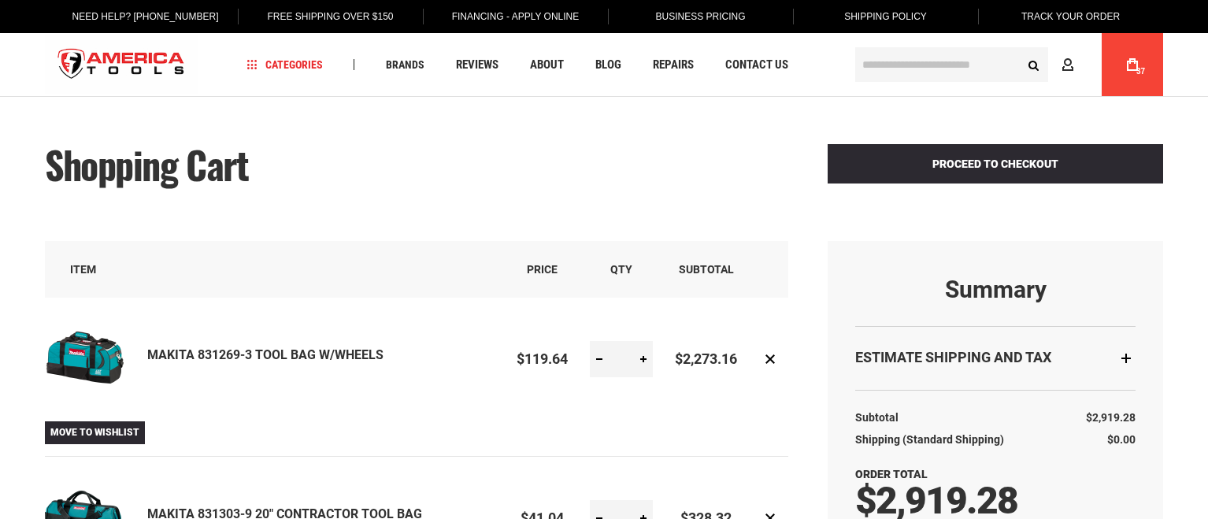
select select "**"
click at [1124, 358] on div "Estimate Shipping and Tax" at bounding box center [995, 358] width 280 height 64
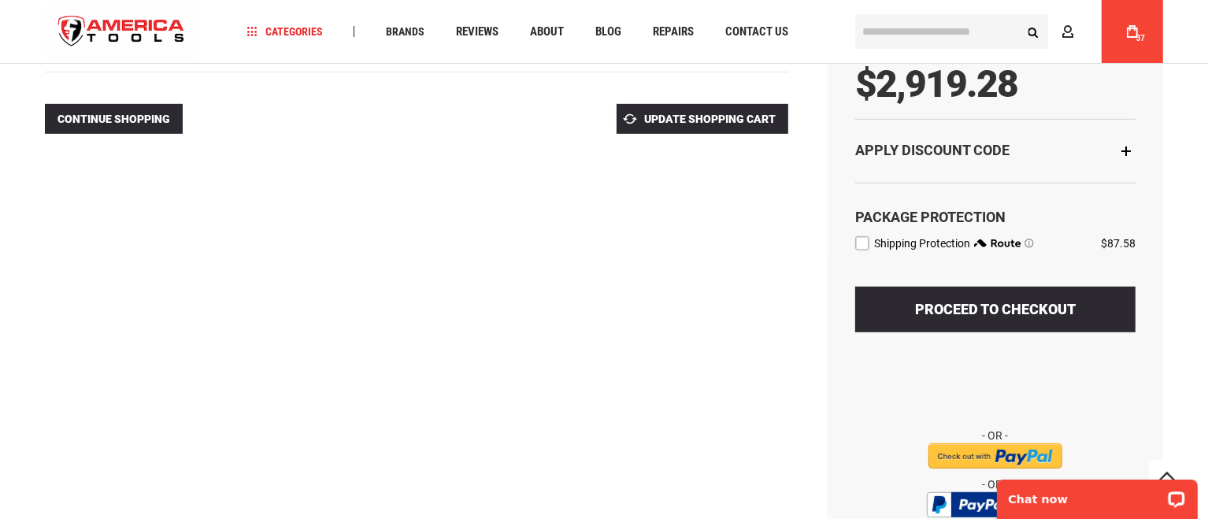
scroll to position [721, 0]
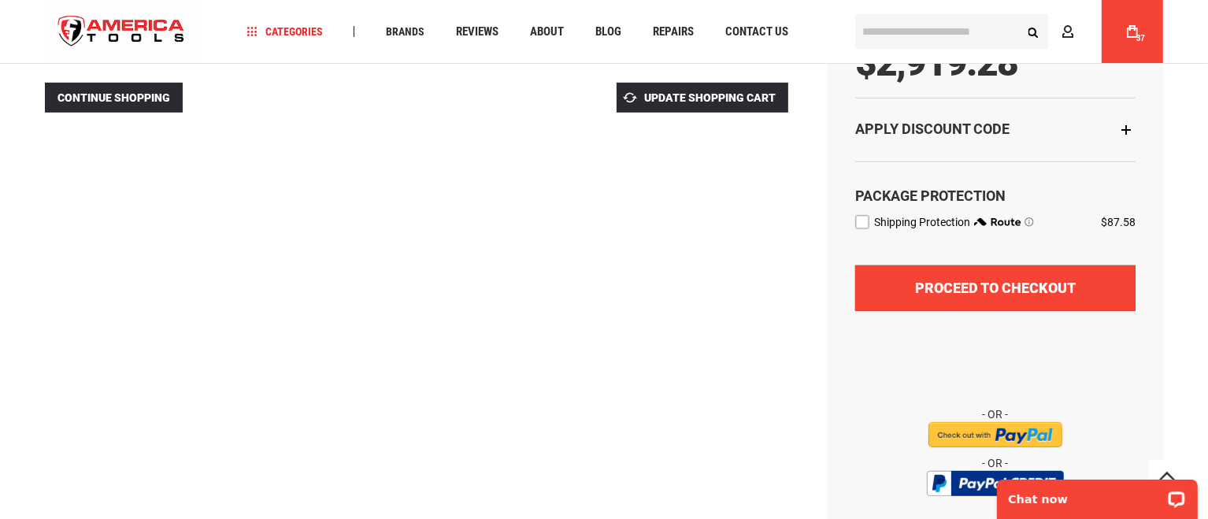
click at [1094, 288] on button "Proceed to Checkout" at bounding box center [995, 288] width 280 height 46
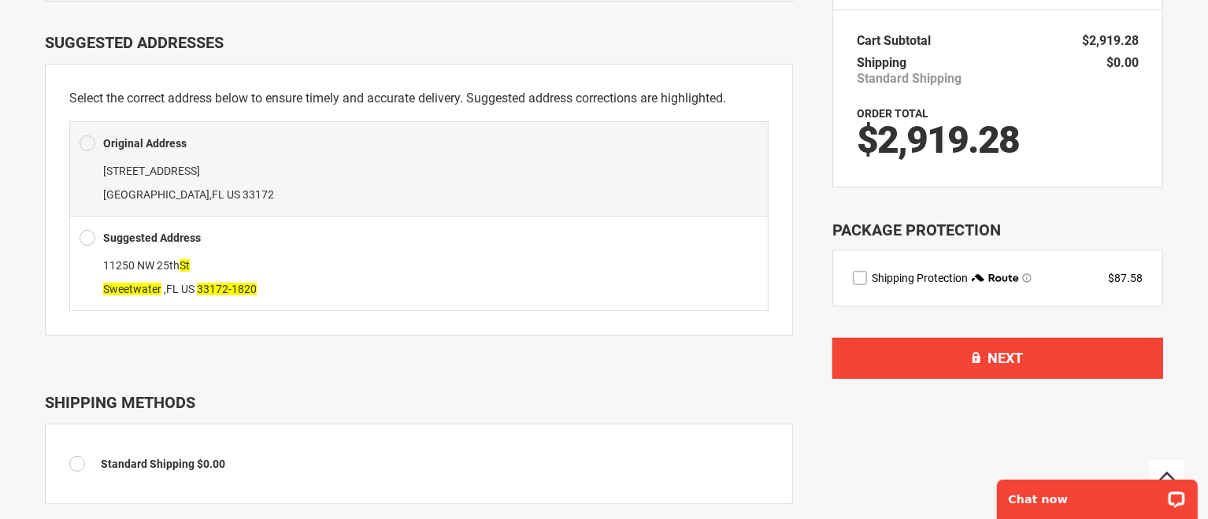
scroll to position [431, 0]
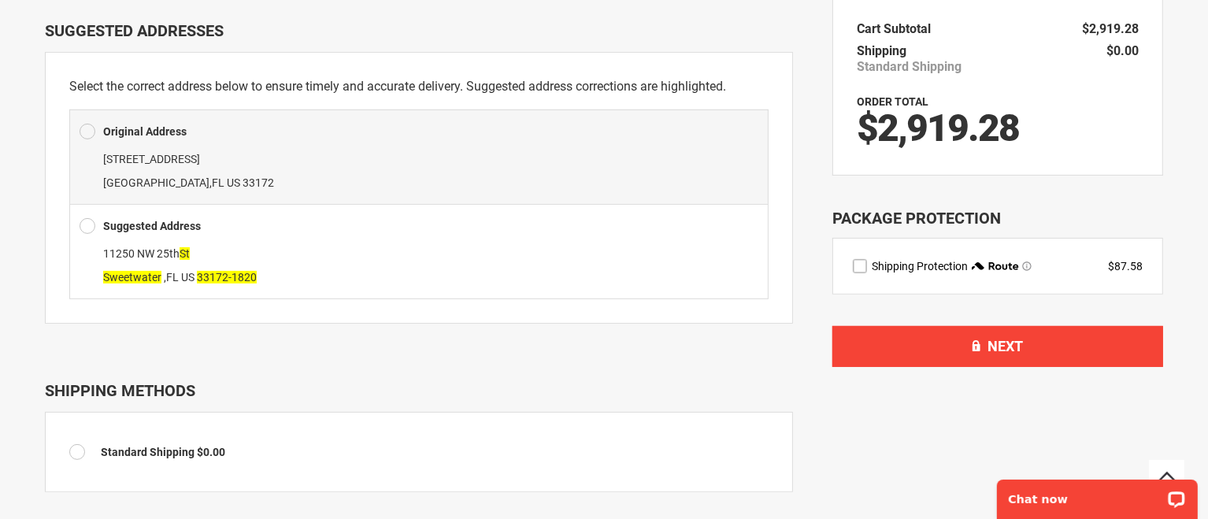
click at [87, 214] on span at bounding box center [88, 226] width 16 height 24
click at [83, 215] on div "Suggested Address 11250 NW 25th St Sweetwater , FL US 33172-1820" at bounding box center [418, 251] width 699 height 95
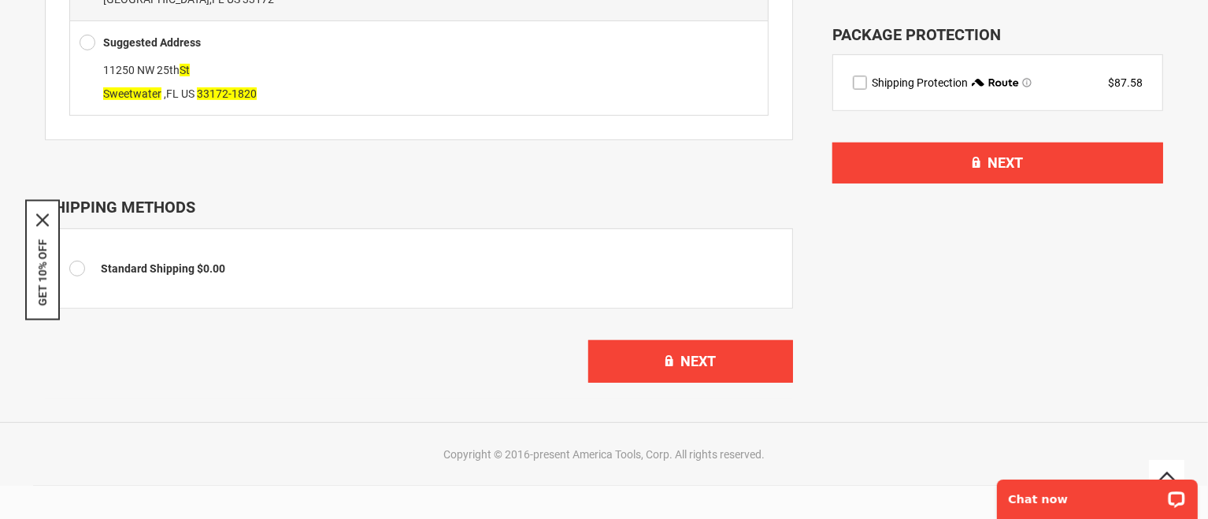
scroll to position [628, 0]
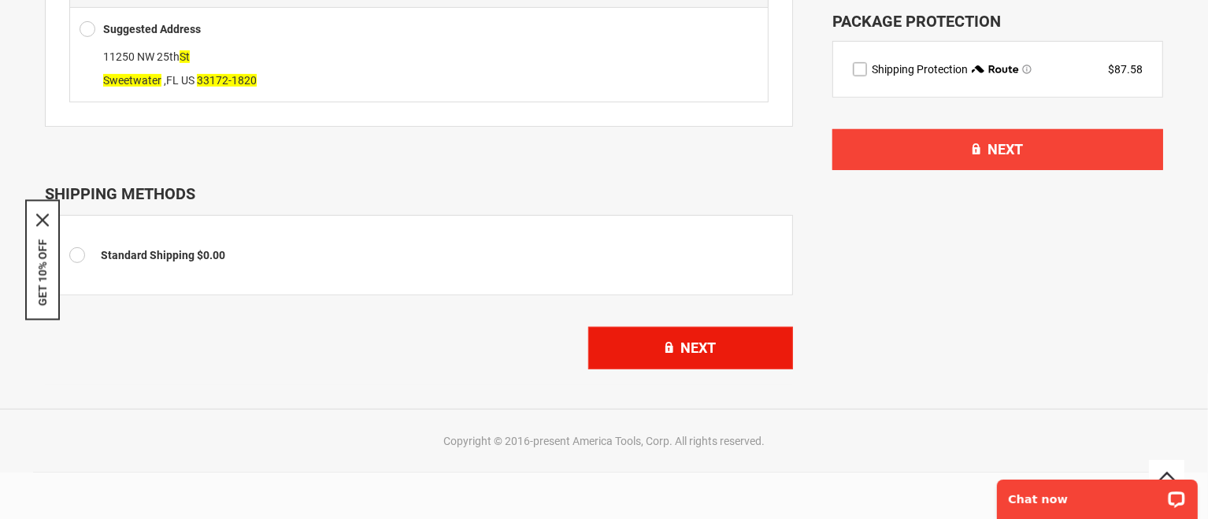
click at [751, 327] on button "Next" at bounding box center [690, 348] width 205 height 43
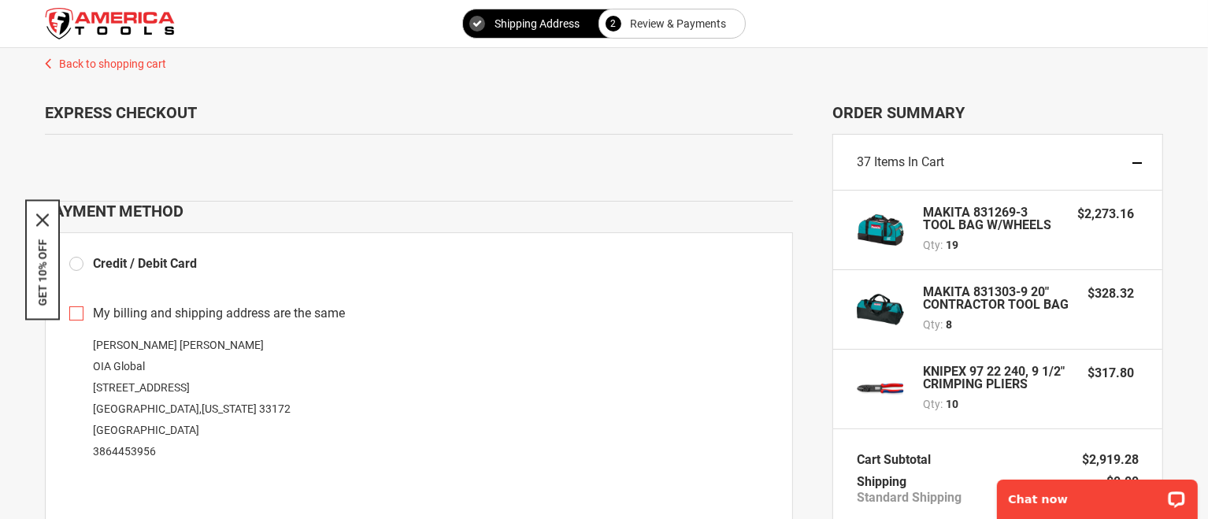
click at [80, 320] on label "My billing and shipping address are the same" at bounding box center [418, 314] width 699 height 18
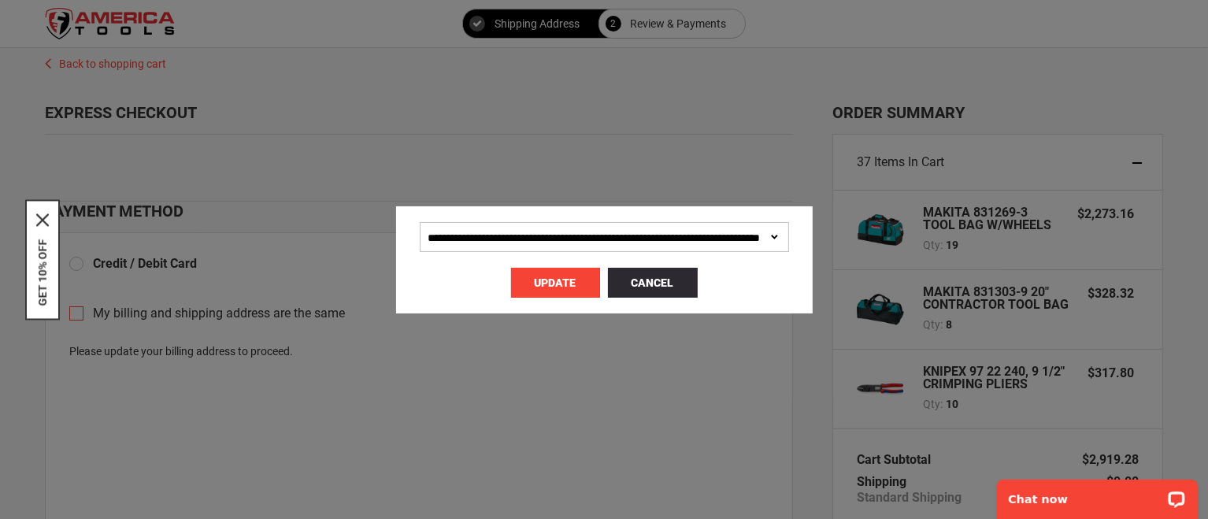
click at [554, 284] on span "Update" at bounding box center [556, 282] width 42 height 13
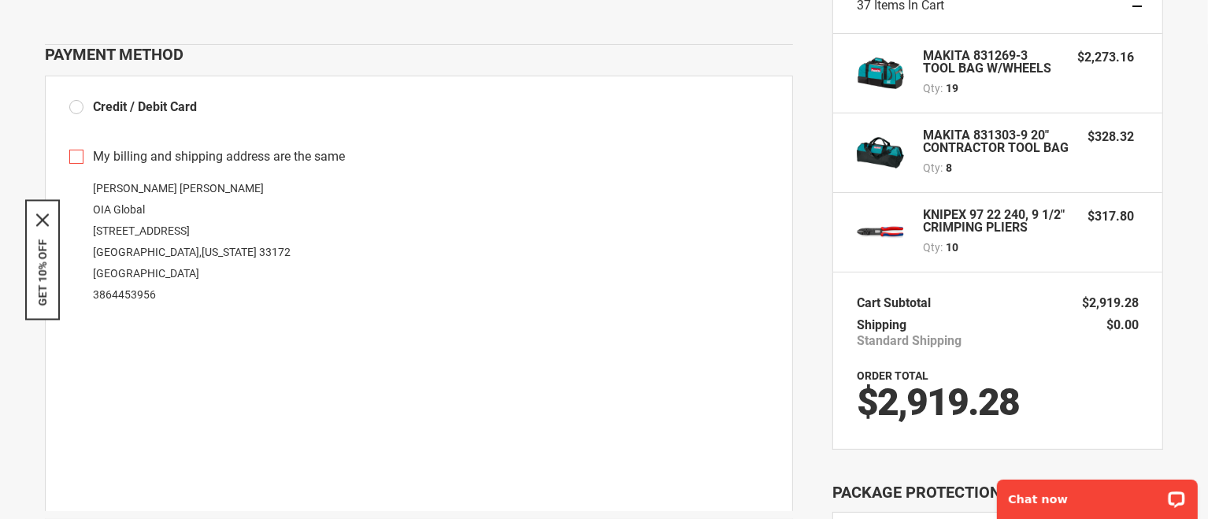
scroll to position [196, 0]
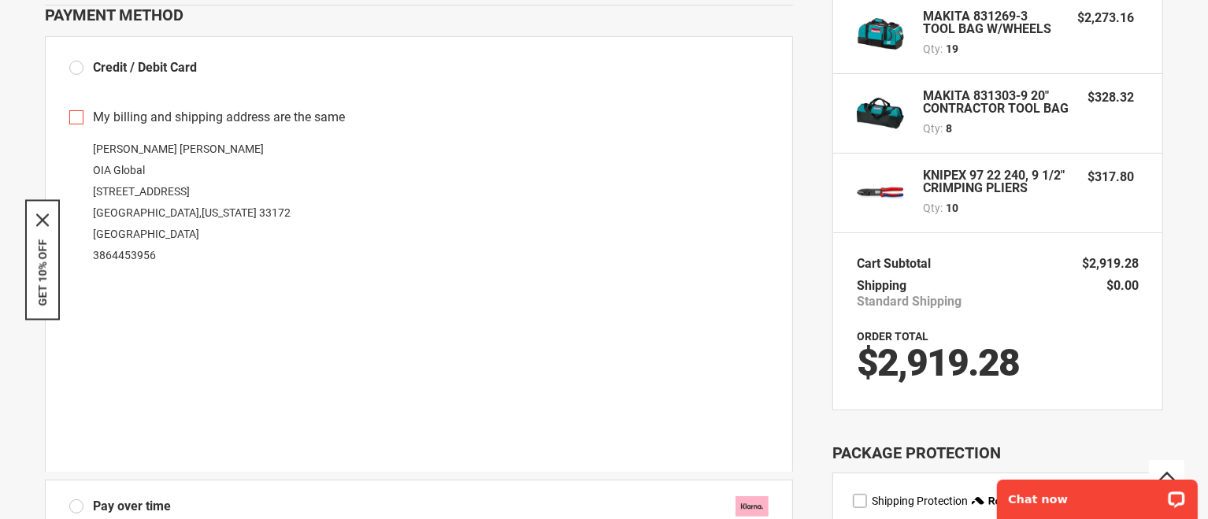
click at [79, 118] on label "My billing and shipping address are the same" at bounding box center [418, 118] width 699 height 18
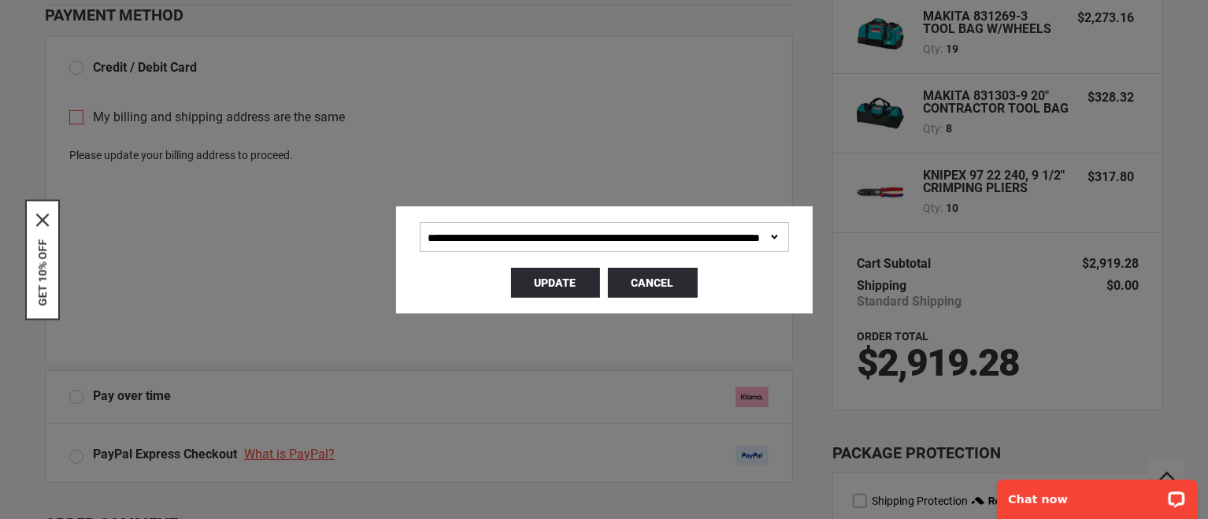
click at [789, 239] on select "**********" at bounding box center [604, 237] width 369 height 30
select select
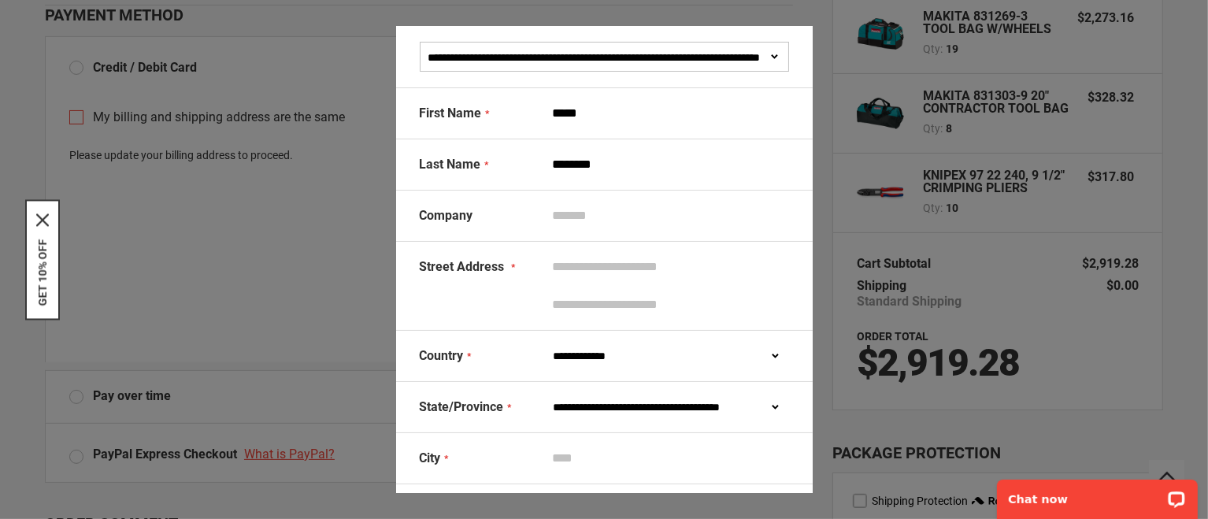
click at [621, 211] on input "Company" at bounding box center [667, 216] width 243 height 30
type input "**********"
select select "**"
type input "*******"
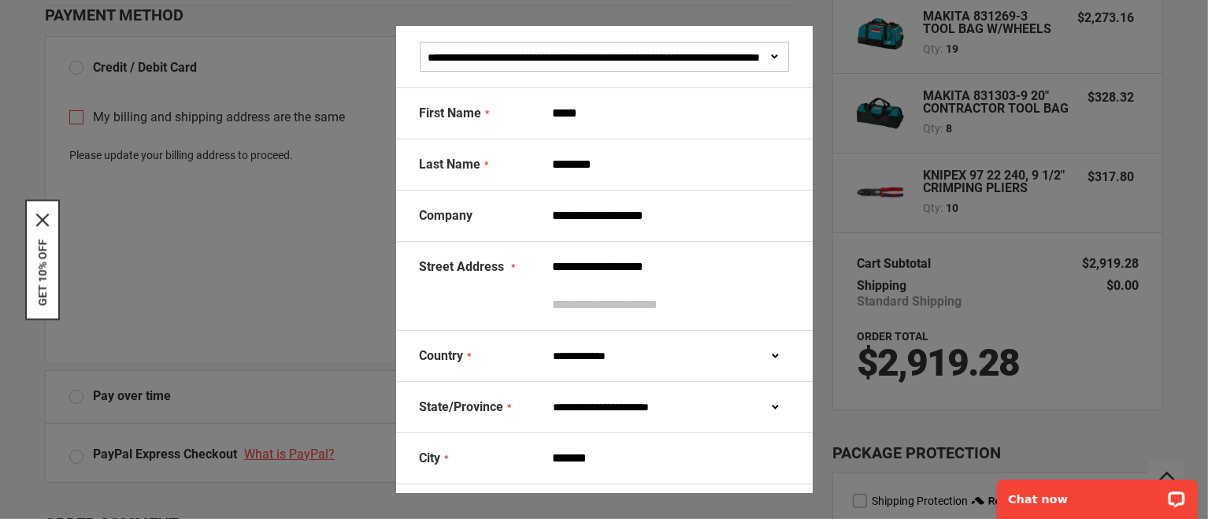
type input "*****"
type input "**********"
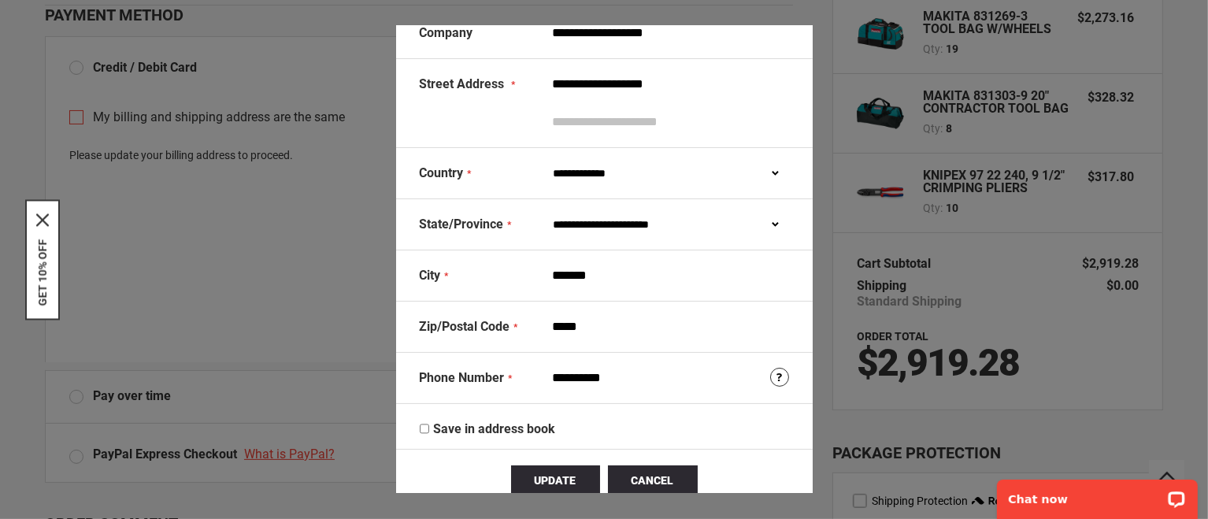
scroll to position [200, 0]
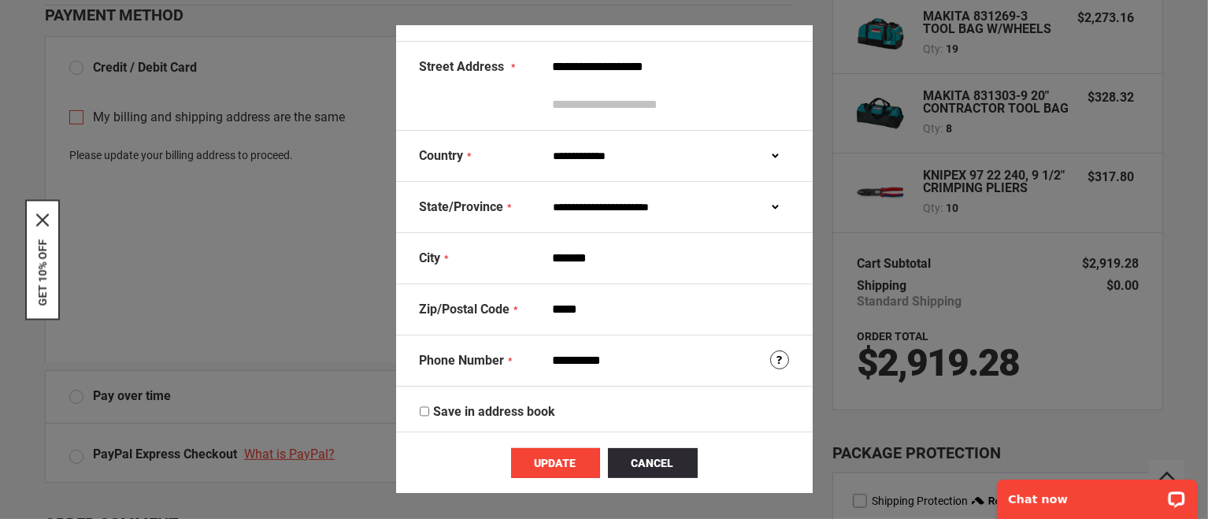
click at [542, 465] on span "Update" at bounding box center [556, 463] width 42 height 13
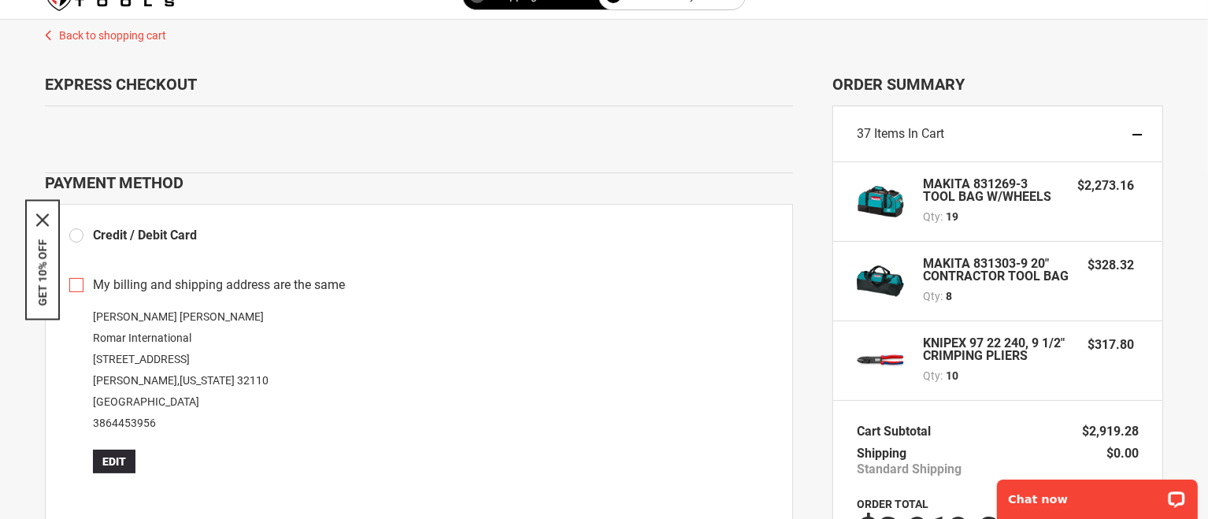
scroll to position [0, 0]
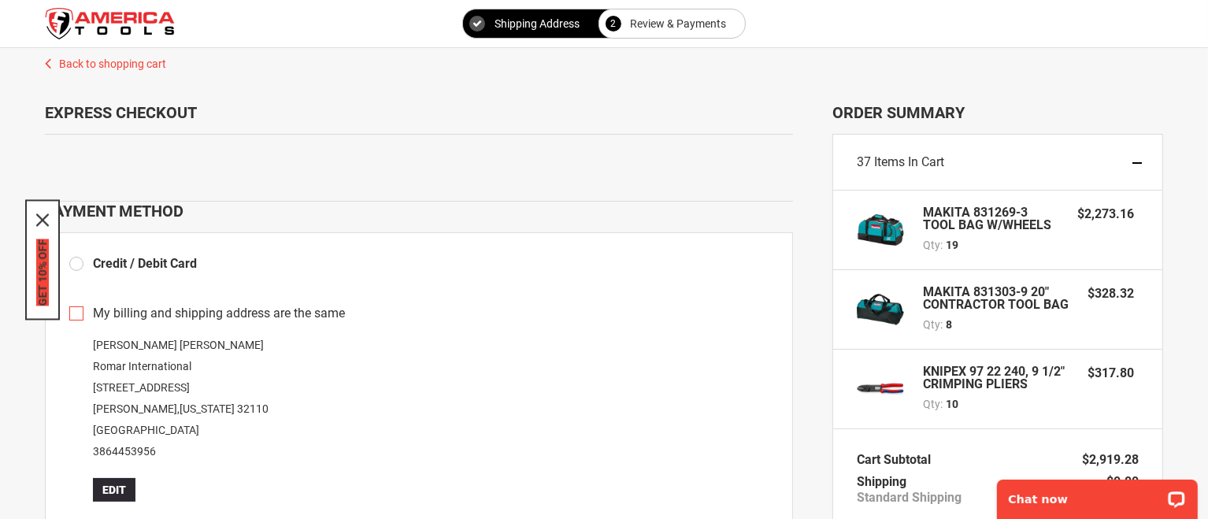
click at [43, 258] on button "GET 10% OFF" at bounding box center [42, 272] width 13 height 67
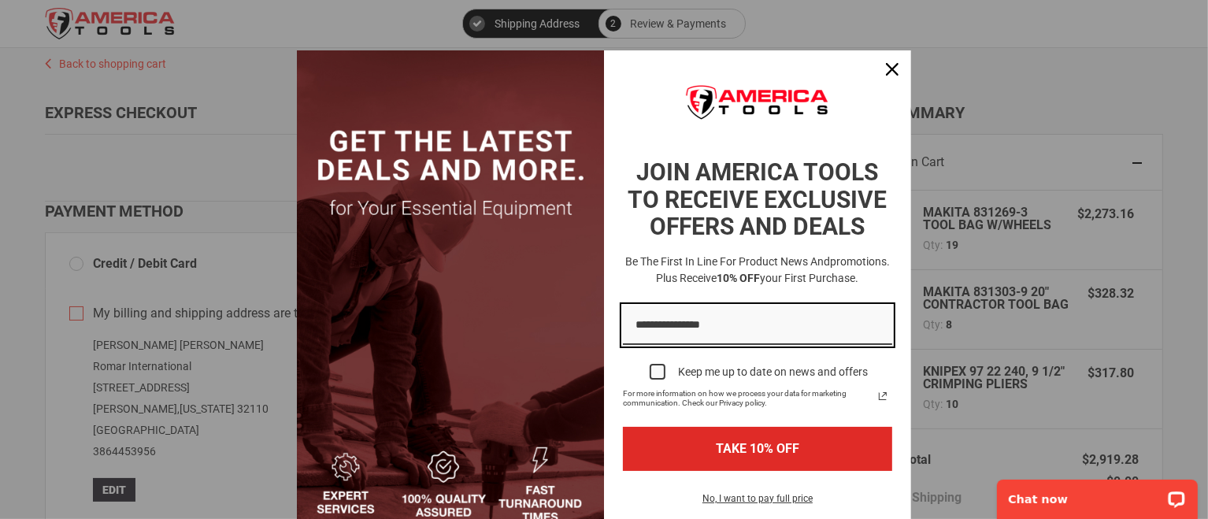
click at [770, 328] on input "Email field" at bounding box center [757, 326] width 269 height 40
type input "**********"
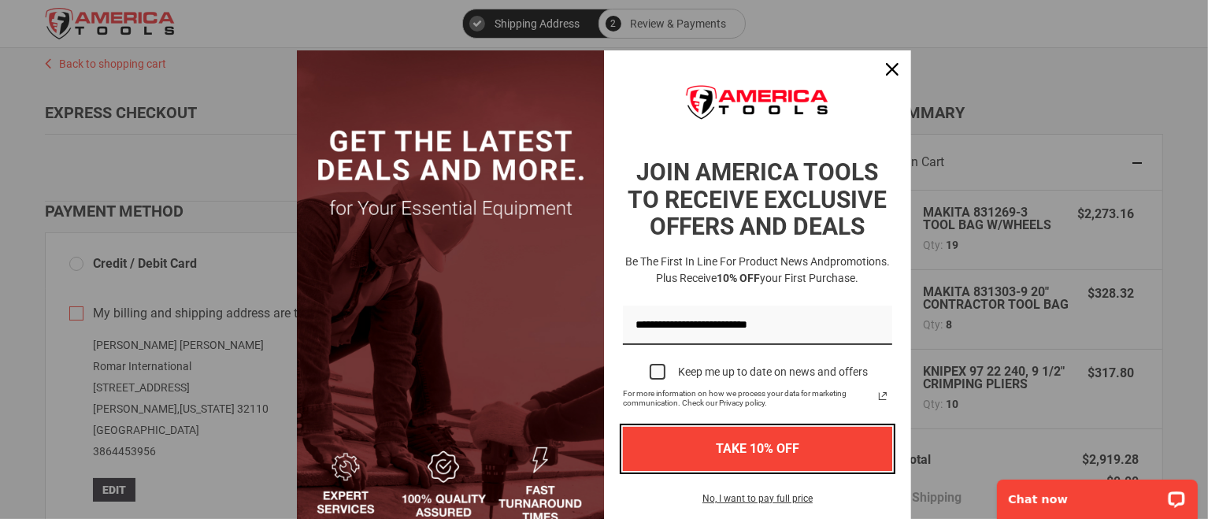
click at [756, 448] on button "TAKE 10% OFF" at bounding box center [757, 448] width 269 height 43
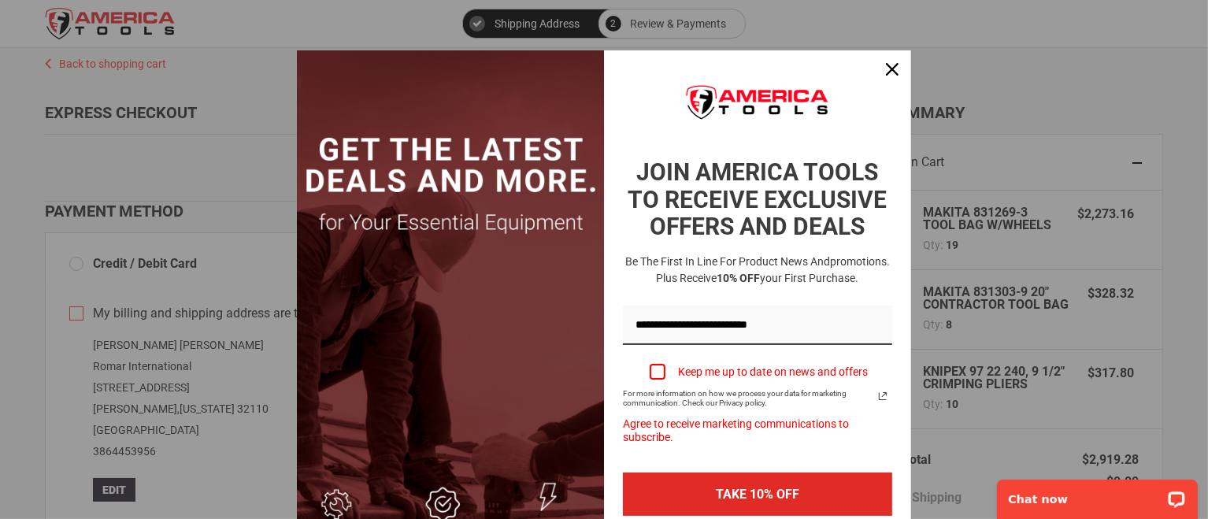
click at [657, 380] on label "Keep me up to date on news and offers" at bounding box center [757, 371] width 269 height 35
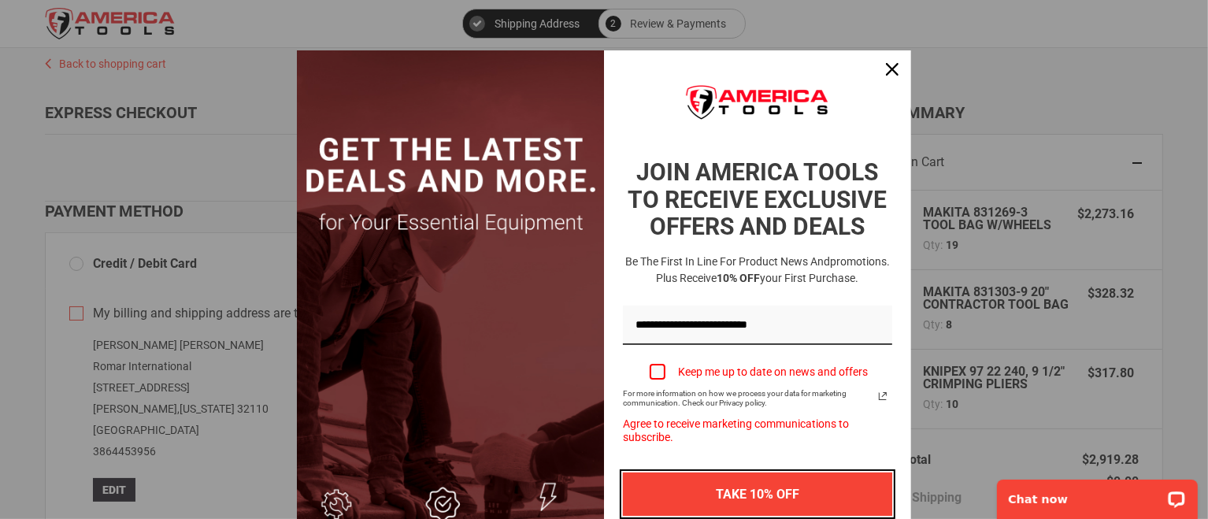
click at [765, 484] on button "TAKE 10% OFF" at bounding box center [757, 494] width 269 height 43
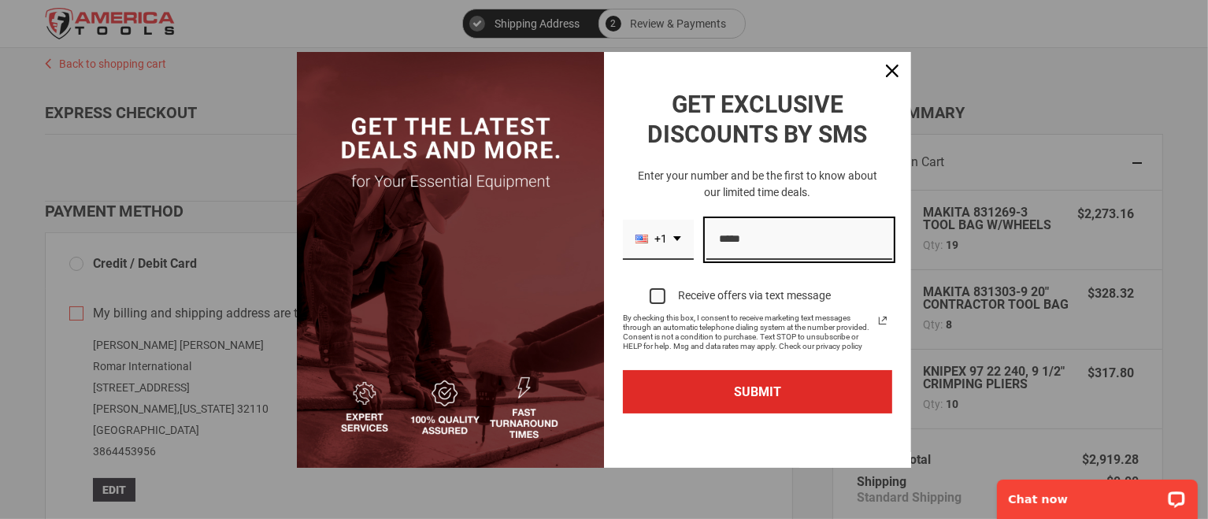
click at [778, 237] on input "Phone number field" at bounding box center [800, 240] width 186 height 40
type input "**********"
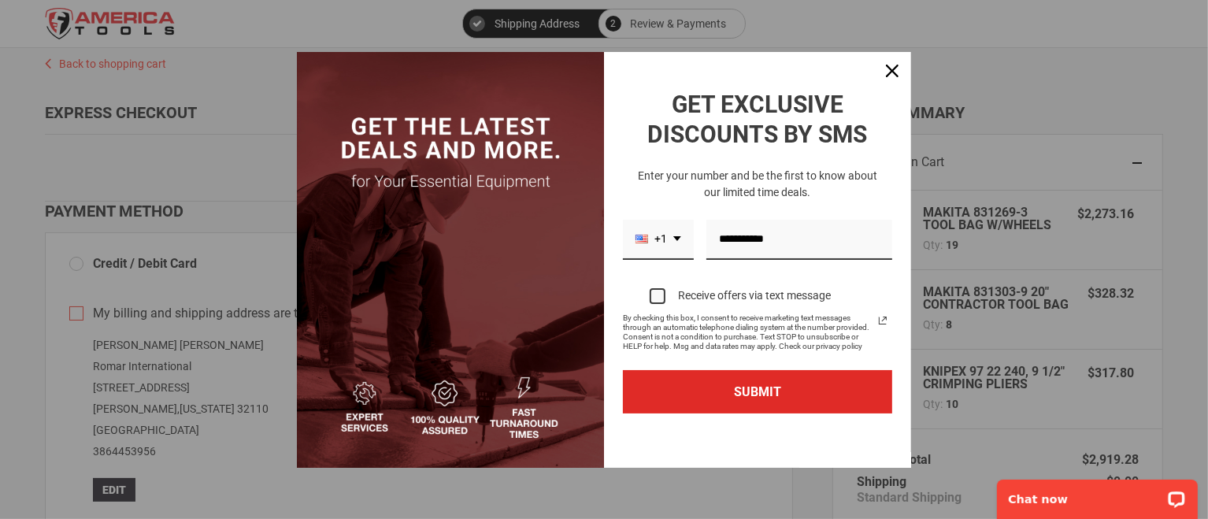
click at [648, 288] on label "Receive offers via text message" at bounding box center [757, 296] width 269 height 35
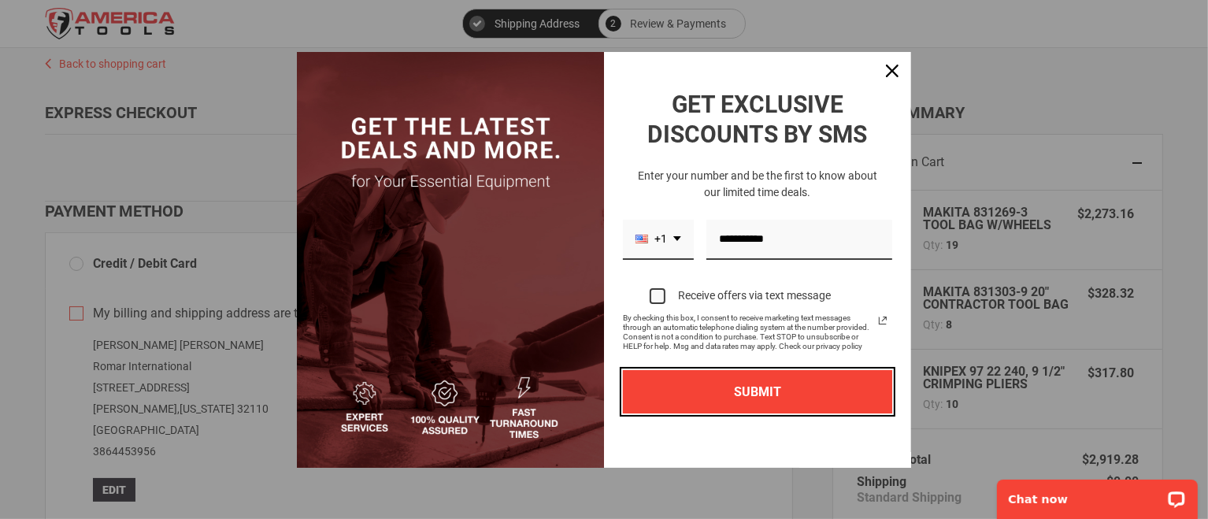
click at [744, 390] on button "SUBMIT" at bounding box center [757, 391] width 269 height 43
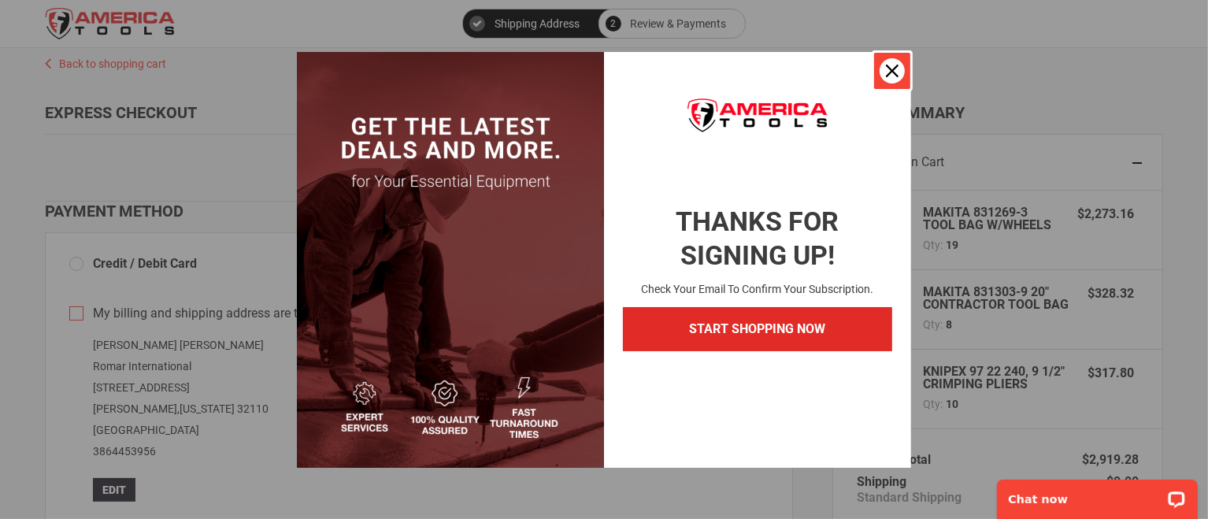
click at [894, 65] on icon "close icon" at bounding box center [892, 71] width 13 height 13
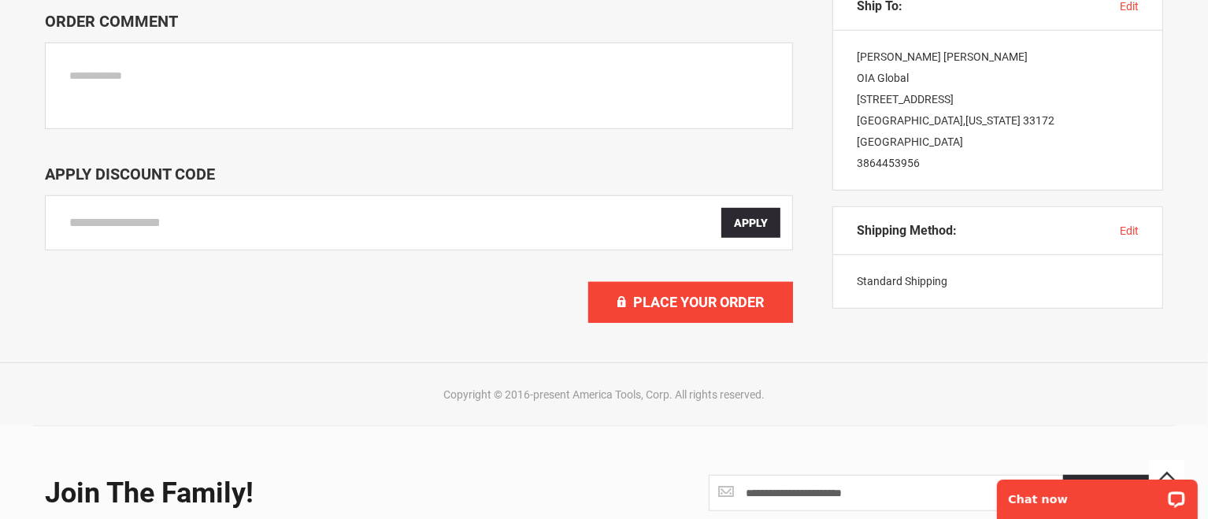
scroll to position [852, 0]
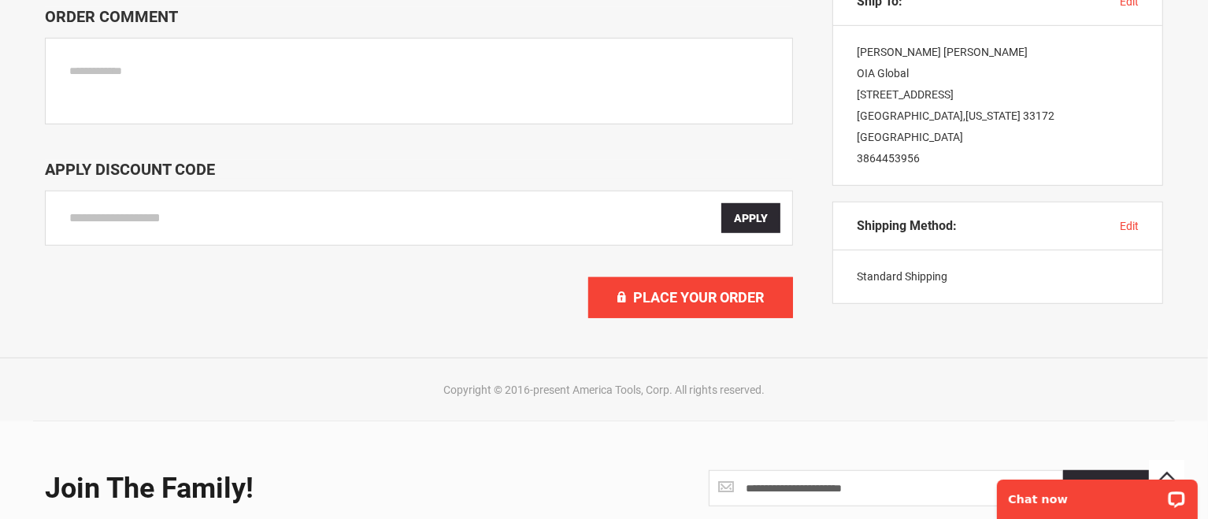
click at [494, 479] on div "Join the Family!" at bounding box center [318, 489] width 547 height 32
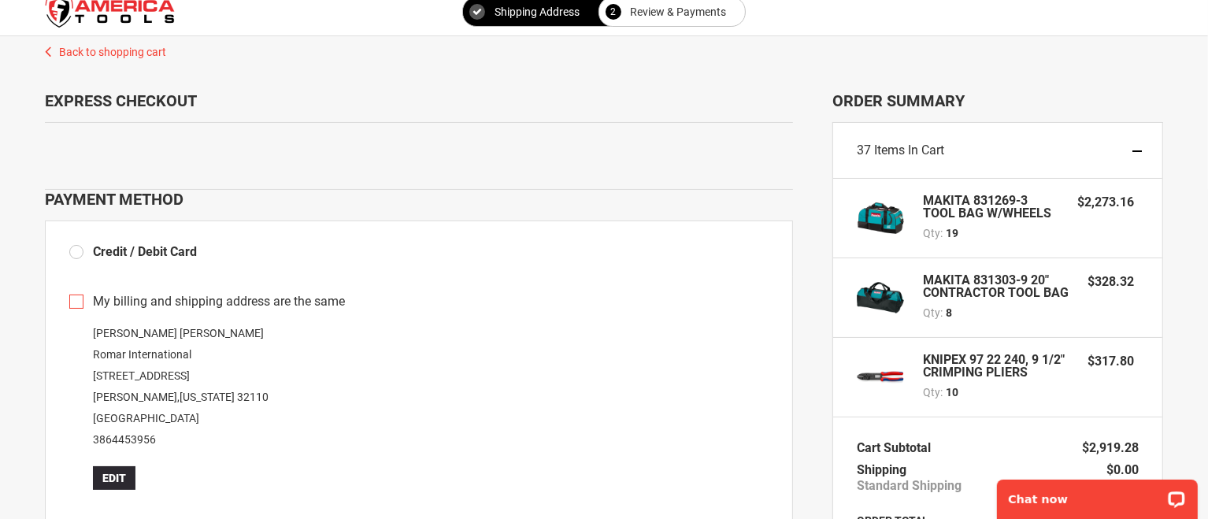
scroll to position [0, 0]
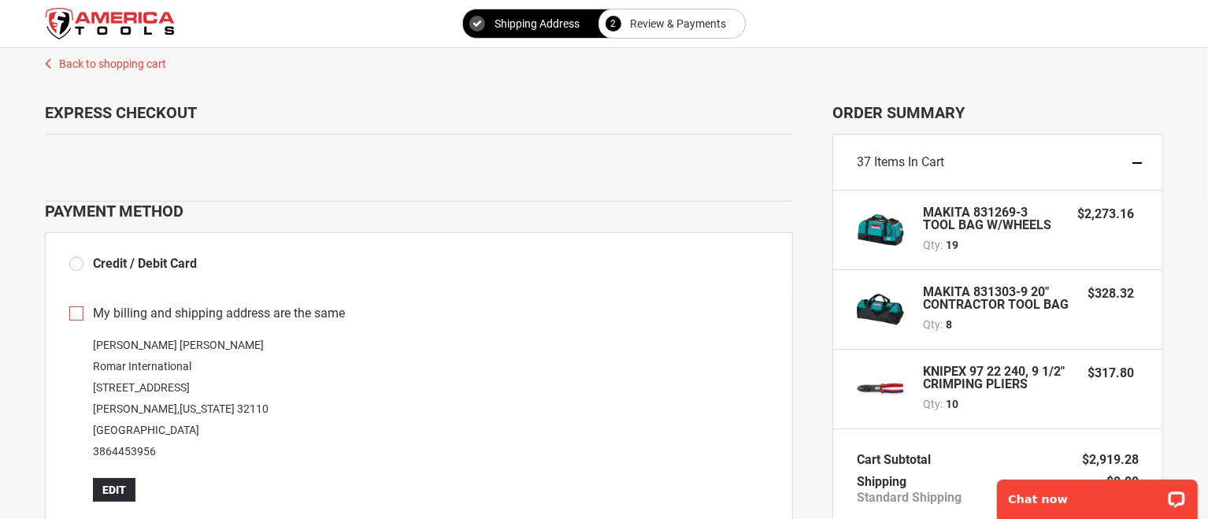
click at [142, 62] on link "Back to shopping cart" at bounding box center [604, 60] width 1150 height 24
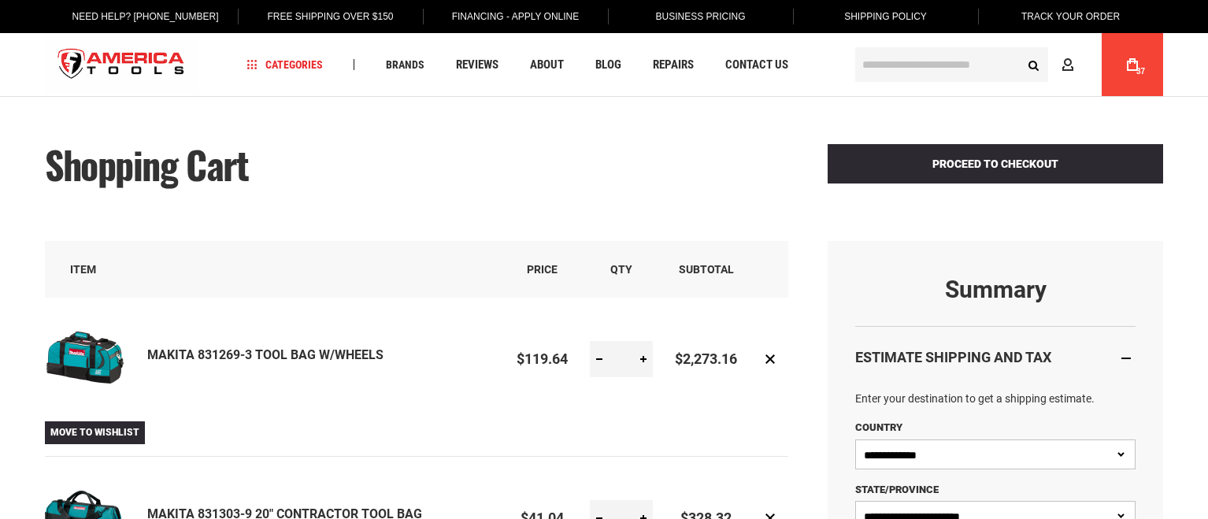
select select "**"
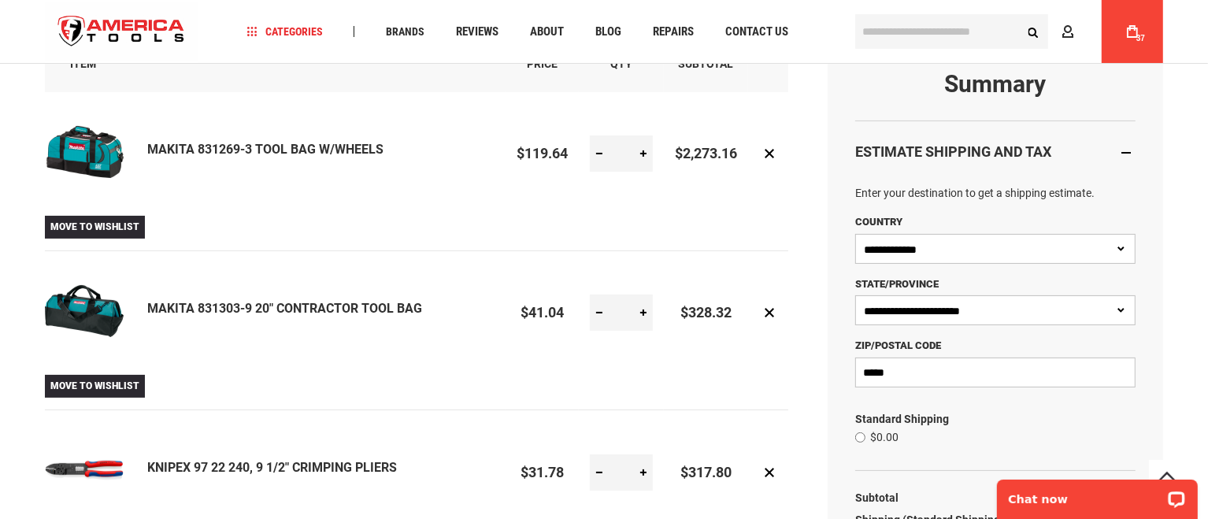
scroll to position [196, 0]
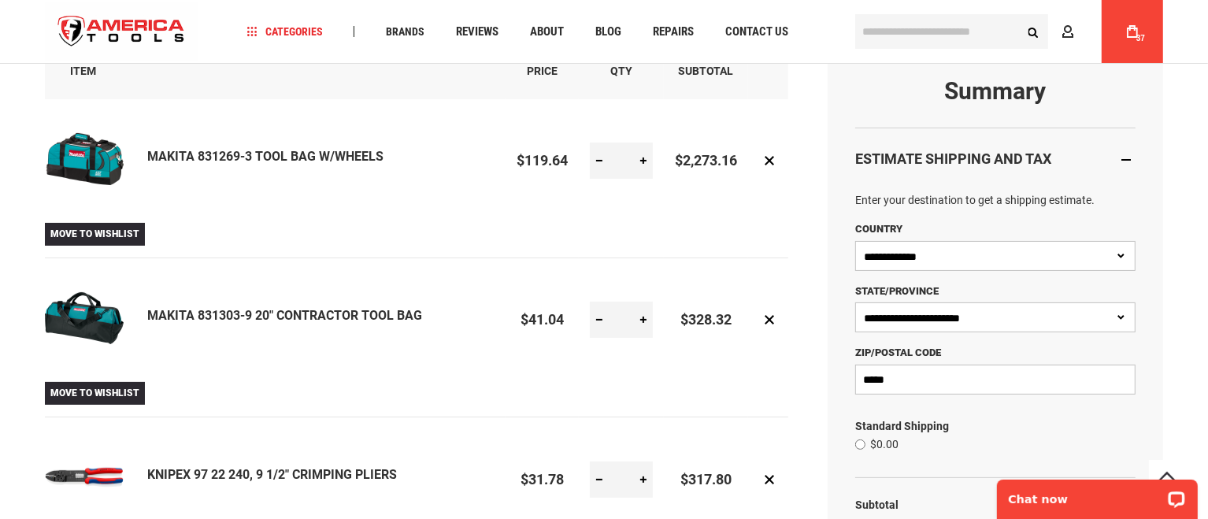
click at [87, 231] on span "Move to Wishlist" at bounding box center [94, 233] width 89 height 11
click at [95, 395] on span "Move to Wishlist" at bounding box center [94, 393] width 89 height 11
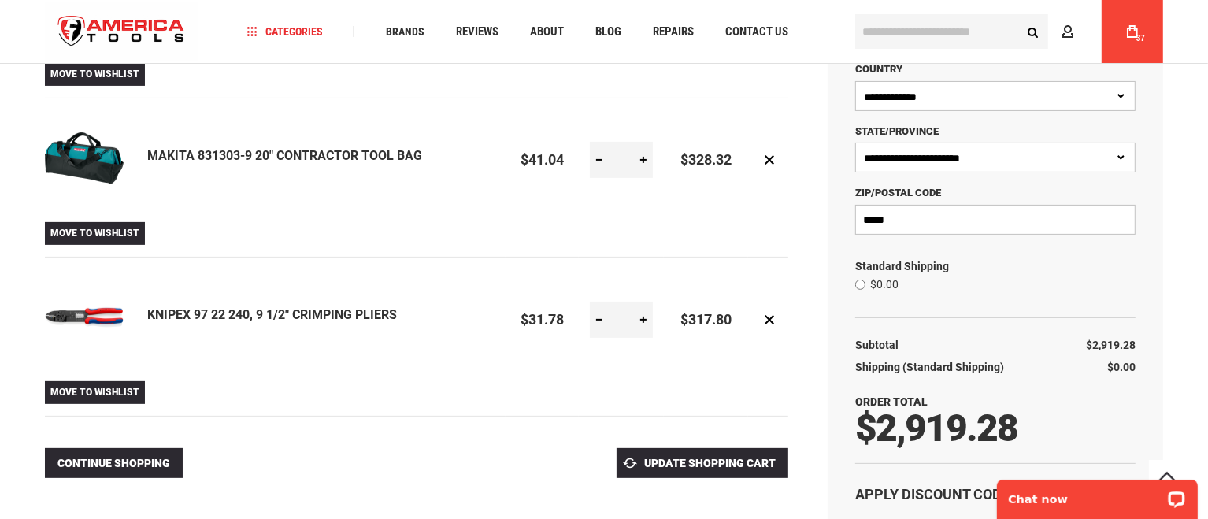
scroll to position [394, 0]
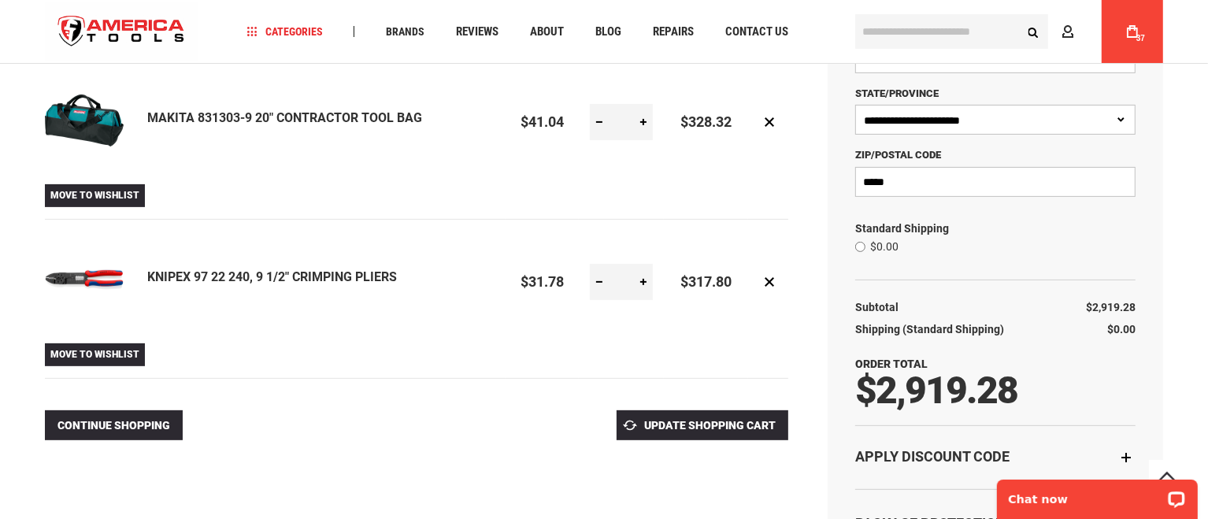
click at [98, 355] on span "Move to Wishlist" at bounding box center [94, 354] width 89 height 11
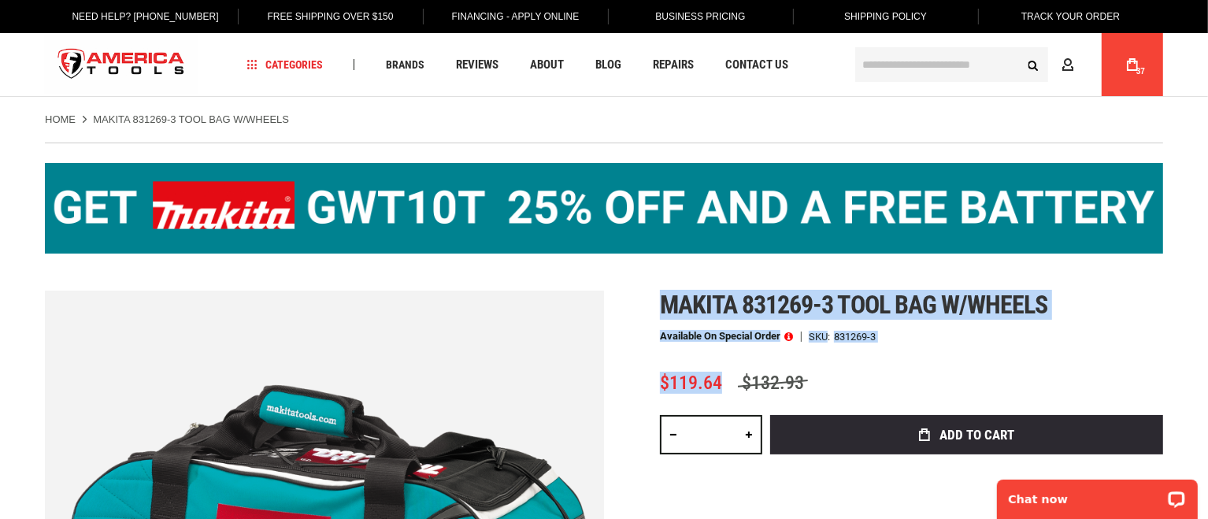
drag, startPoint x: 666, startPoint y: 297, endPoint x: 725, endPoint y: 388, distance: 107.7
click at [725, 388] on div "Makita 831269-3 tool bag w/wheels Available on Special Order SKU 831269-3 $119.…" at bounding box center [911, 476] width 503 height 370
copy div "Makita 831269-3 tool bag w/wheels Available on Special Order SKU 831269-3 $119.…"
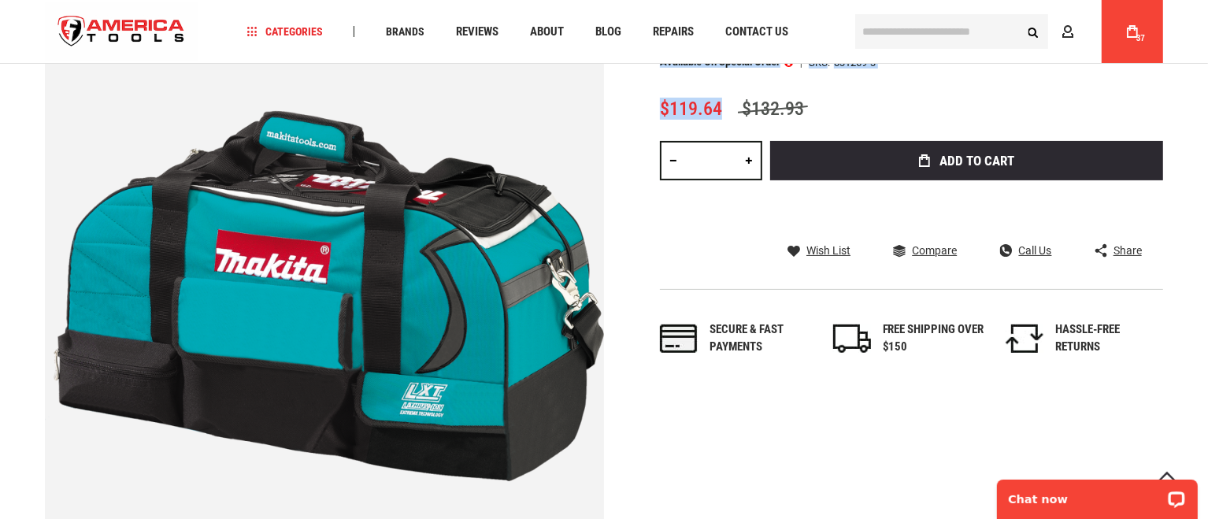
scroll to position [262, 0]
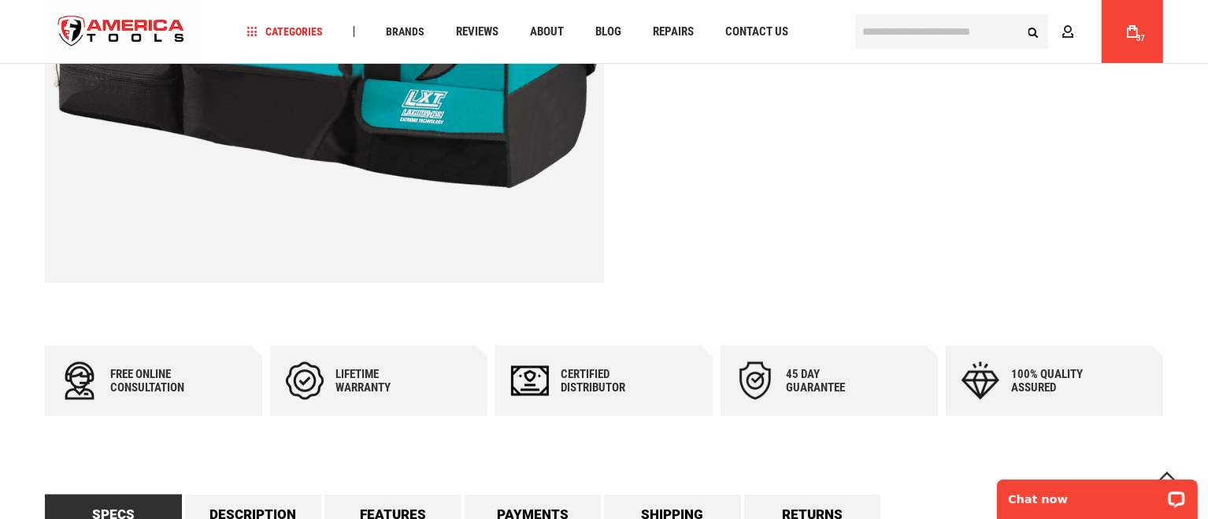
scroll to position [852, 0]
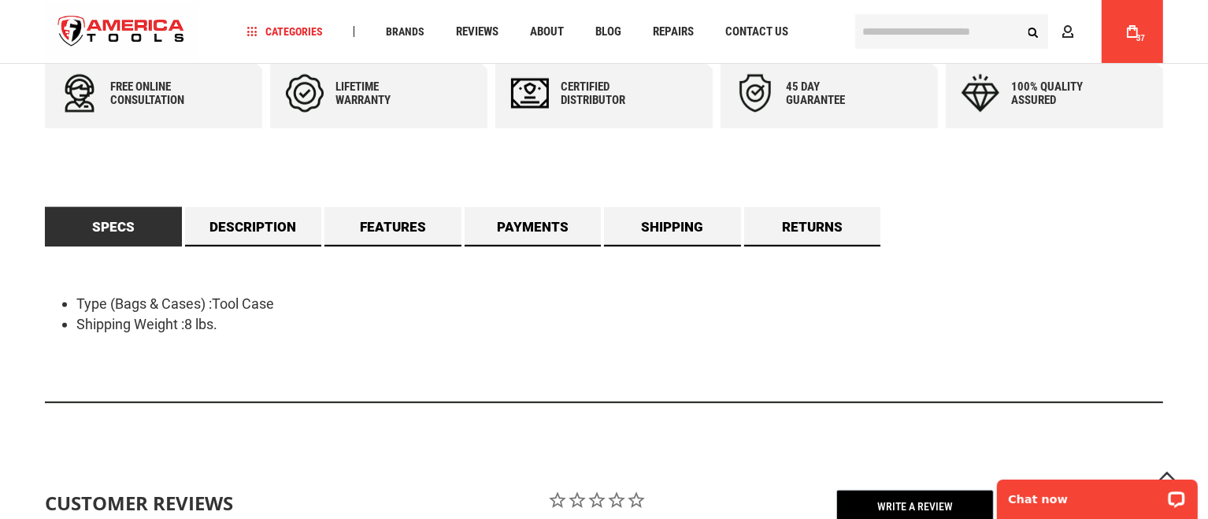
drag, startPoint x: 61, startPoint y: 288, endPoint x: 232, endPoint y: 335, distance: 177.1
click at [232, 335] on div "Type (Bags & Cases) :Tool Case Shipping Weight :8 lbs." at bounding box center [604, 325] width 1118 height 156
copy ul "Type (Bags & Cases) :Tool Case Shipping Weight :8 lbs."
click at [52, 365] on div "Type (Bags & Cases) :Tool Case Shipping Weight :8 lbs." at bounding box center [604, 325] width 1118 height 156
click at [232, 241] on link "Description" at bounding box center [253, 226] width 137 height 39
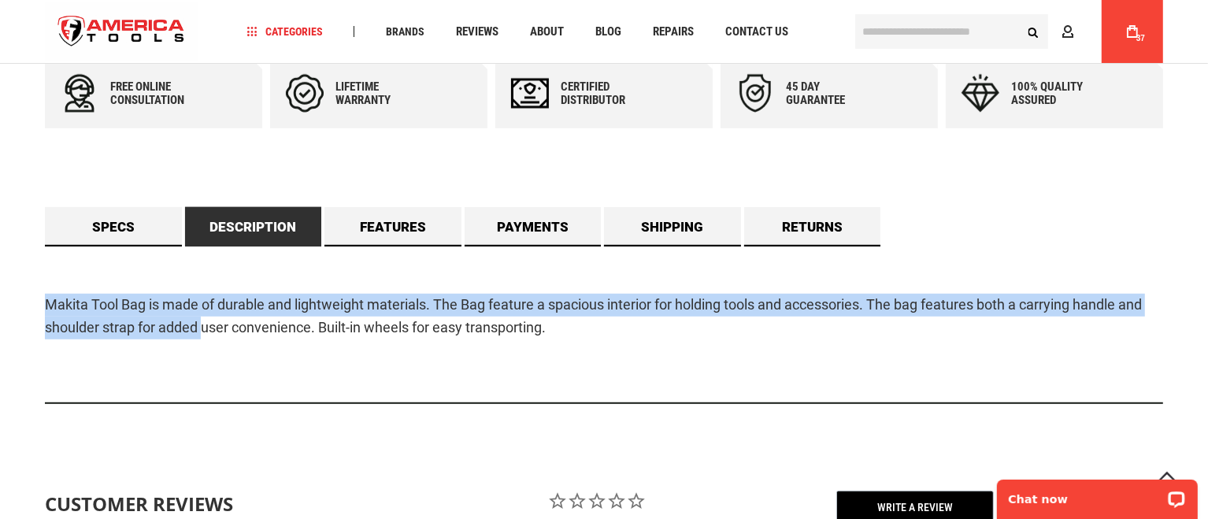
drag, startPoint x: 27, startPoint y: 285, endPoint x: 203, endPoint y: 369, distance: 195.5
click at [203, 369] on div "Language English Español Need Help? +1 305-513-9914 Free Shipping Over $150 Fin…" at bounding box center [604, 367] width 1208 height 2439
click at [203, 369] on div "Makita Tool Bag is made of durable and lightweight materials. The Bag feature a…" at bounding box center [604, 326] width 1118 height 158
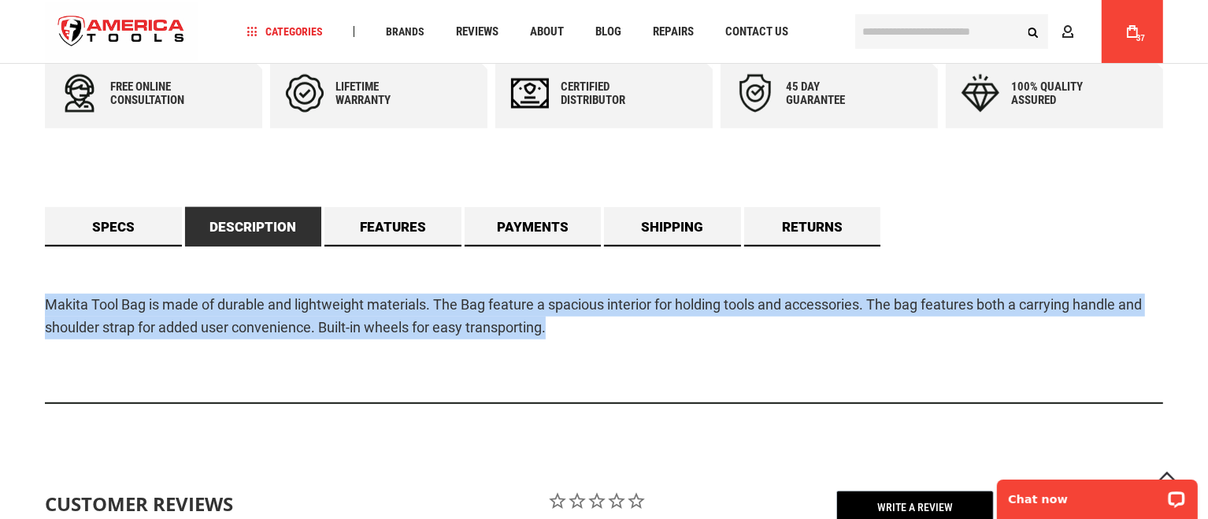
drag, startPoint x: 43, startPoint y: 306, endPoint x: 658, endPoint y: 327, distance: 615.5
click at [658, 327] on main "Skip to the end of the images gallery Skip to the beginning of the images galle…" at bounding box center [604, 175] width 1150 height 1807
copy p "Makita Tool Bag is made of durable and lightweight materials. The Bag feature a…"
click at [118, 394] on div "Makita Tool Bag is made of durable and lightweight materials. The Bag feature a…" at bounding box center [604, 326] width 1118 height 158
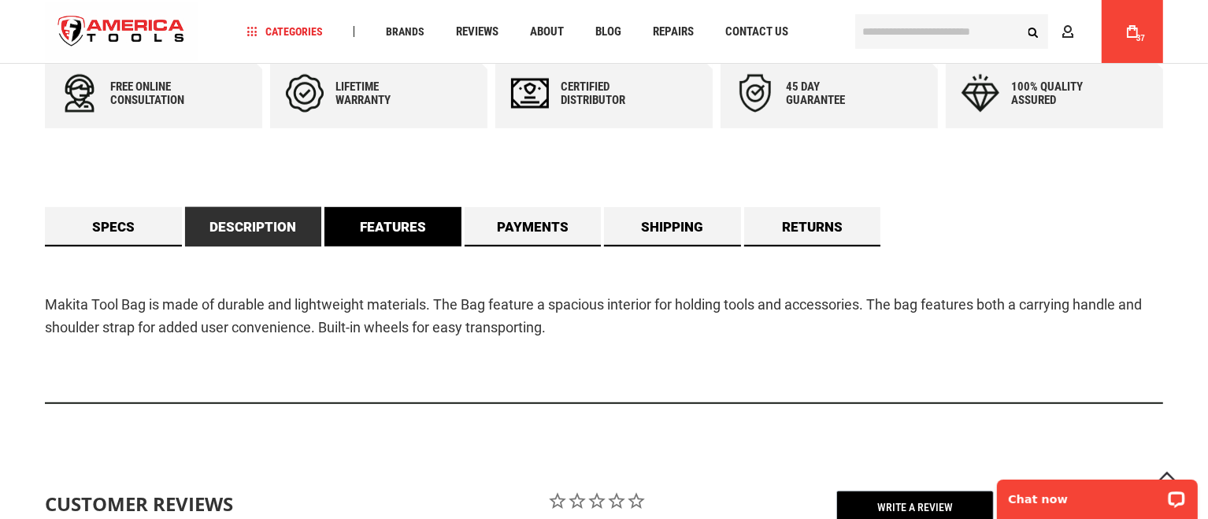
click at [379, 227] on link "Features" at bounding box center [393, 226] width 137 height 39
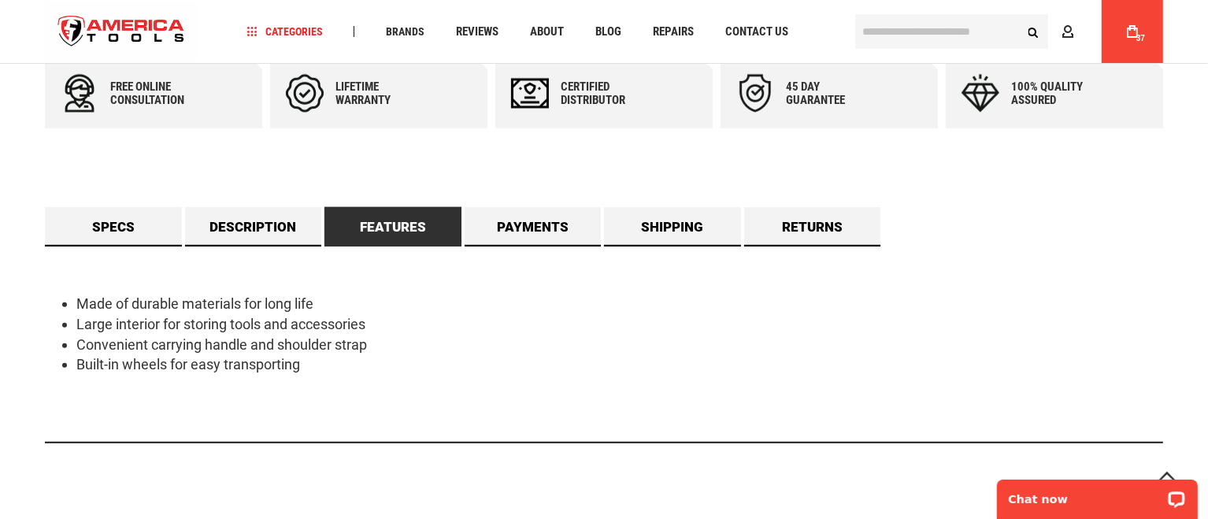
drag, startPoint x: 66, startPoint y: 279, endPoint x: 414, endPoint y: 364, distance: 358.4
click at [414, 364] on div "Made of durable materials for long life Large interior for storing tools and ac…" at bounding box center [604, 345] width 1118 height 197
copy ul "Made of durable materials for long life Large interior for storing tools and ac…"
click at [124, 438] on div "Made of durable materials for long life Large interior for storing tools and ac…" at bounding box center [604, 345] width 1118 height 197
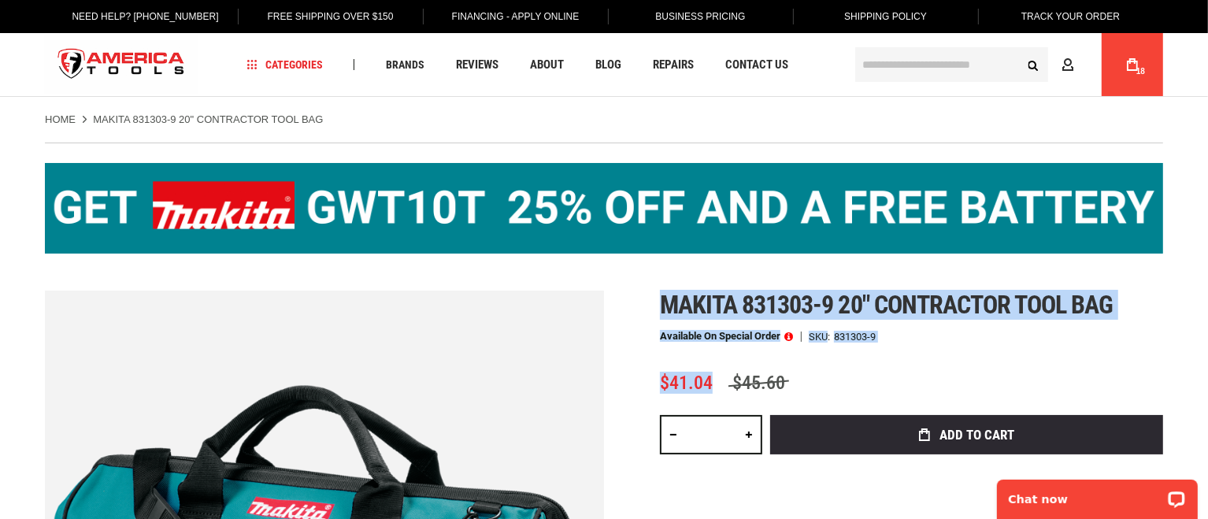
drag, startPoint x: 663, startPoint y: 305, endPoint x: 721, endPoint y: 391, distance: 103.3
click at [721, 391] on div "Makita 831303-9 20" contractor tool bag Available on Special Order SKU 831303-9…" at bounding box center [911, 476] width 503 height 370
copy div "Makita 831303-9 20" contractor tool bag Available on Special Order SKU 831303-9…"
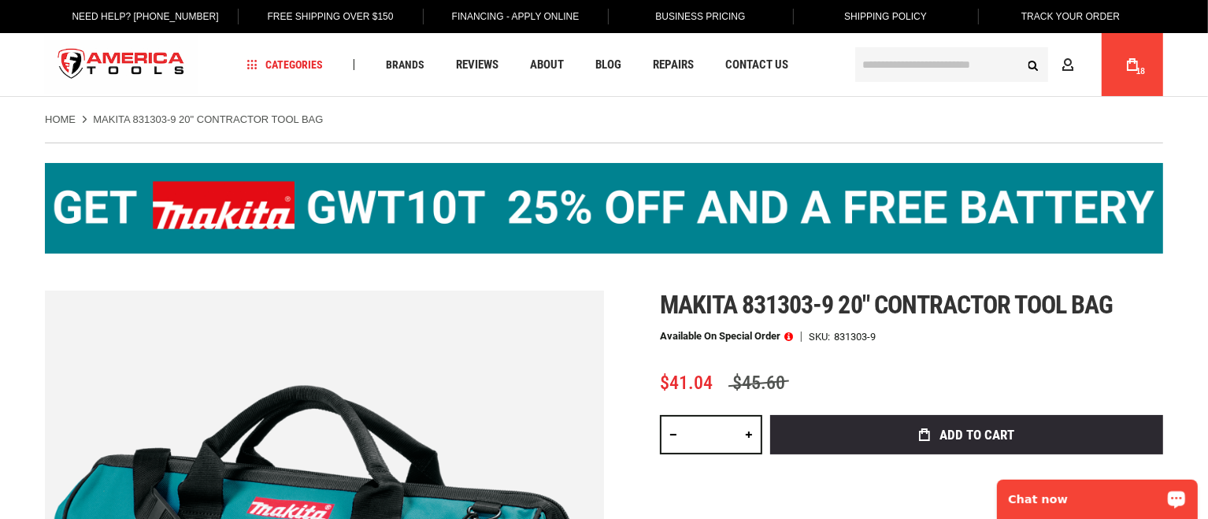
click at [764, 515] on div "Makita 831303-9 20" contractor tool bag Available on Special Order SKU 831303-9…" at bounding box center [911, 476] width 503 height 370
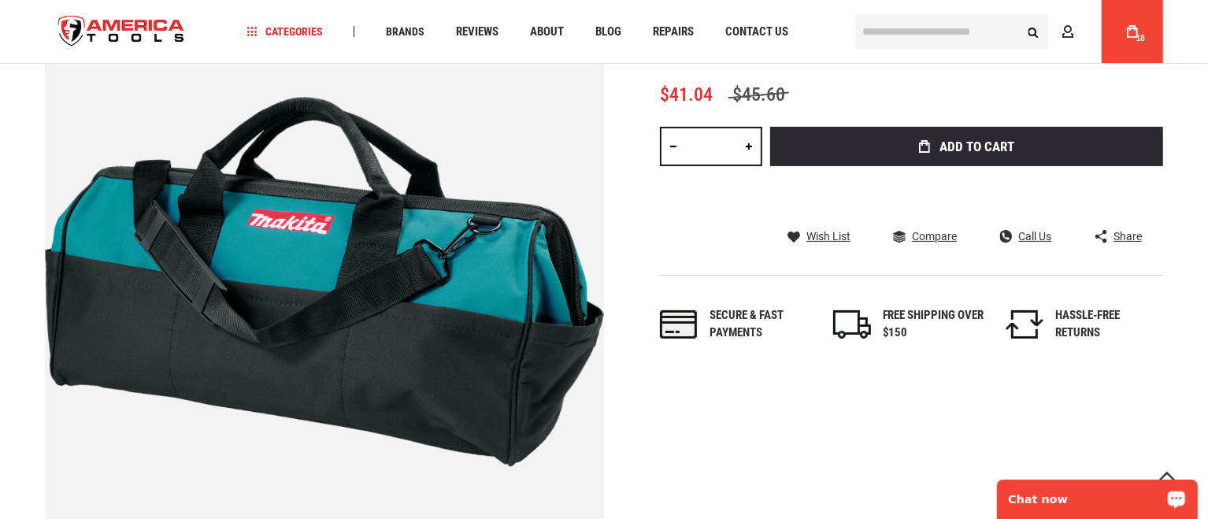
scroll to position [262, 0]
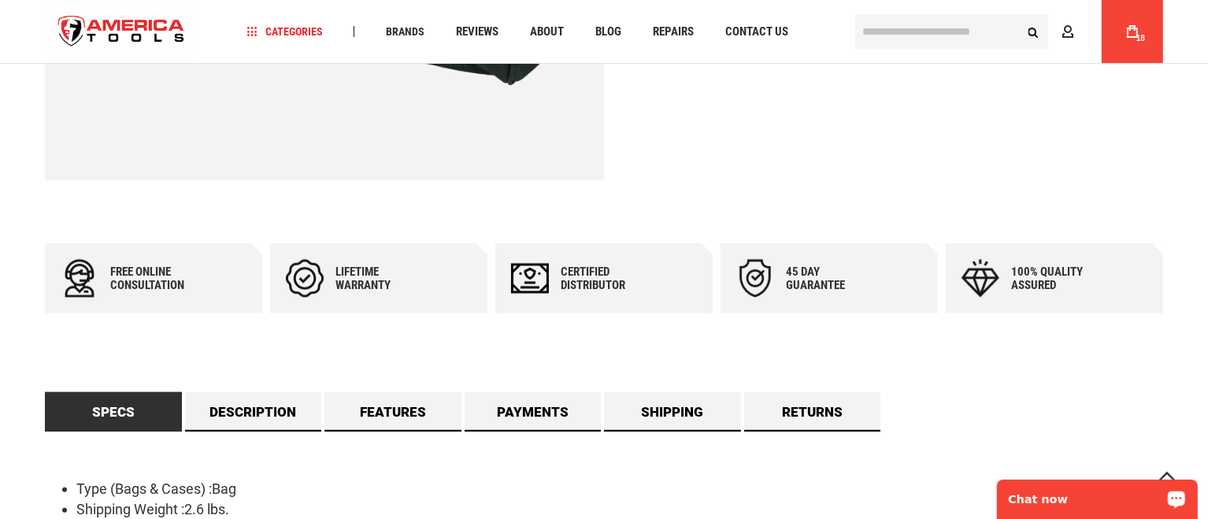
scroll to position [852, 0]
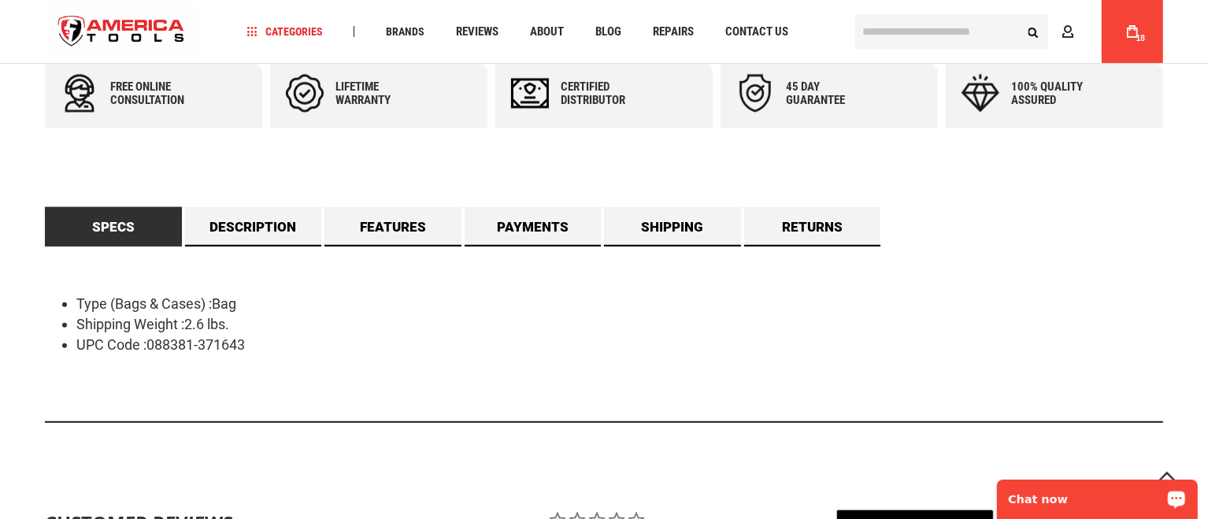
drag, startPoint x: 43, startPoint y: 273, endPoint x: 331, endPoint y: 334, distance: 293.8
click at [331, 334] on main "Skip to the end of the images gallery Skip to the beginning of the images galle…" at bounding box center [604, 185] width 1150 height 1826
click at [202, 336] on li "UPC Code :088381-371643" at bounding box center [619, 345] width 1087 height 20
click at [201, 335] on li "UPC Code :088381-371643" at bounding box center [619, 345] width 1087 height 20
drag, startPoint x: 57, startPoint y: 291, endPoint x: 251, endPoint y: 320, distance: 196.7
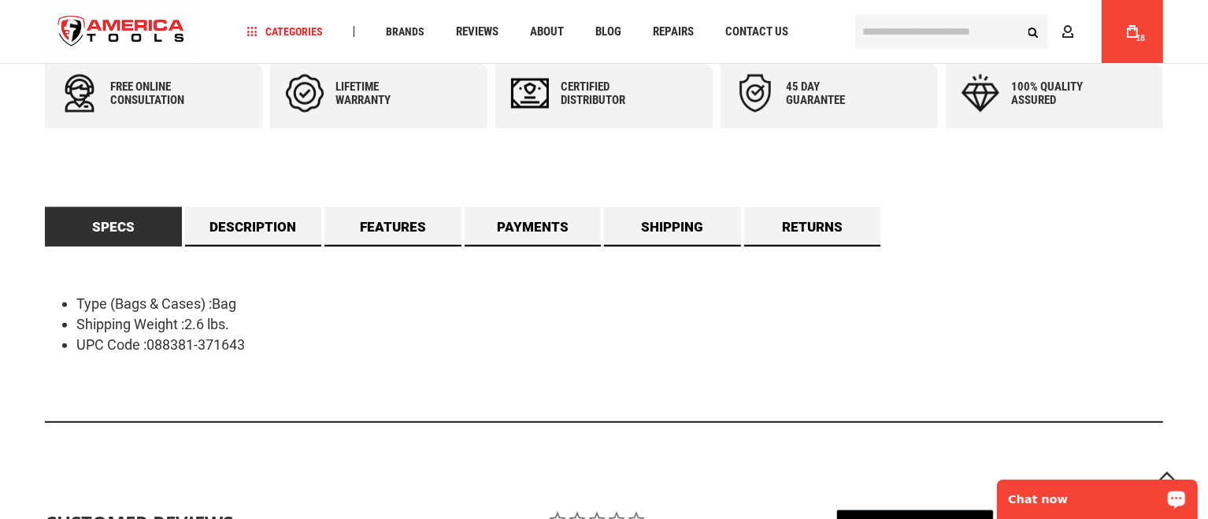
click at [251, 320] on div "Type (Bags & Cases) :Bag Shipping Weight :2.6 lbs. UPC Code :088381-371643" at bounding box center [604, 335] width 1118 height 176
copy ul "Type (Bags & Cases) :Bag Shipping Weight :2.6 lbs."
click at [140, 330] on li "Shipping Weight :2.6 lbs." at bounding box center [619, 324] width 1087 height 20
click at [280, 211] on link "Description" at bounding box center [253, 226] width 137 height 39
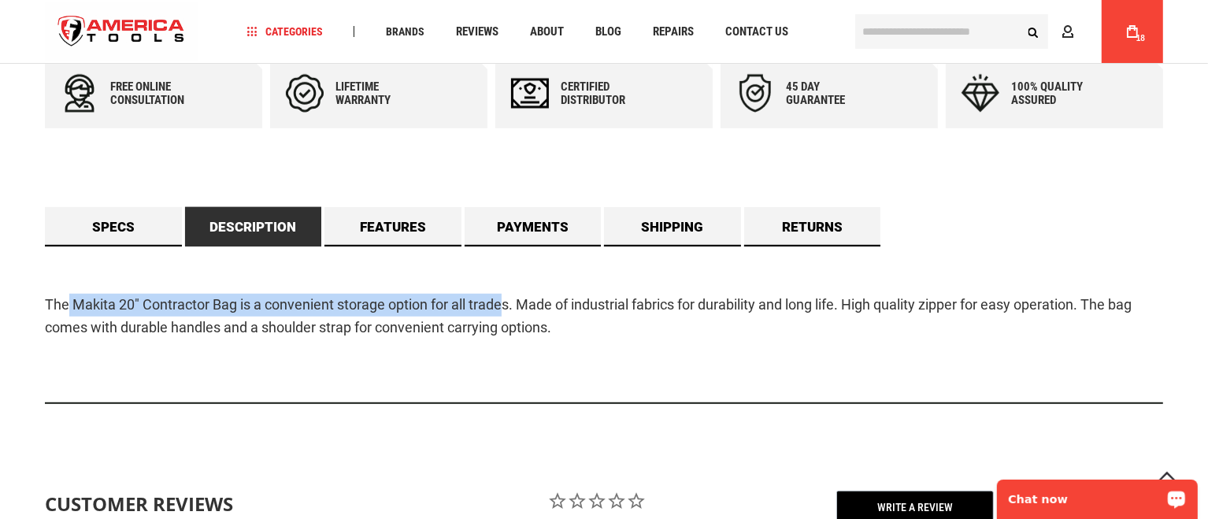
drag, startPoint x: 69, startPoint y: 284, endPoint x: 506, endPoint y: 288, distance: 437.2
click at [506, 288] on div "The Makita 20" Contractor Bag is a convenient storage option for all trades. Ma…" at bounding box center [604, 326] width 1118 height 158
drag, startPoint x: 60, startPoint y: 271, endPoint x: 542, endPoint y: 311, distance: 483.7
click at [542, 311] on div "The Makita 20" Contractor Bag is a convenient storage option for all trades. Ma…" at bounding box center [604, 326] width 1118 height 158
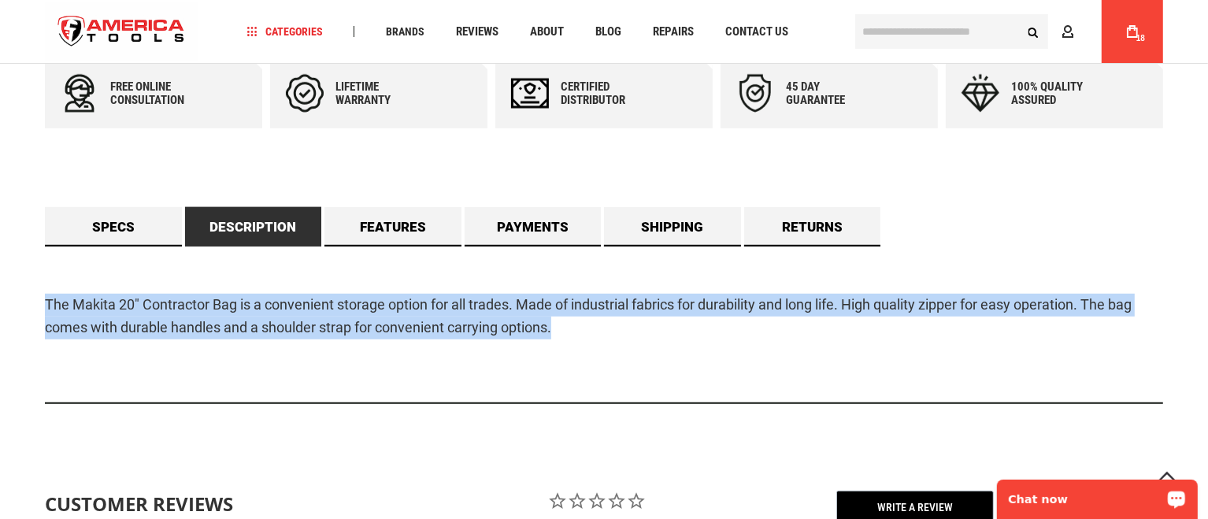
drag, startPoint x: 49, startPoint y: 276, endPoint x: 651, endPoint y: 331, distance: 604.3
click at [651, 331] on div "The Makita 20" Contractor Bag is a convenient storage option for all trades. Ma…" at bounding box center [604, 326] width 1118 height 158
copy p "The Makita 20" Contractor Bag is a convenient storage option for all trades. Ma…"
click at [106, 399] on div "The Makita 20" Contractor Bag is a convenient storage option for all trades. Ma…" at bounding box center [604, 326] width 1118 height 158
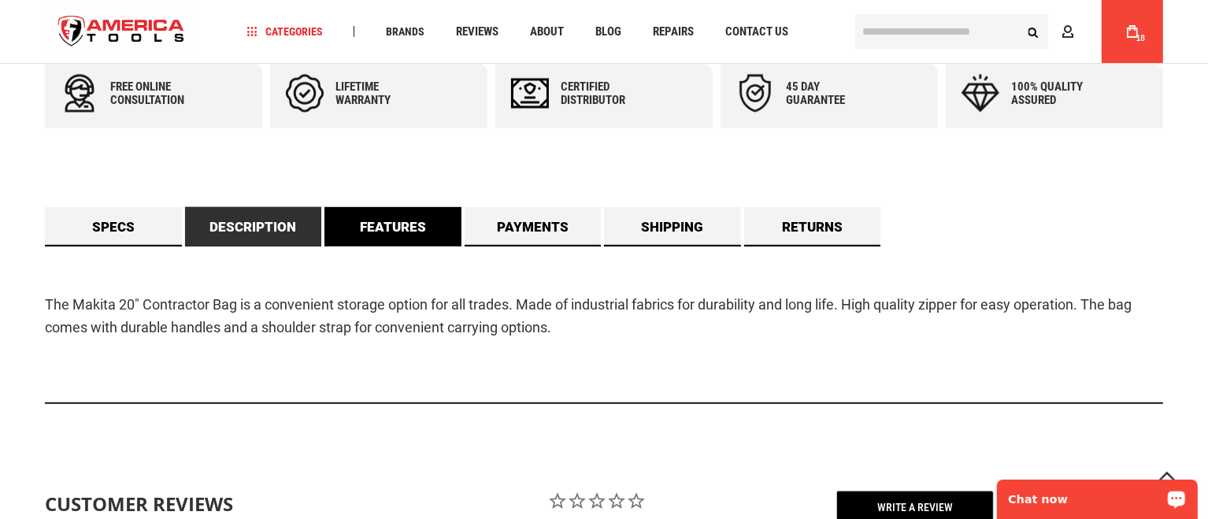
click at [372, 236] on link "Features" at bounding box center [393, 226] width 137 height 39
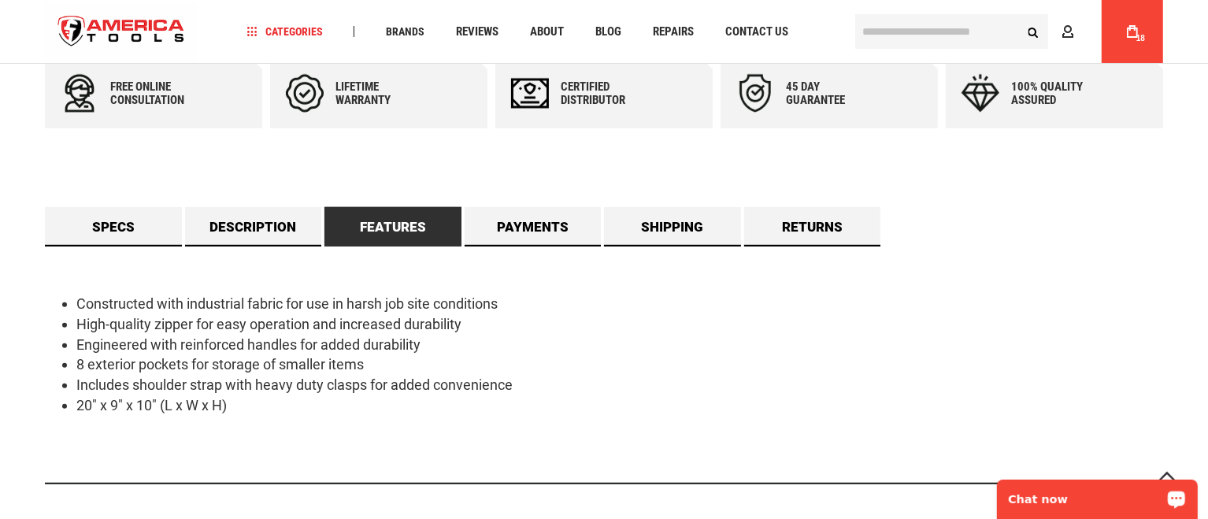
drag, startPoint x: 70, startPoint y: 276, endPoint x: 302, endPoint y: 407, distance: 267.0
click at [302, 407] on div "Constructed with industrial fabric for use in harsh job site conditions High-qu…" at bounding box center [604, 365] width 1118 height 237
copy ul "Constructed with industrial fabric for use in harsh job site conditions High-qu…"
click at [1206, 237] on div "Language English Español Need Help? +1 305-513-9914 Free Shipping Over $150 Fin…" at bounding box center [604, 408] width 1208 height 2520
click at [1133, 258] on div "Constructed with industrial fabric for use in harsh job site conditions High-qu…" at bounding box center [604, 365] width 1118 height 237
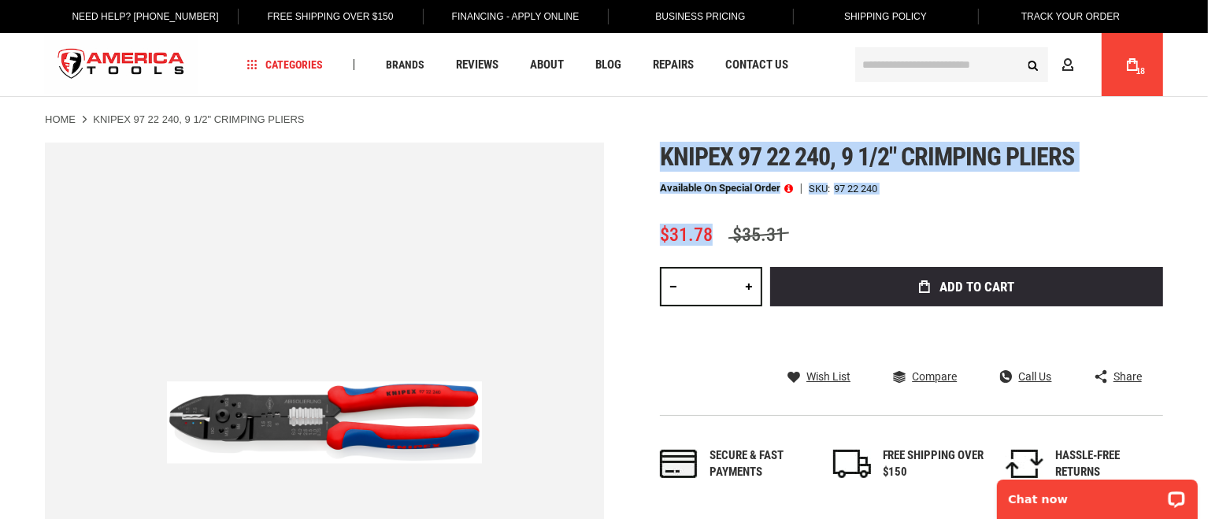
drag, startPoint x: 666, startPoint y: 158, endPoint x: 715, endPoint y: 236, distance: 92.4
click at [715, 236] on div "Knipex 97 22 240, 9 1/2" crimping pliers Available on Special Order SKU 97 22 2…" at bounding box center [911, 328] width 503 height 370
copy div "Knipex 97 22 240, 9 1/2" crimping pliers Available on Special Order SKU 97 22 2…"
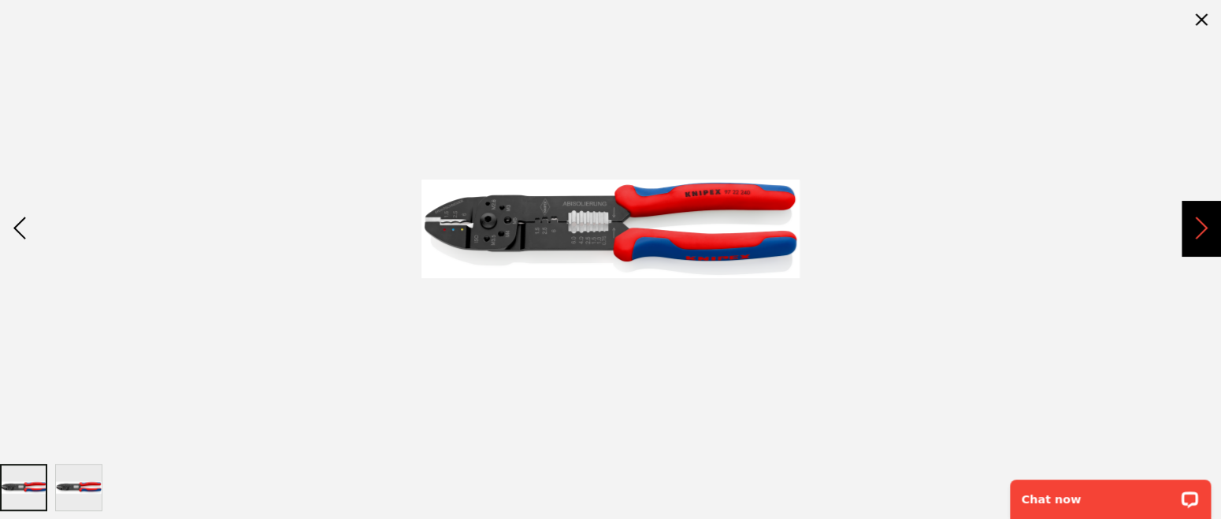
click at [1207, 235] on div "Next" at bounding box center [1200, 228] width 39 height 55
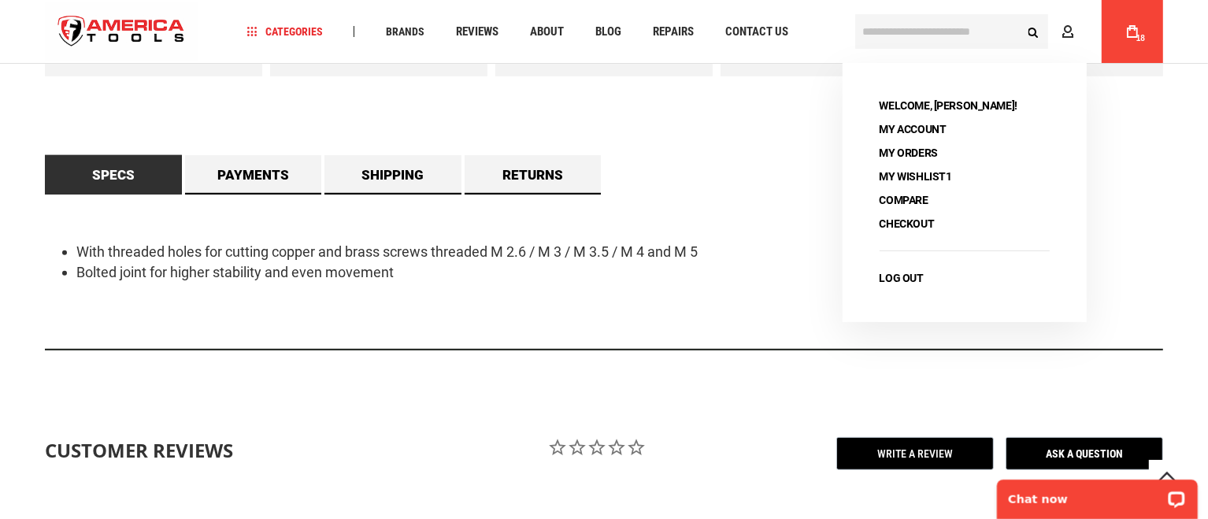
scroll to position [852, 0]
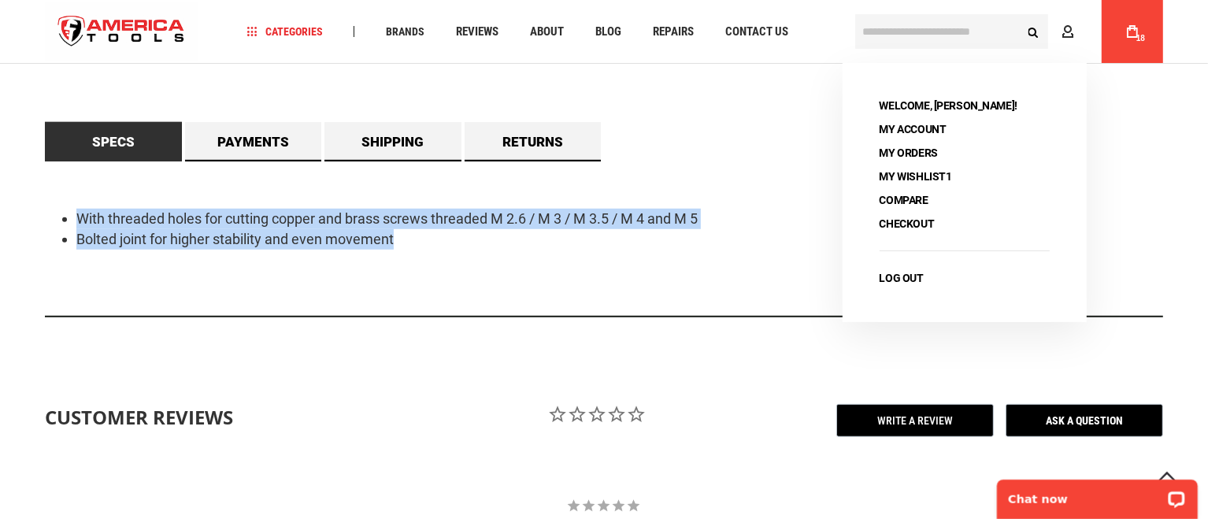
drag, startPoint x: 57, startPoint y: 215, endPoint x: 487, endPoint y: 280, distance: 435.0
click at [487, 280] on div "With threaded holes for cutting copper and brass screws threaded M 2.6 / M 3 / …" at bounding box center [604, 239] width 1118 height 156
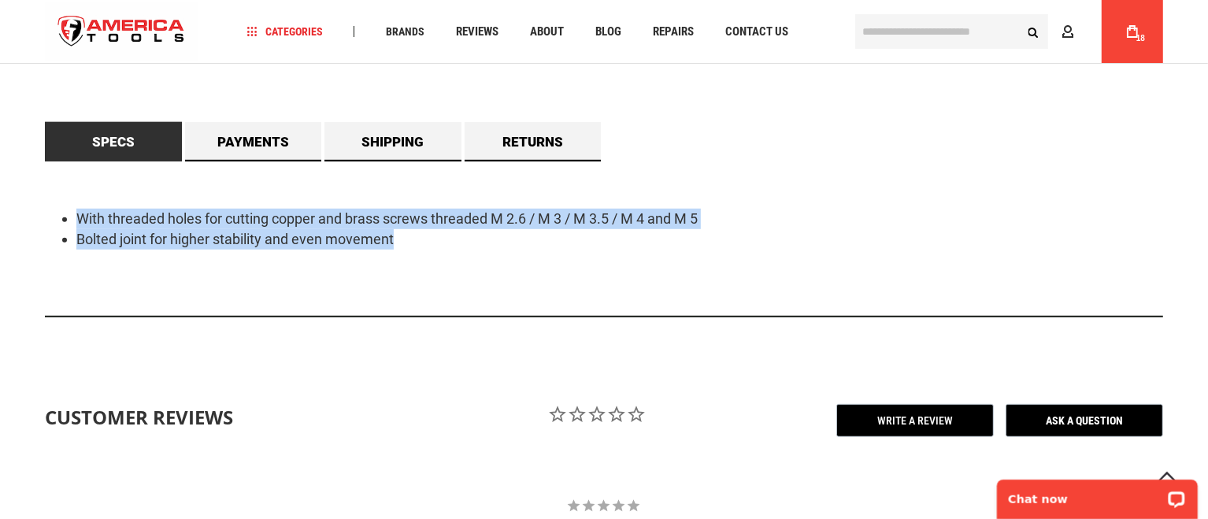
copy ul "With threaded holes for cutting copper and brass screws threaded M 2.6 / M 3 / …"
click at [106, 313] on div "With threaded holes for cutting copper and brass screws threaded M 2.6 / M 3 / …" at bounding box center [604, 239] width 1118 height 156
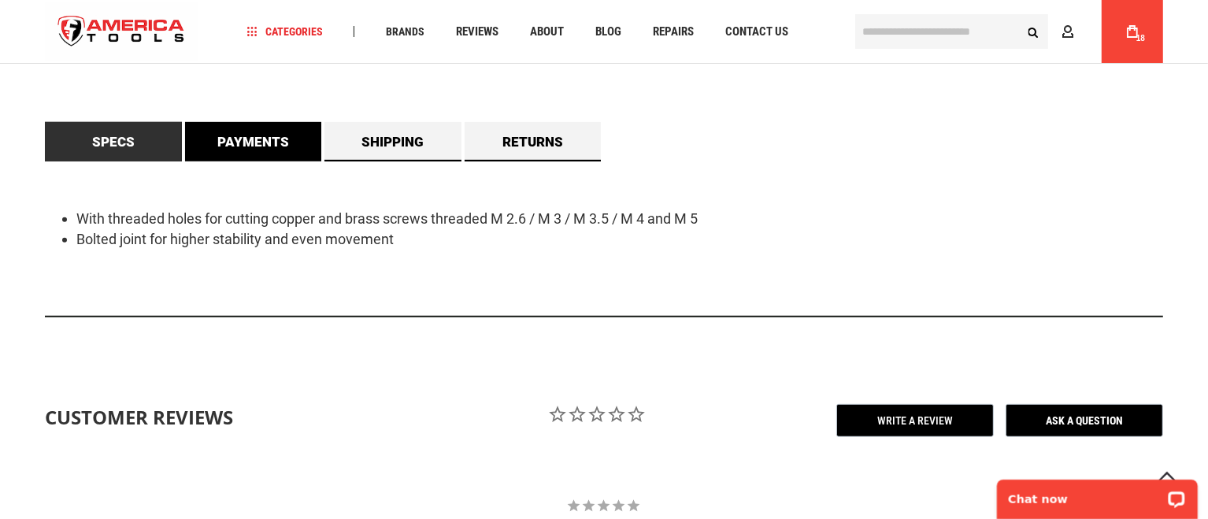
click at [228, 126] on link "Payments" at bounding box center [253, 141] width 137 height 39
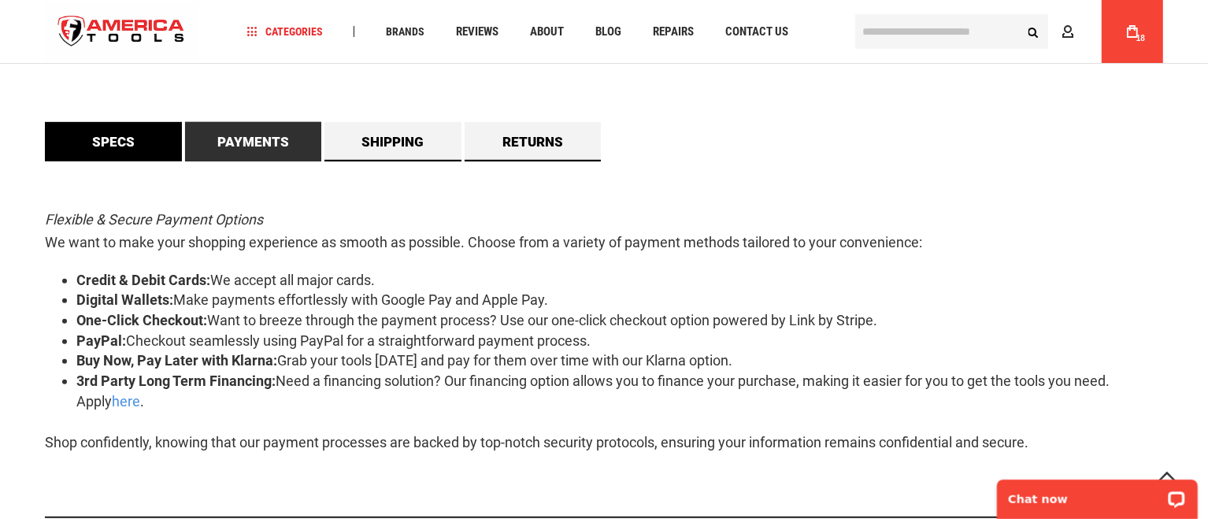
click at [92, 134] on link "Specs" at bounding box center [113, 141] width 137 height 39
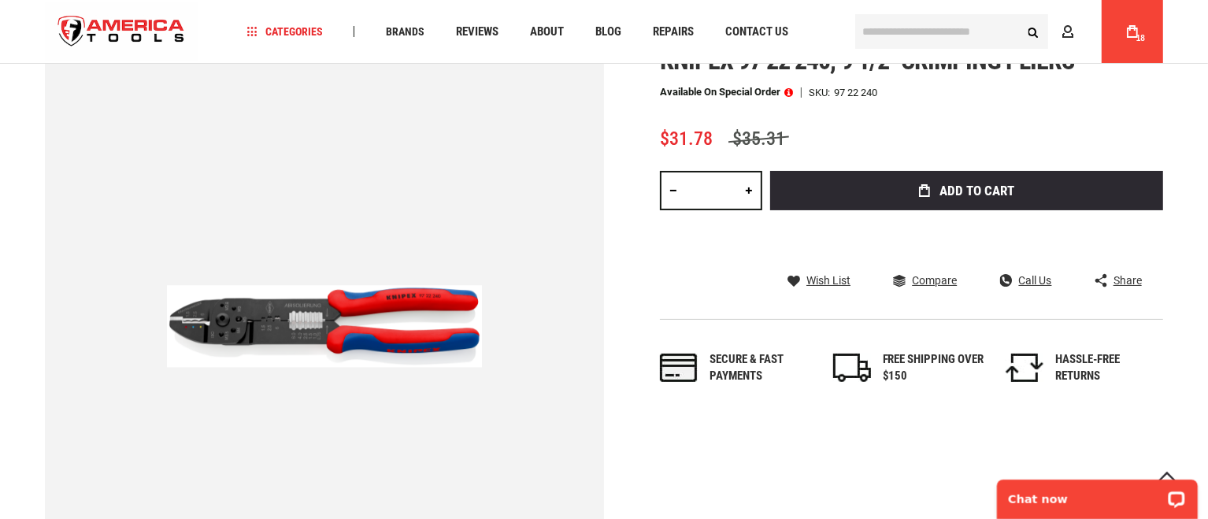
scroll to position [0, 0]
